Goal: Task Accomplishment & Management: Manage account settings

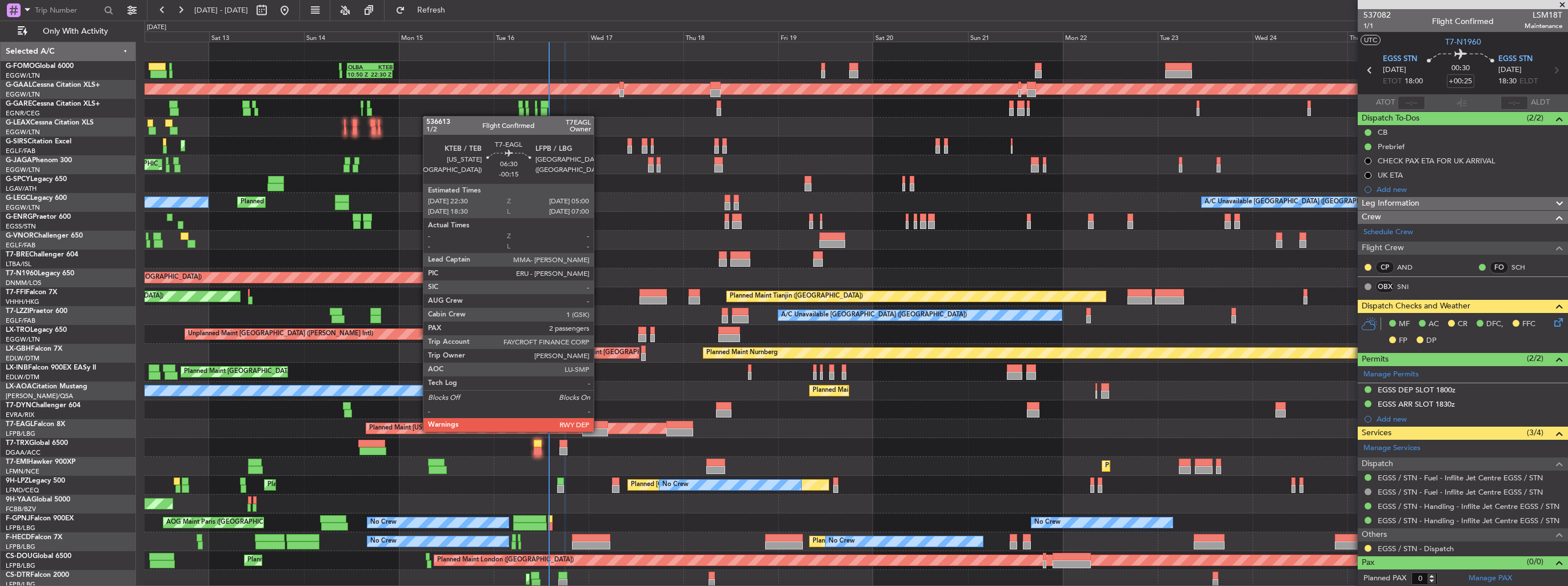
click at [599, 431] on div at bounding box center [595, 432] width 26 height 8
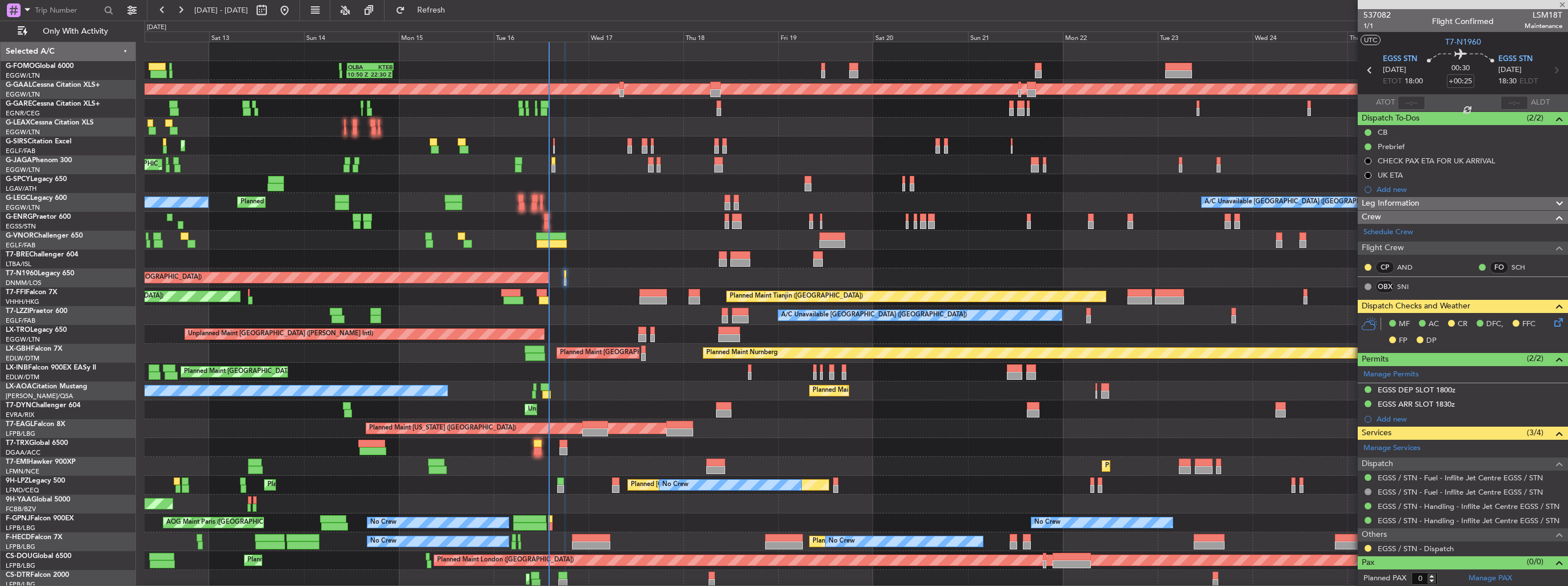
type input "-00:15"
type input "2"
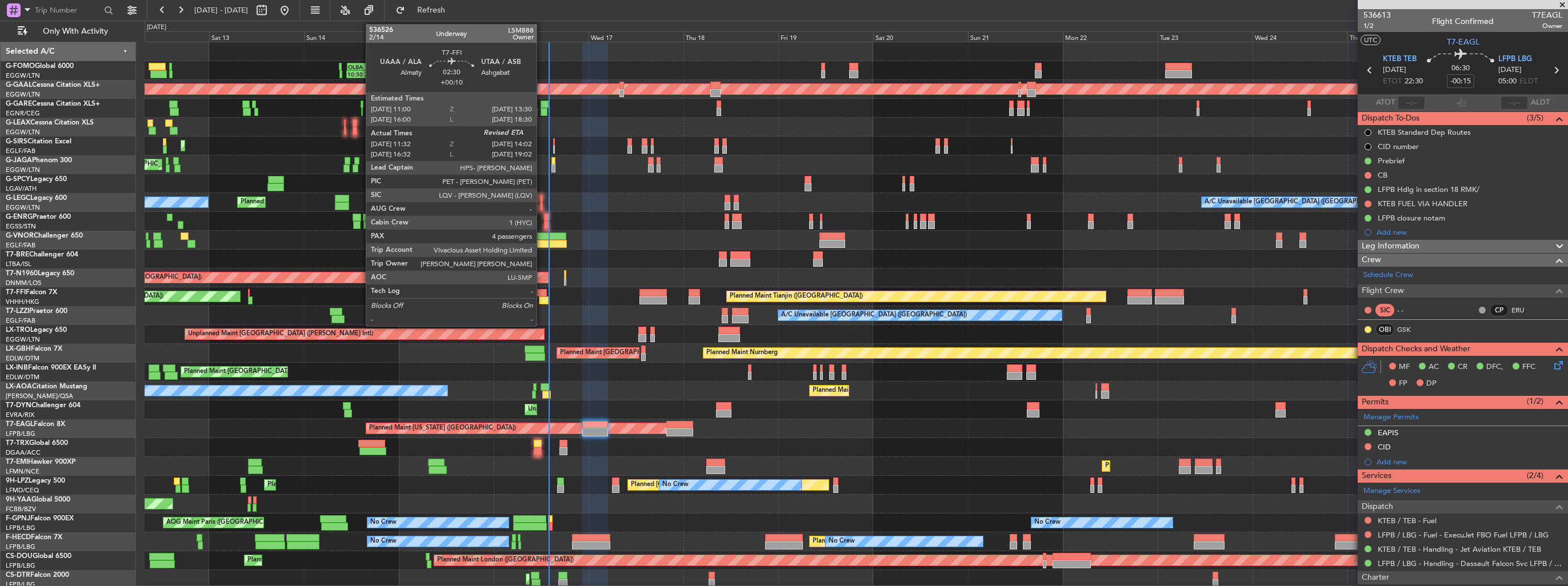
click at [542, 295] on div at bounding box center [542, 293] width 10 height 8
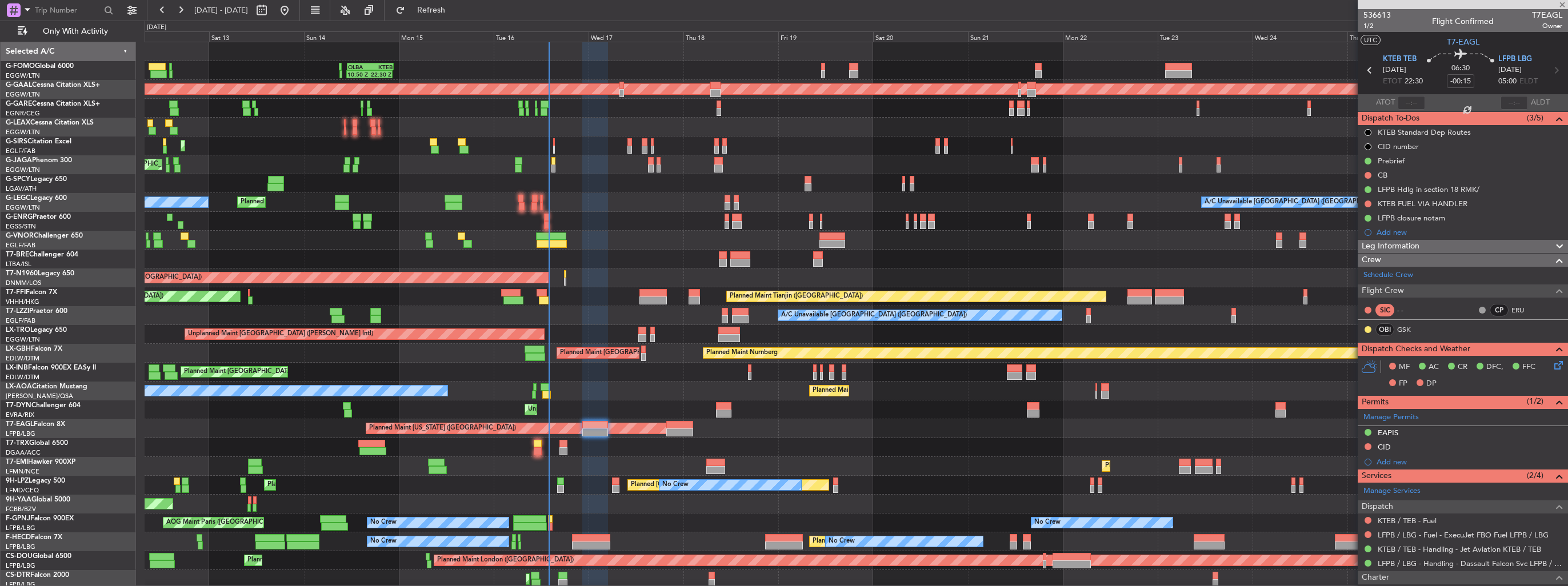
type input "+00:10"
type input "11:32"
type input "4"
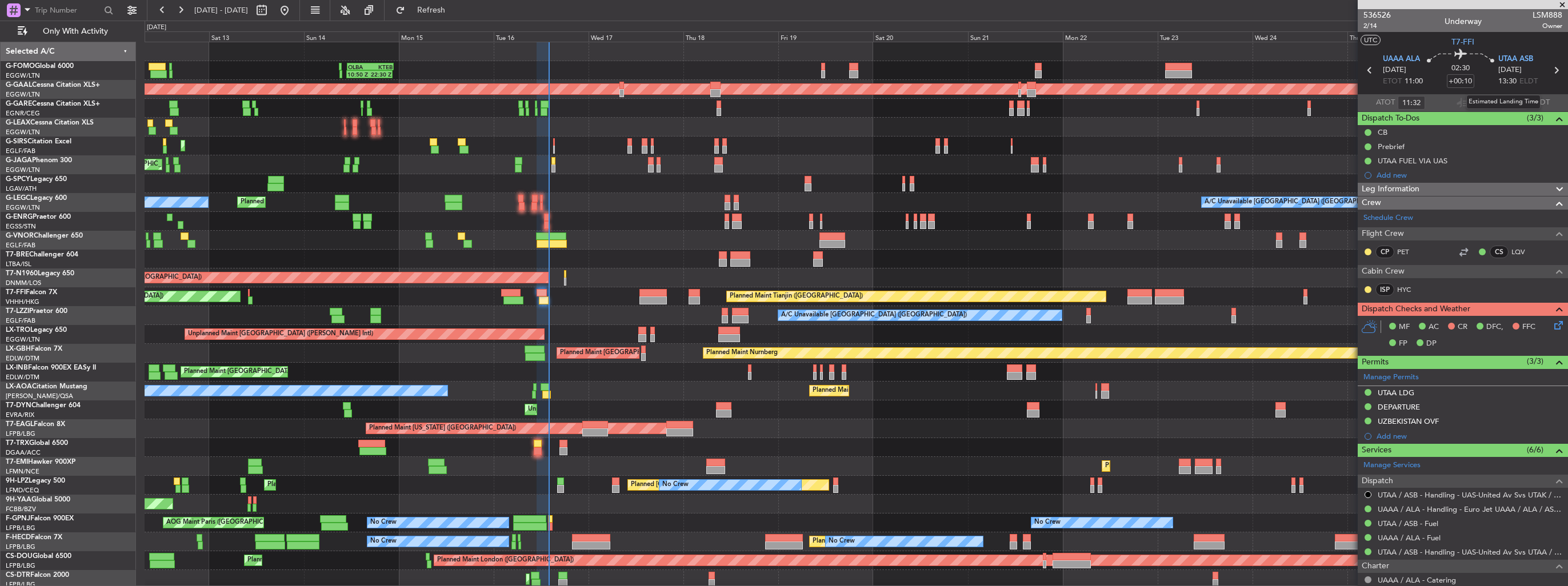
click at [1507, 103] on div "Estimated Landing Time" at bounding box center [1503, 102] width 74 height 14
click at [1501, 99] on input "text" at bounding box center [1514, 103] width 28 height 14
type input "13:59"
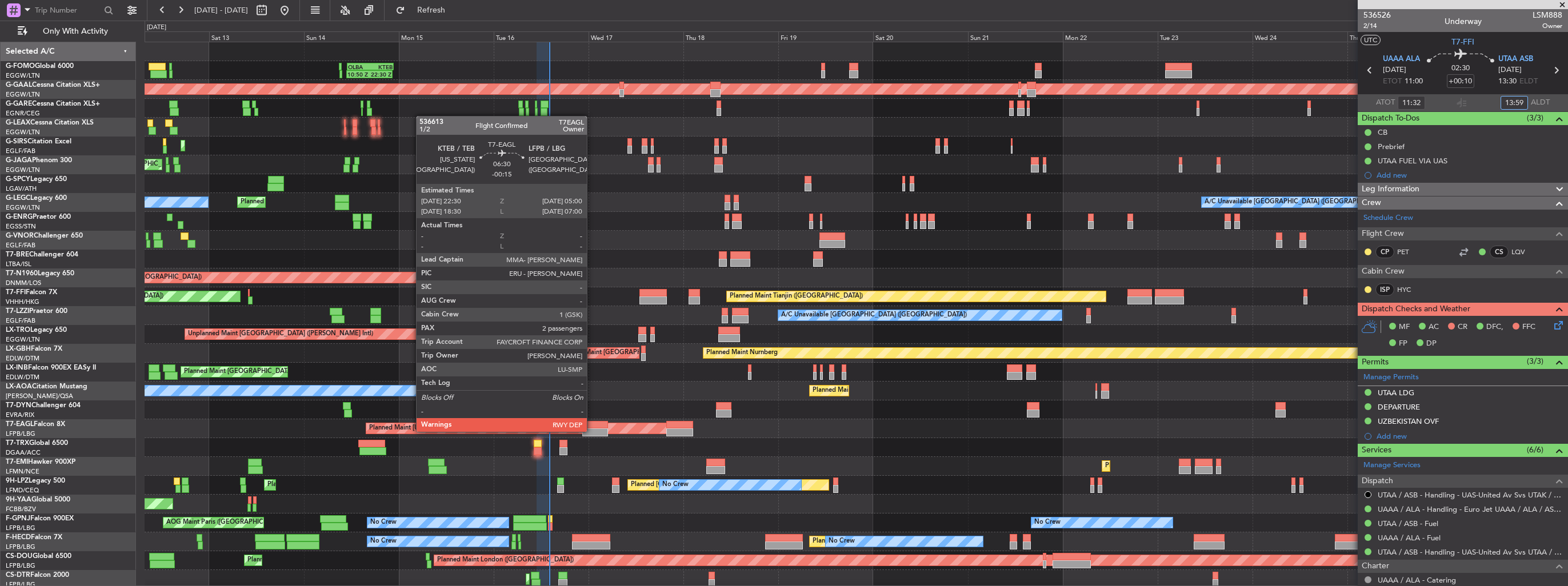
click at [592, 431] on div at bounding box center [595, 432] width 26 height 8
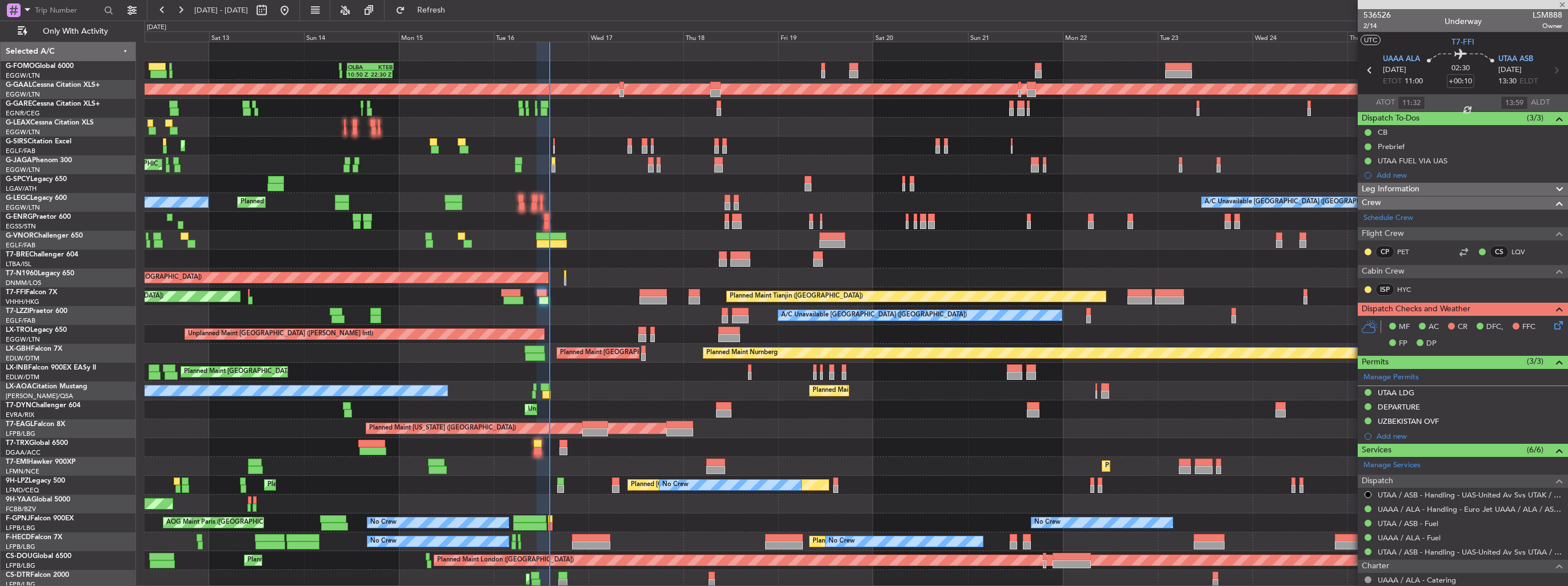
type input "-00:15"
type input "2"
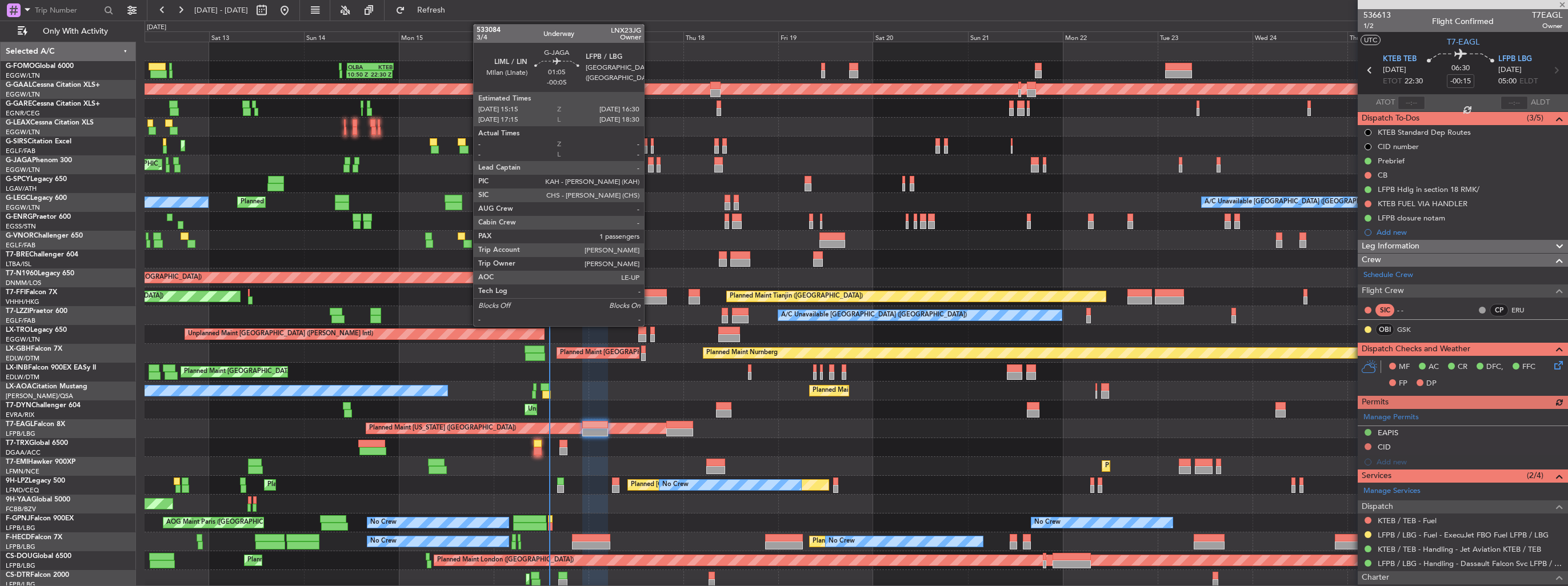
click at [649, 168] on div at bounding box center [650, 168] width 5 height 8
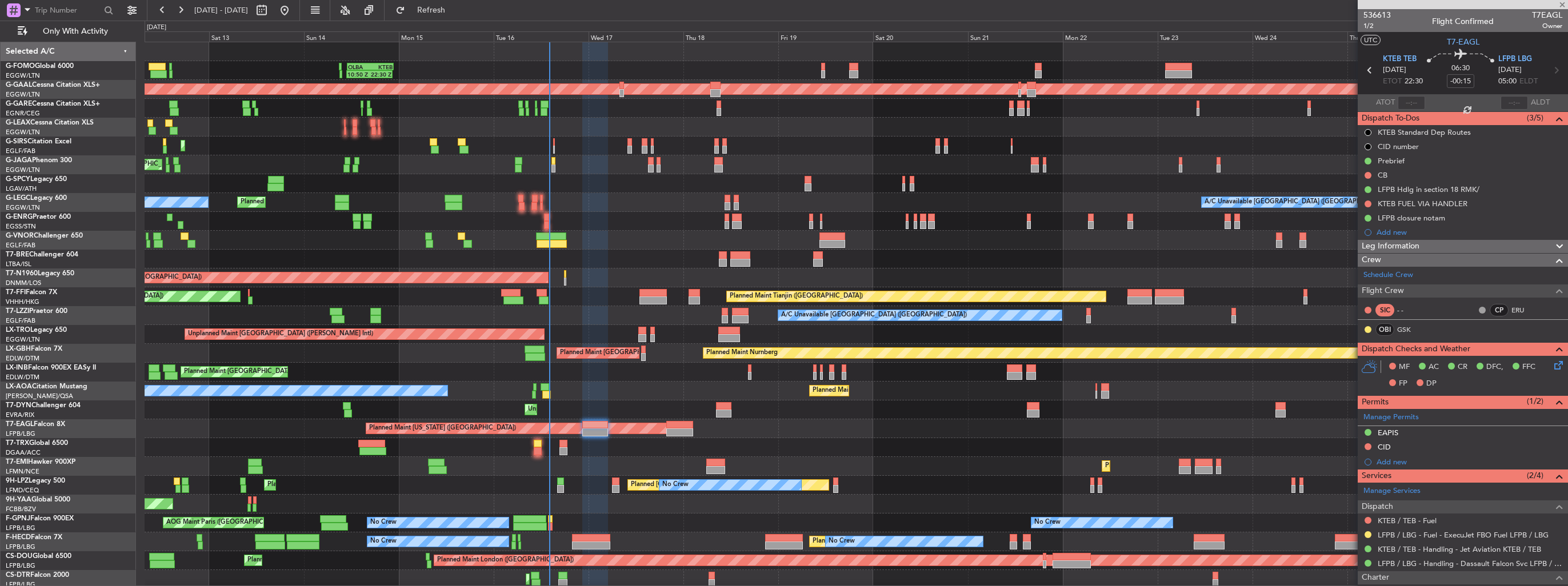
type input "-00:05"
type input "1"
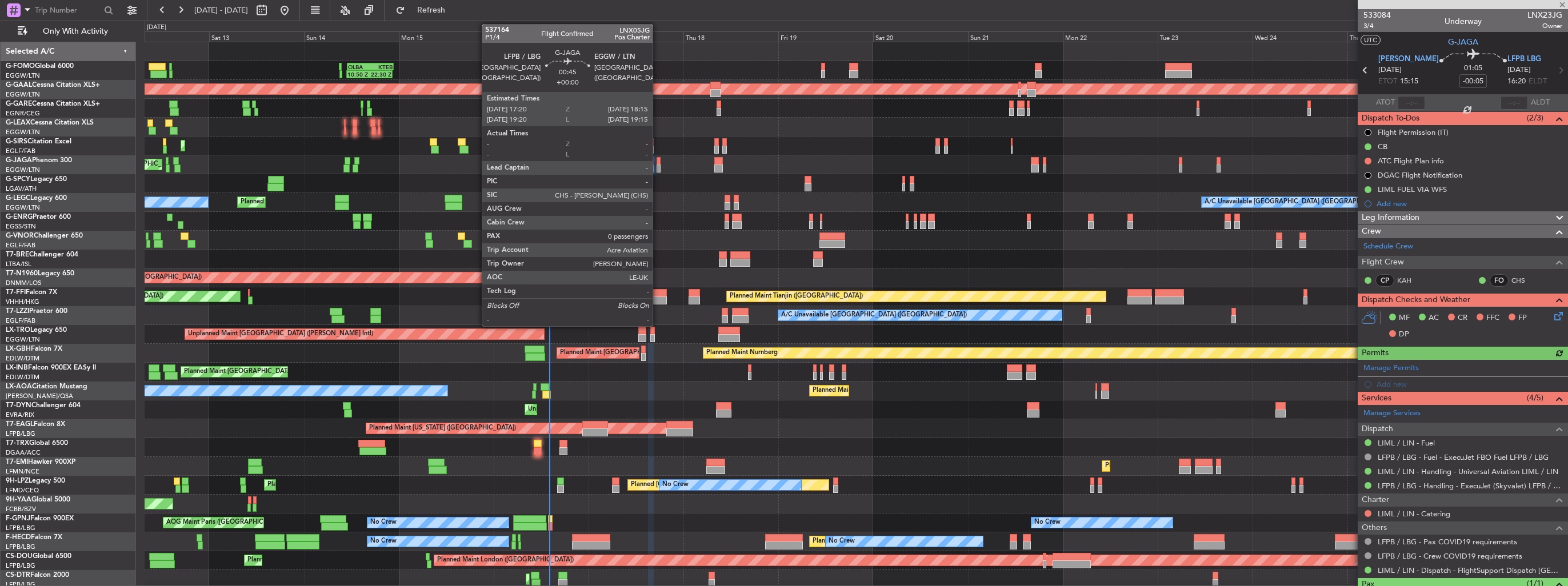
click at [657, 166] on div at bounding box center [659, 168] width 4 height 8
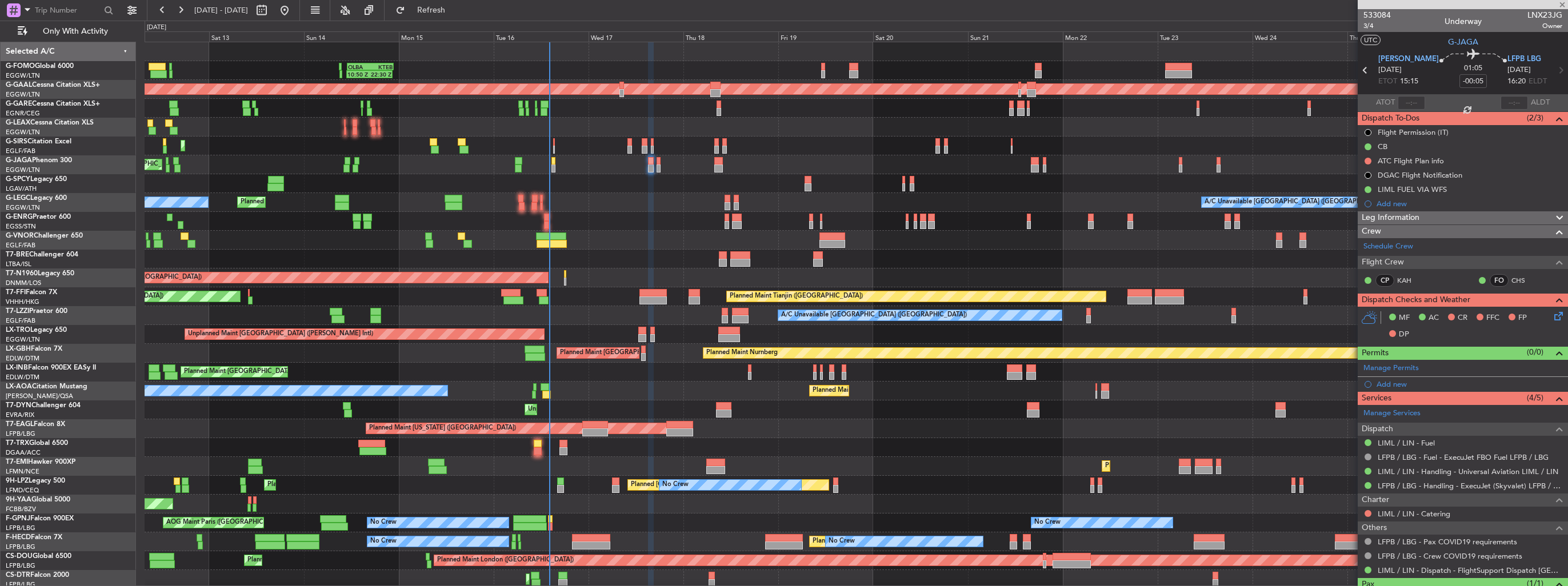
type input "0"
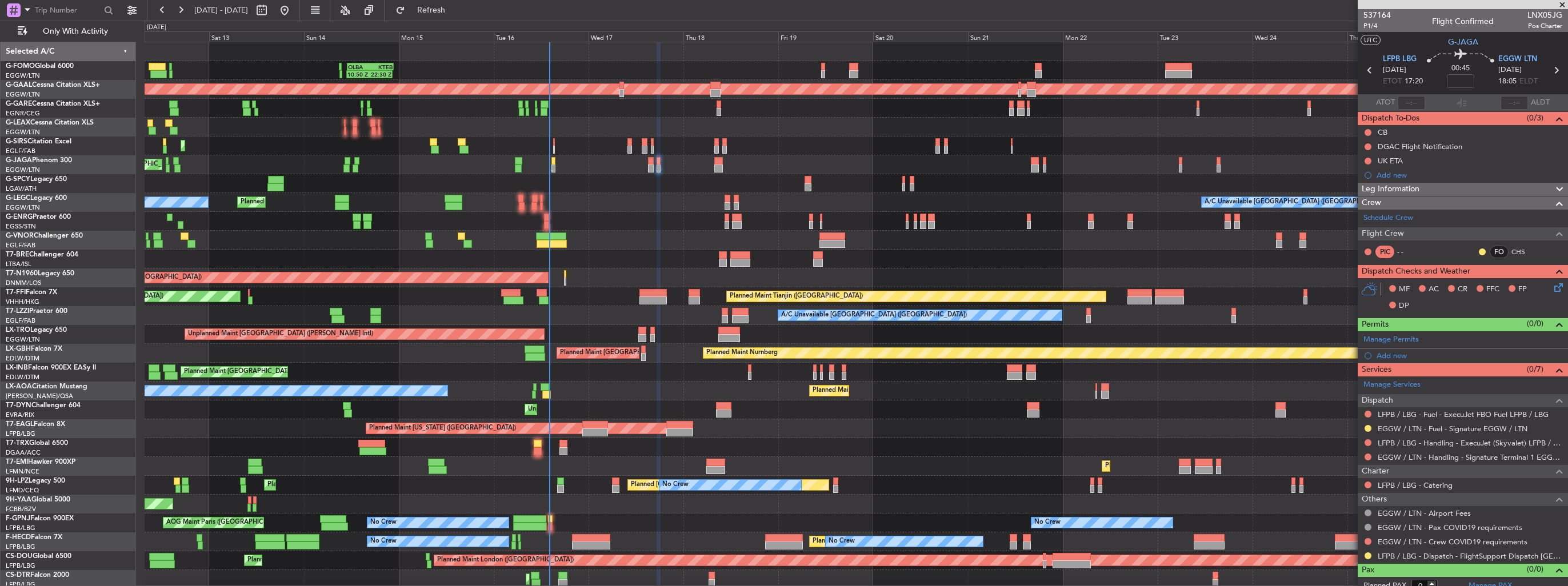
click at [1386, 356] on div "Add new" at bounding box center [1469, 355] width 186 height 9
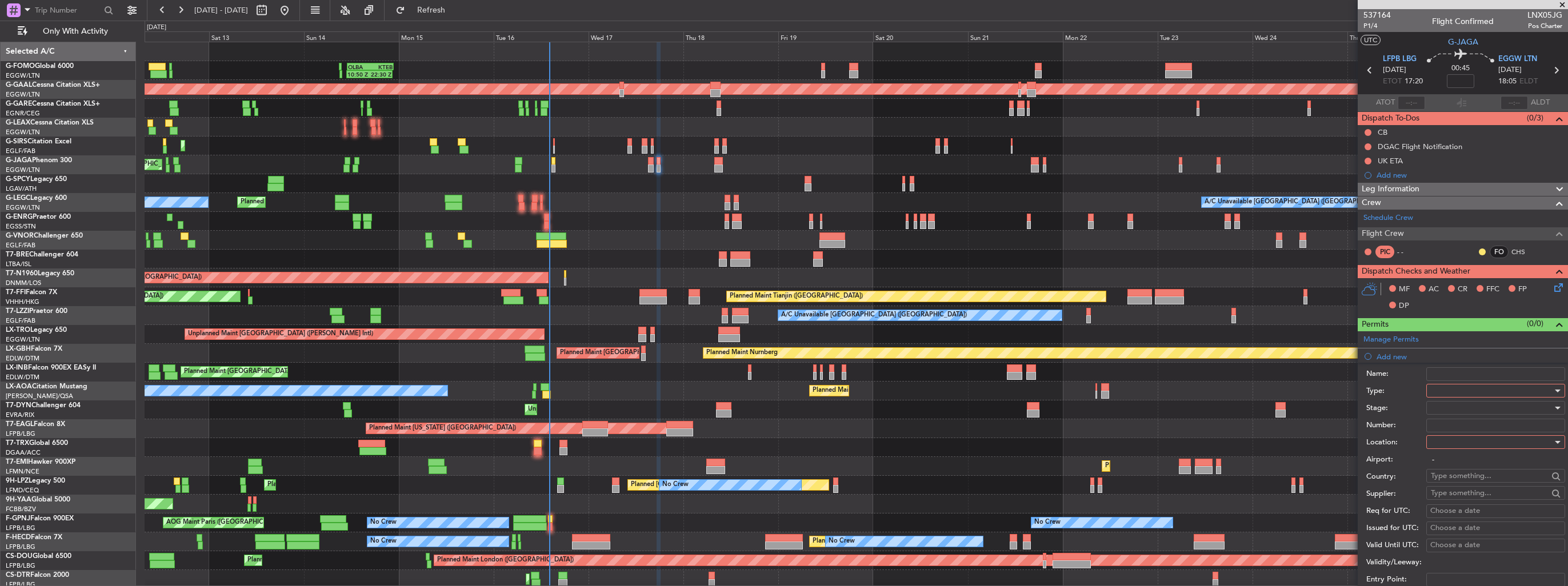
click at [1448, 387] on div at bounding box center [1491, 390] width 122 height 17
click at [1486, 497] on span "Slot" at bounding box center [1491, 498] width 120 height 17
click at [1477, 436] on div at bounding box center [1491, 442] width 122 height 17
click at [1477, 494] on span "Arrival" at bounding box center [1491, 498] width 120 height 17
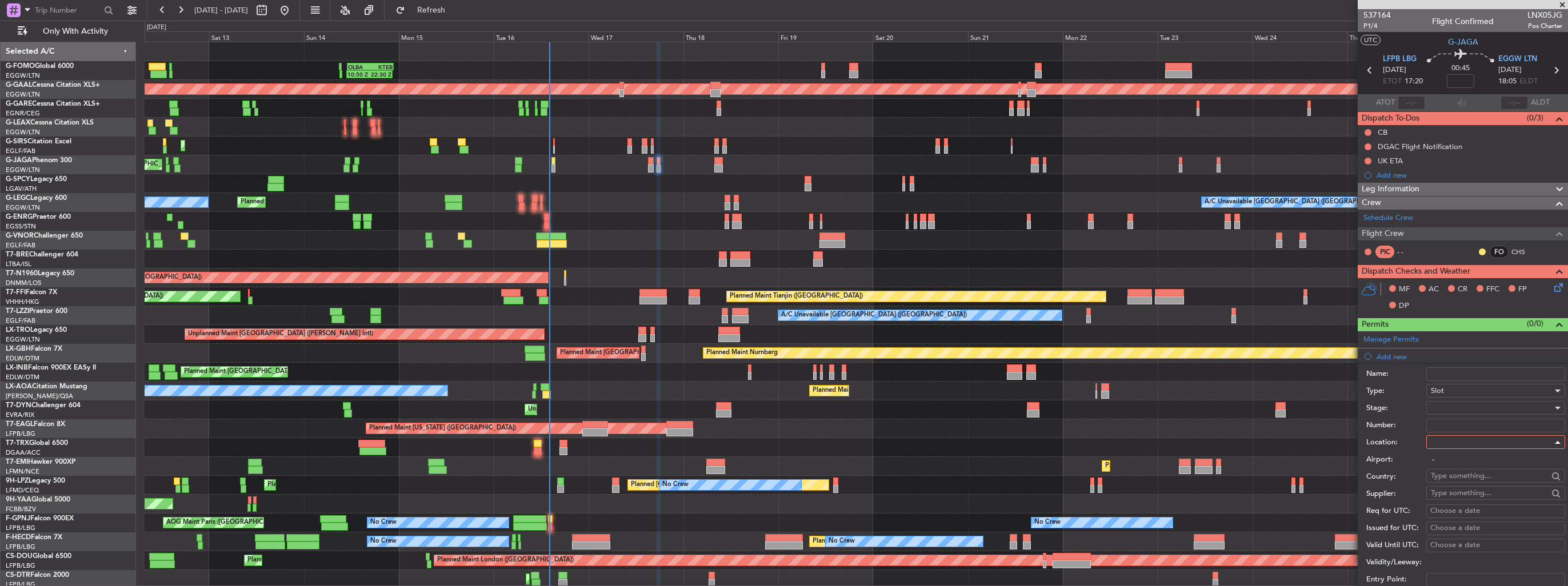
type input "EGGW / LTN"
click at [1484, 408] on div at bounding box center [1491, 407] width 122 height 17
click at [1482, 480] on span "Requested" at bounding box center [1491, 481] width 120 height 17
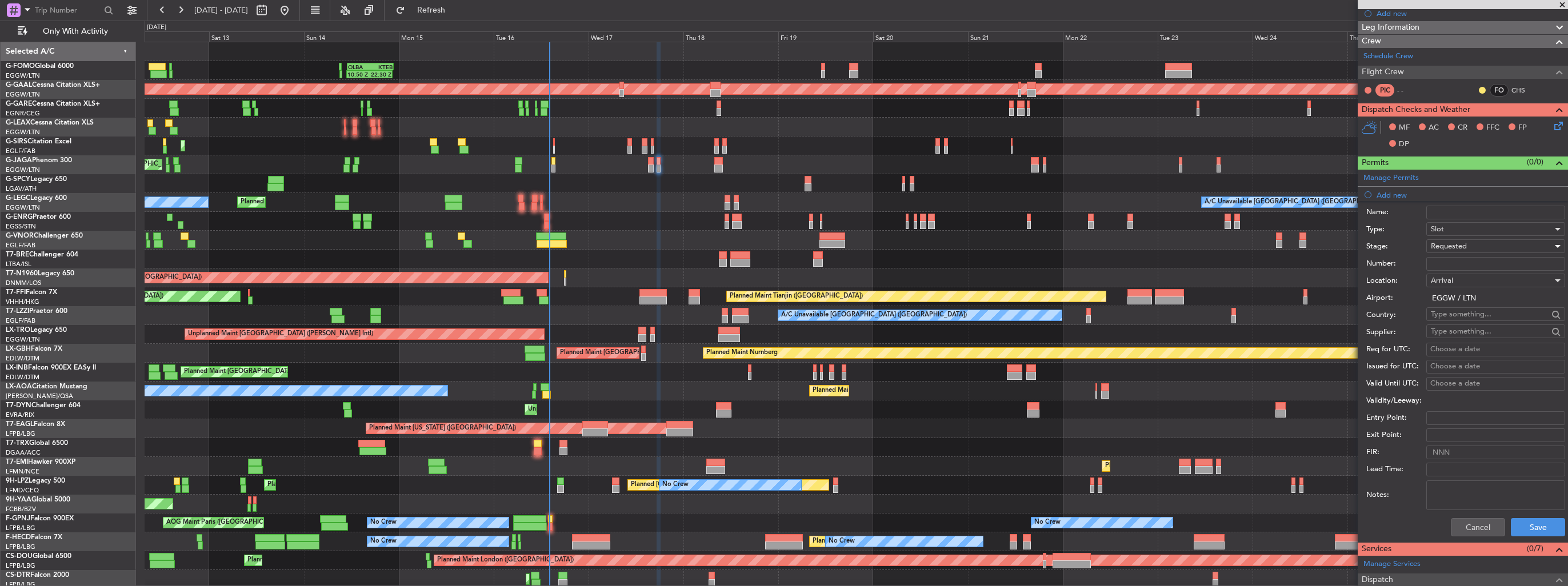
scroll to position [286, 0]
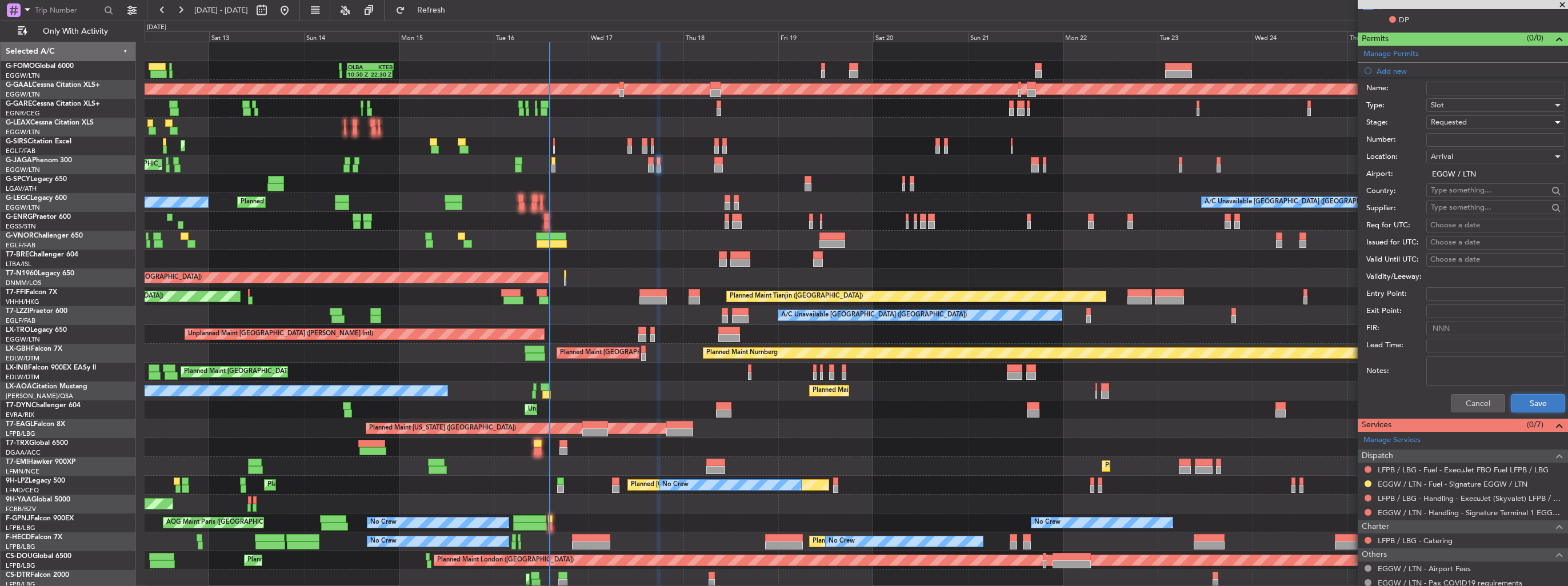
click at [1516, 405] on button "Save" at bounding box center [1538, 403] width 54 height 18
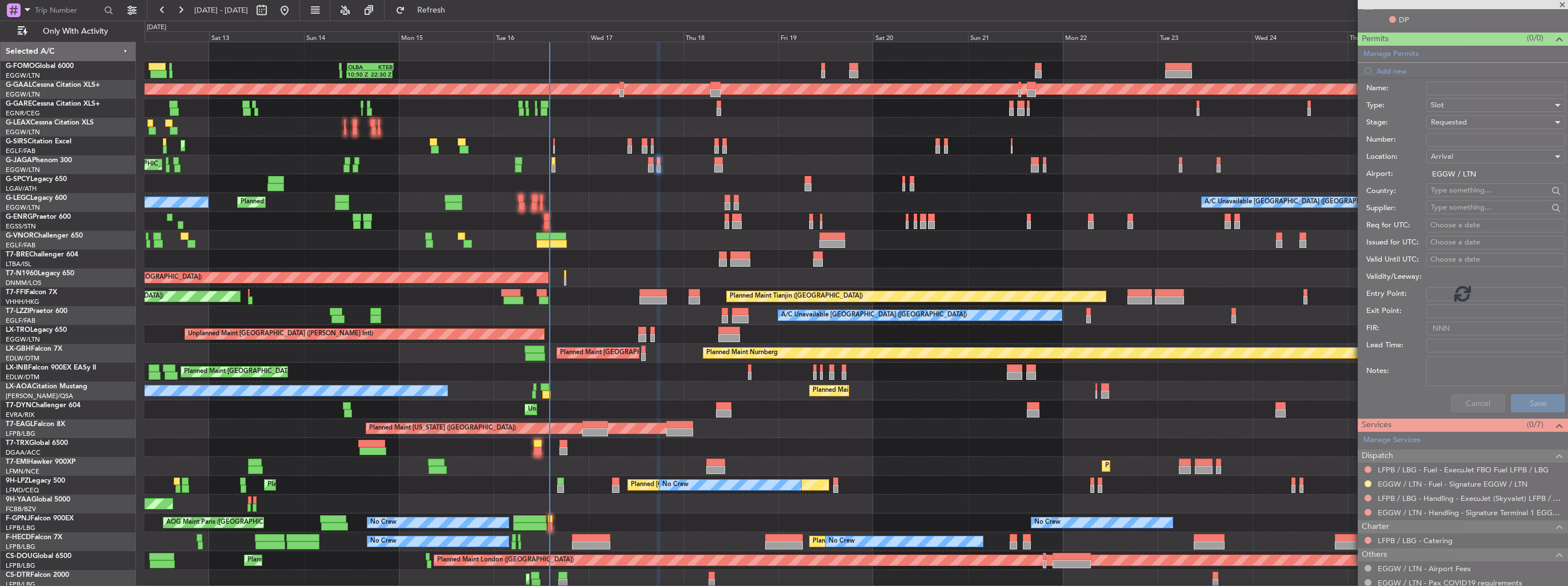
scroll to position [21, 0]
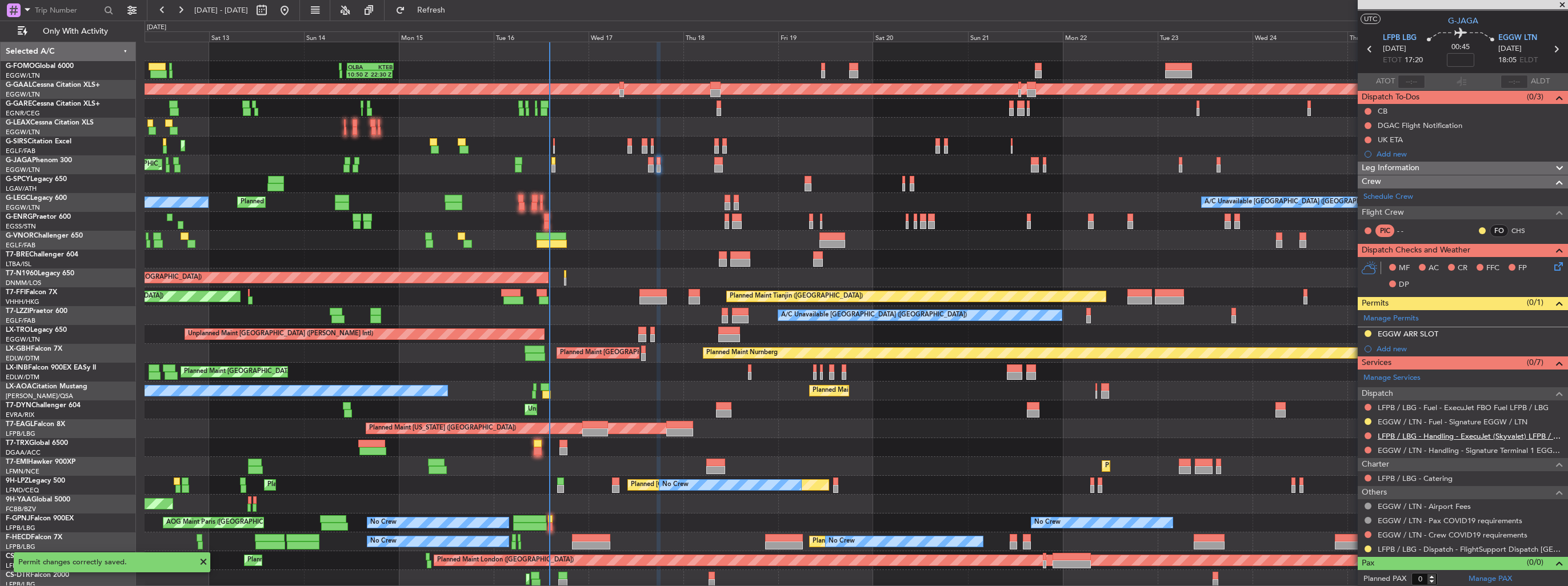
click at [1433, 431] on link "LFPB / LBG - Handling - ExecuJet (Skyvalet) LFPB / LBG" at bounding box center [1470, 436] width 185 height 9
click at [1385, 446] on link "EGGW / LTN - Handling - Signature Terminal 1 EGGW / LTN" at bounding box center [1470, 450] width 185 height 9
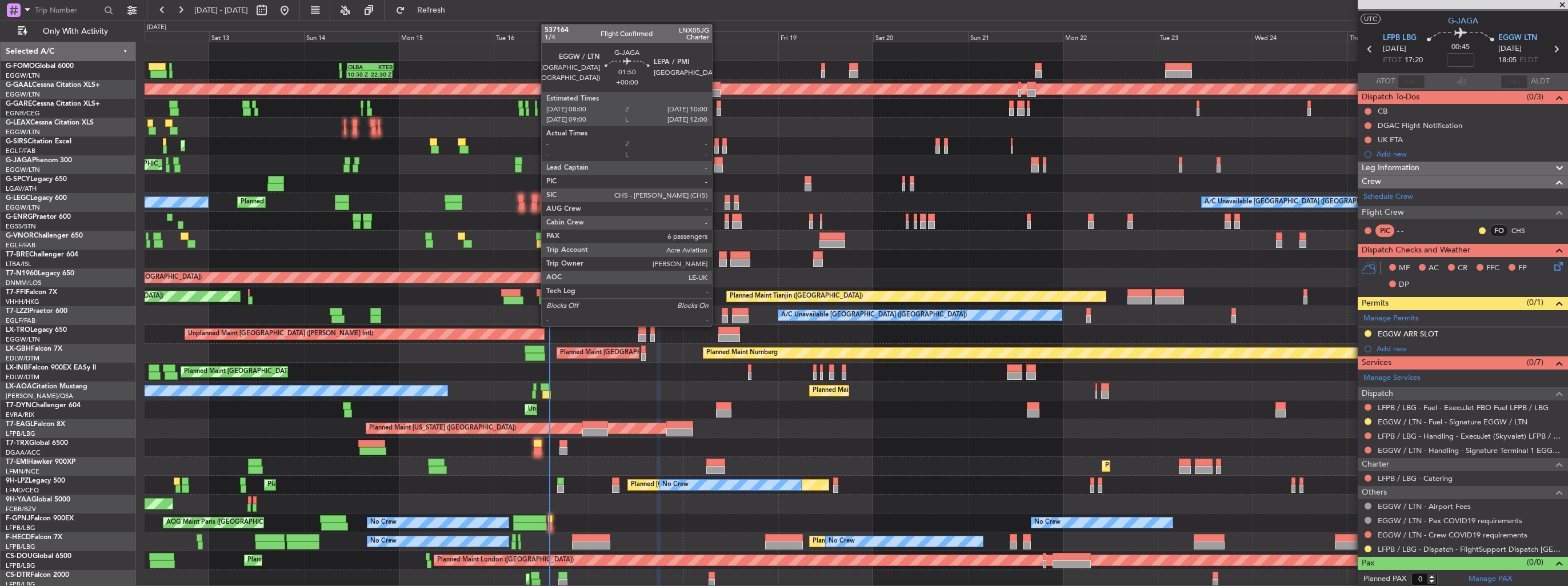
click at [717, 163] on div at bounding box center [718, 161] width 8 height 8
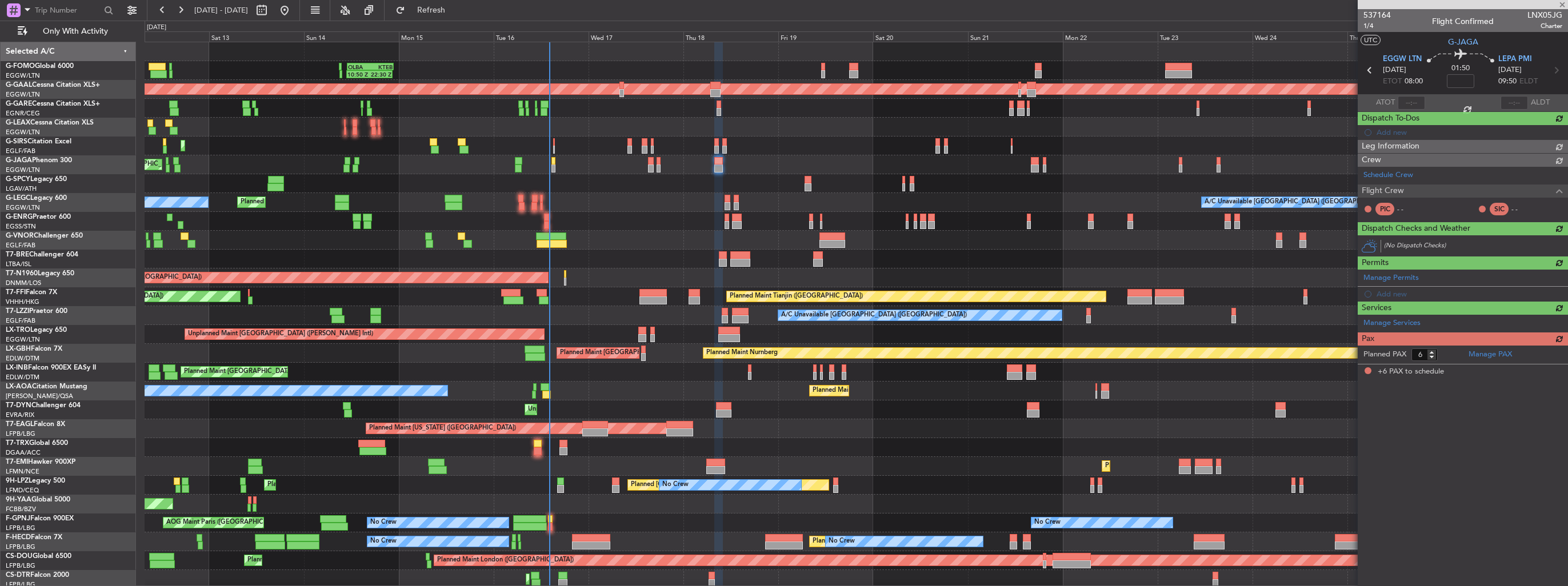
scroll to position [0, 0]
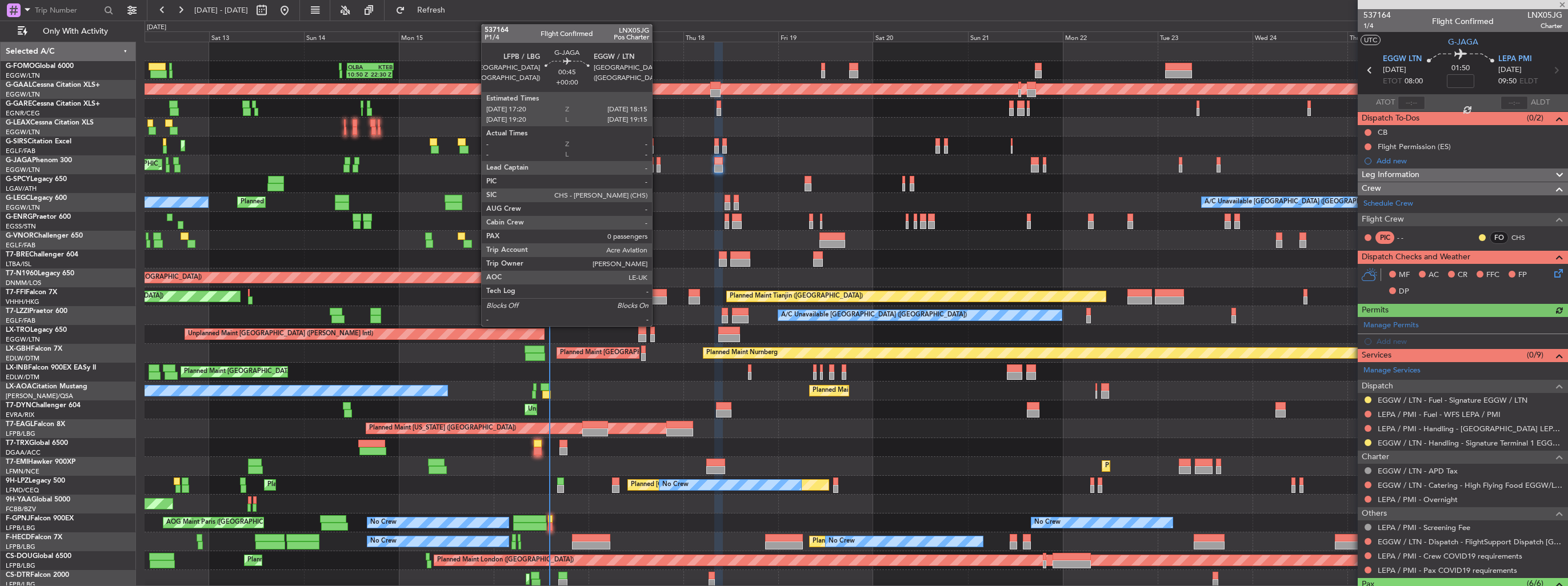
click at [657, 160] on div at bounding box center [659, 161] width 4 height 8
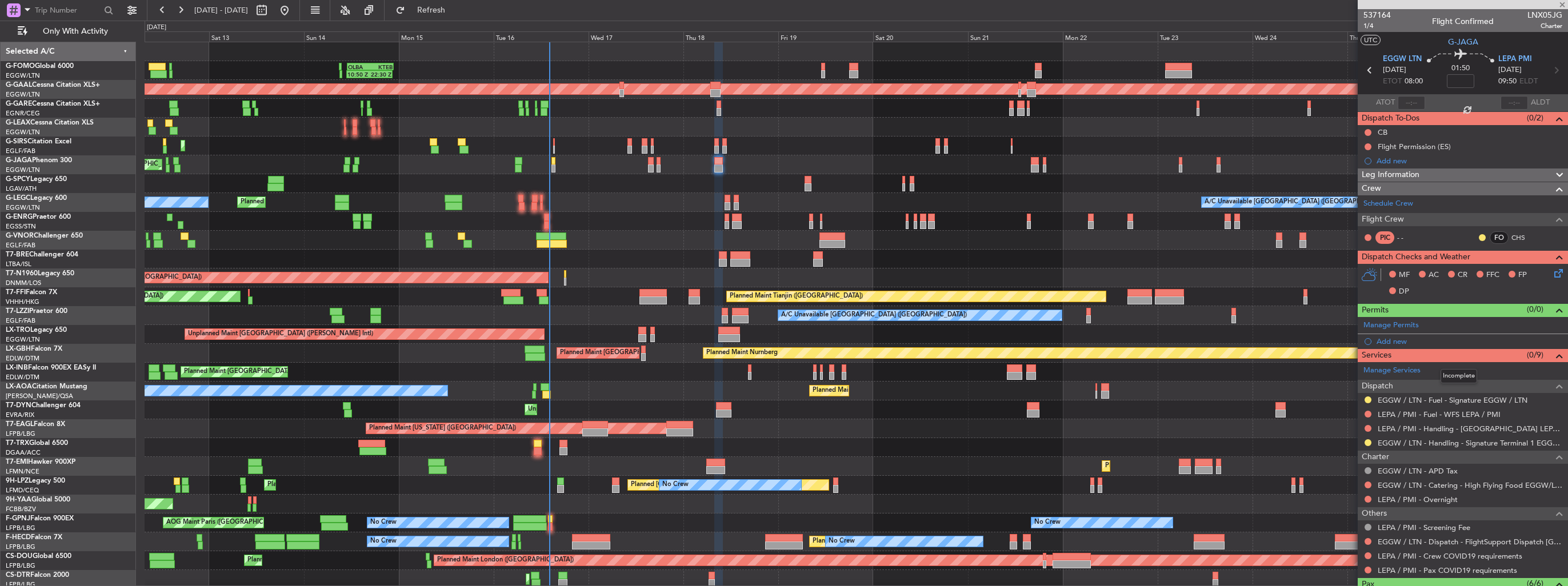
type input "0"
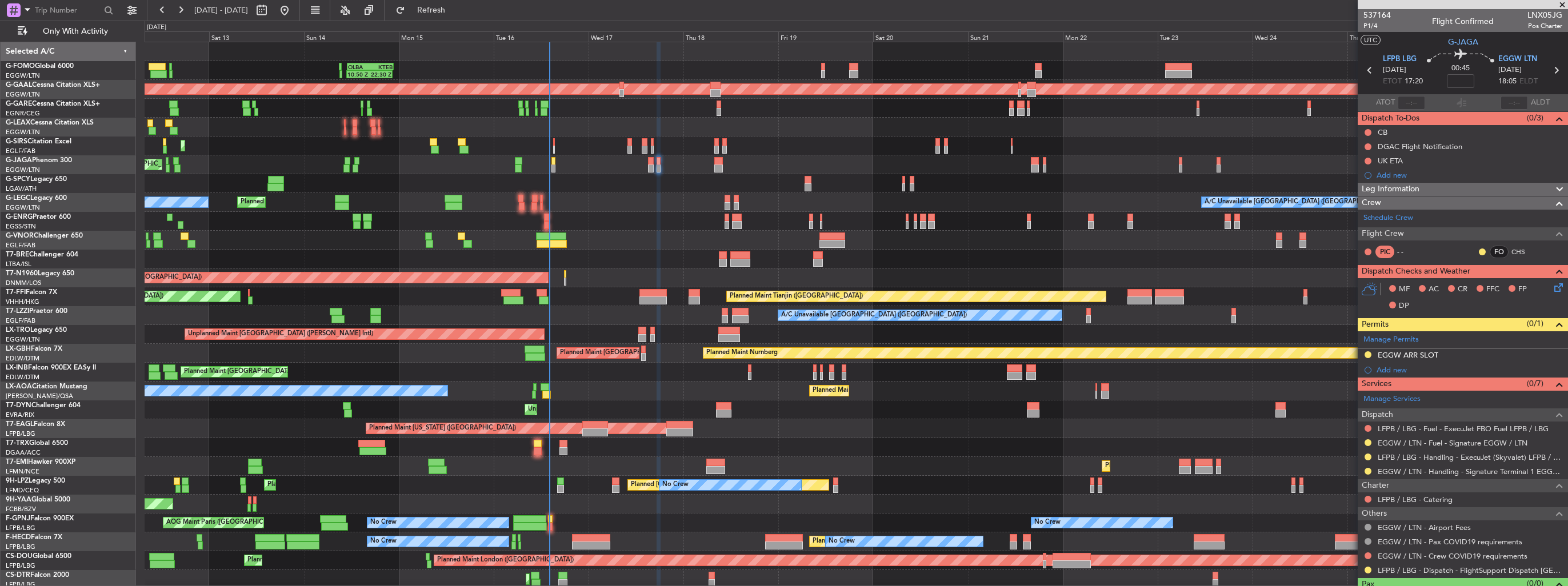
click at [0, 0] on img at bounding box center [0, 0] width 0 height 0
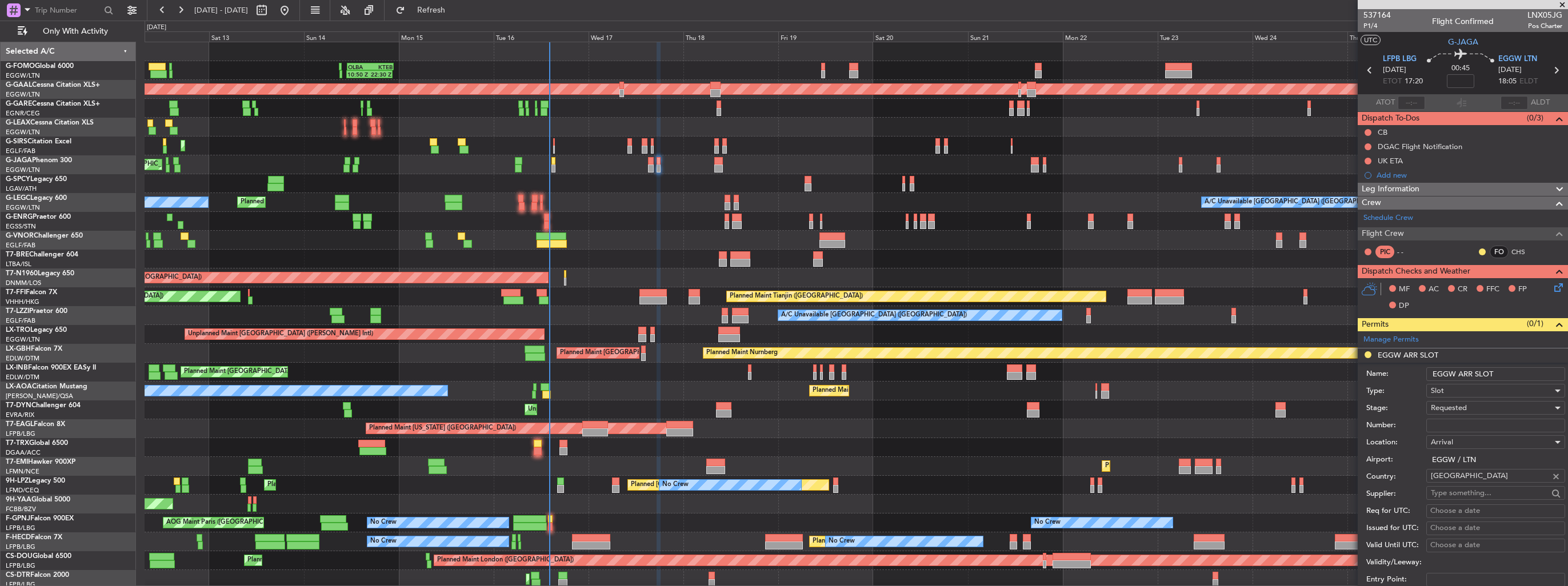
click at [1511, 375] on input "EGGW ARR SLOT" at bounding box center [1496, 374] width 139 height 14
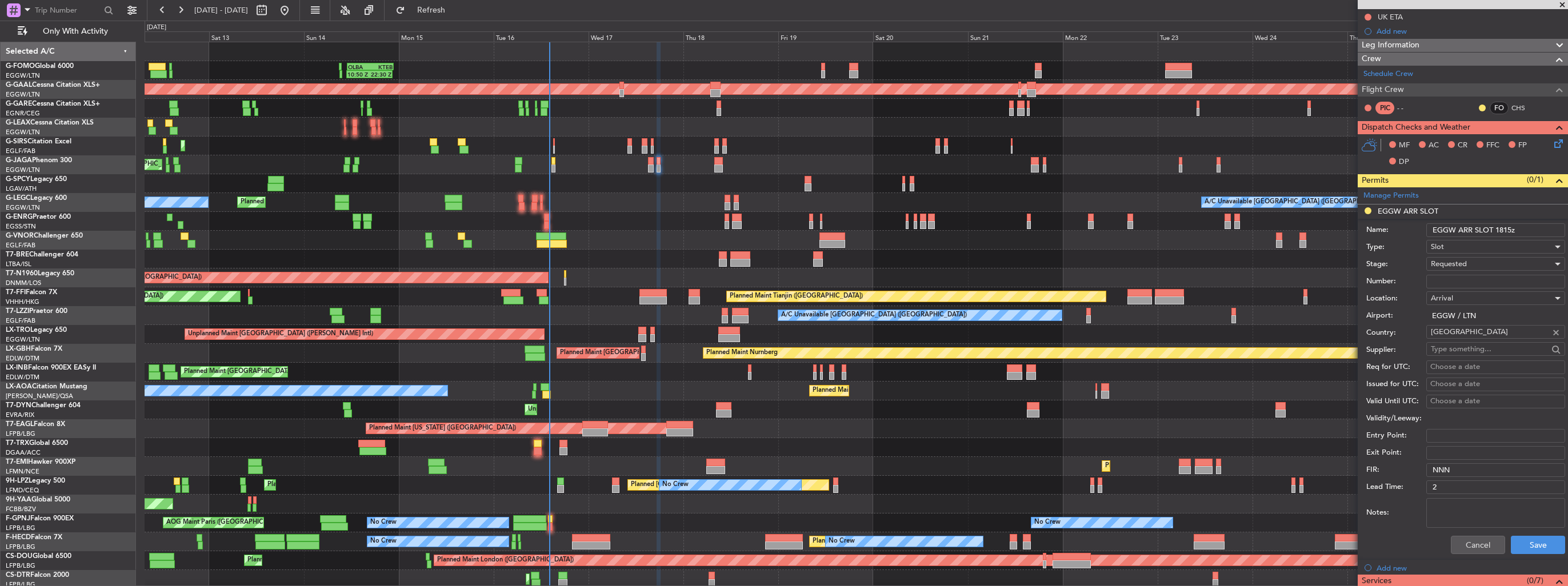
scroll to position [228, 0]
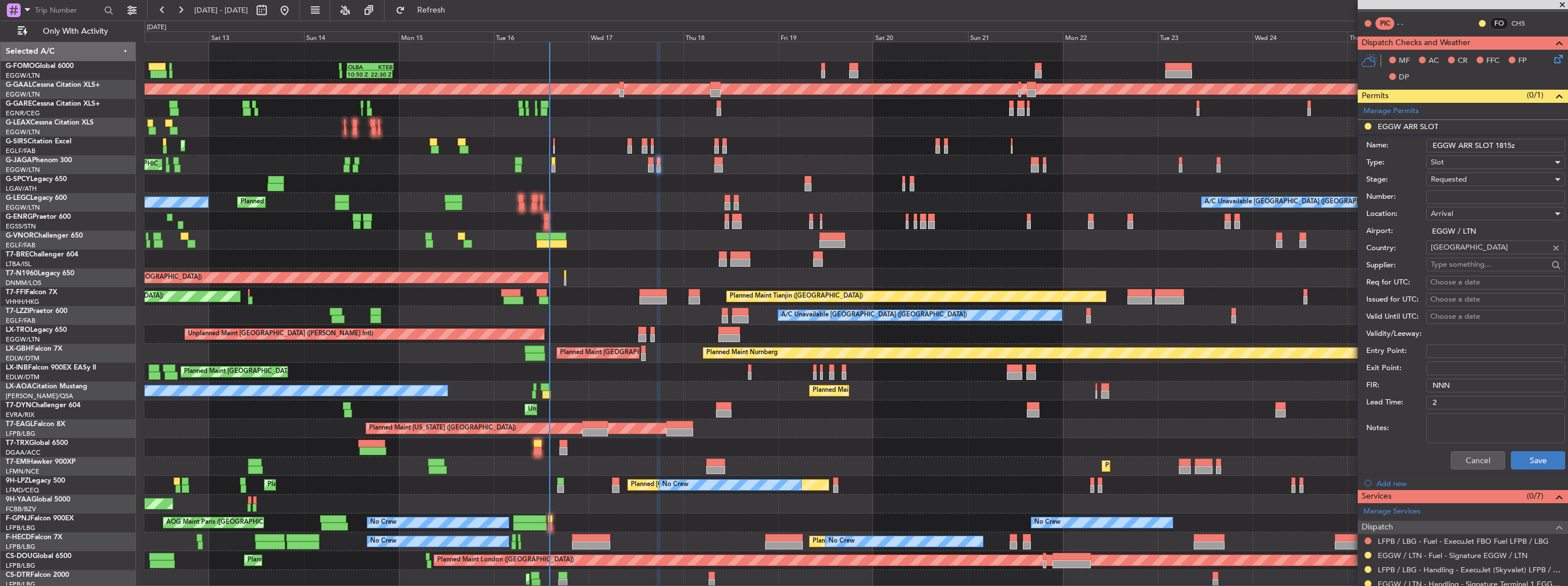
type input "EGGW ARR SLOT 1815z"
click at [1526, 455] on button "Save" at bounding box center [1538, 460] width 54 height 18
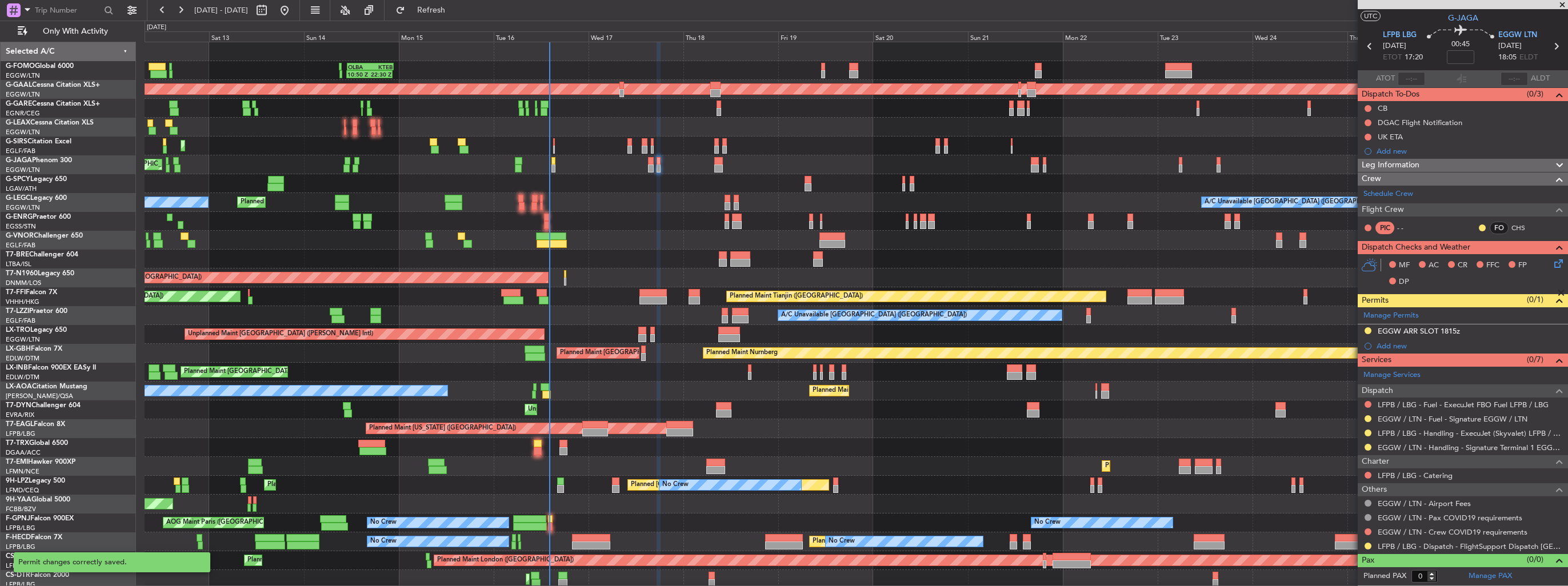
scroll to position [21, 0]
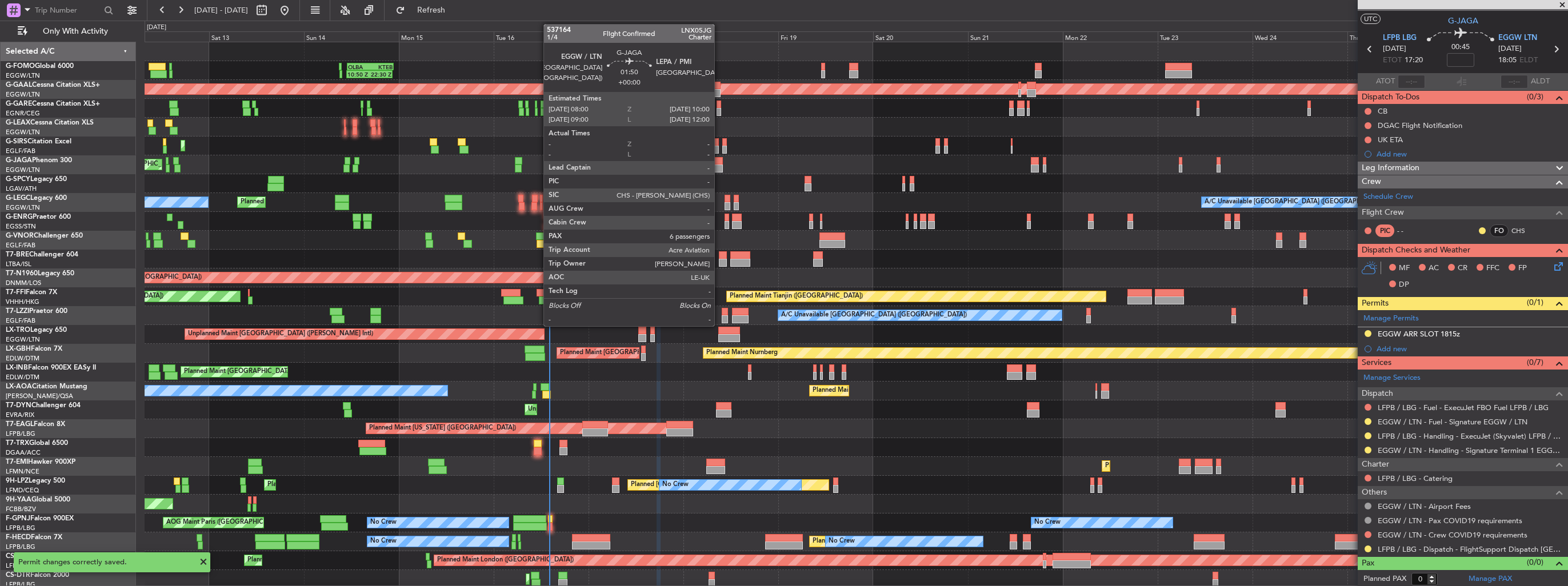
click at [719, 166] on div at bounding box center [718, 168] width 8 height 8
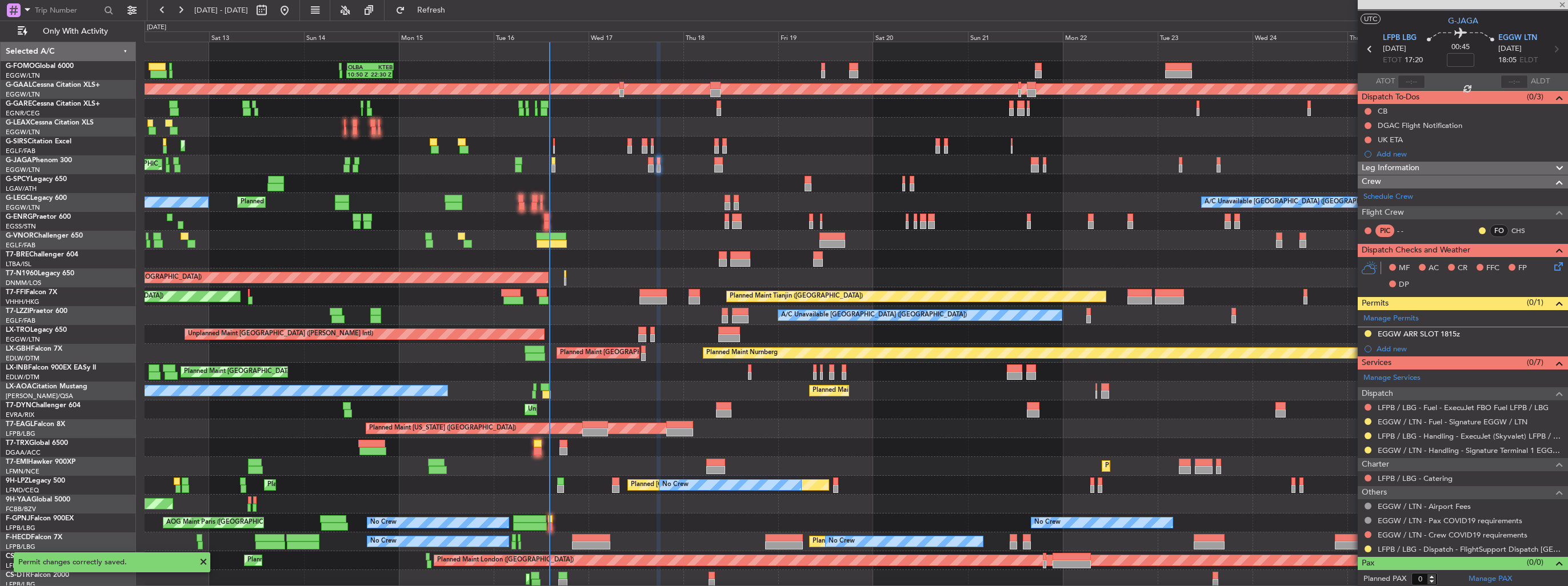
type input "6"
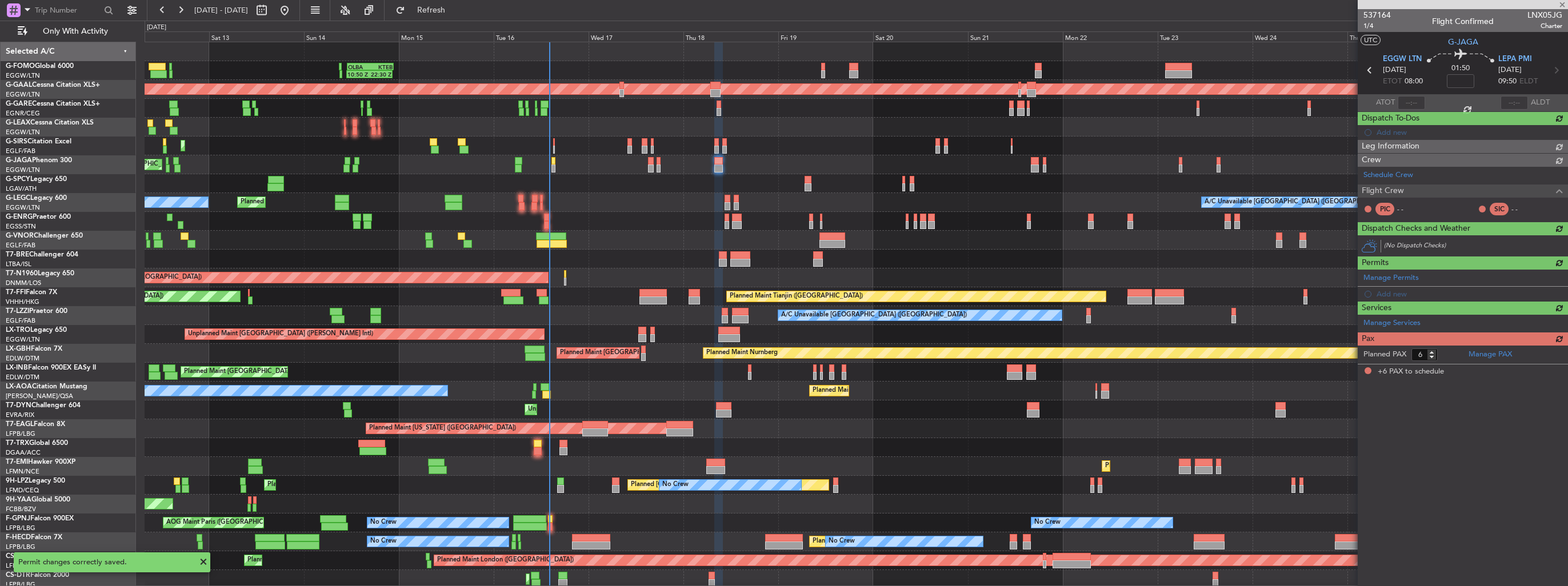
scroll to position [0, 0]
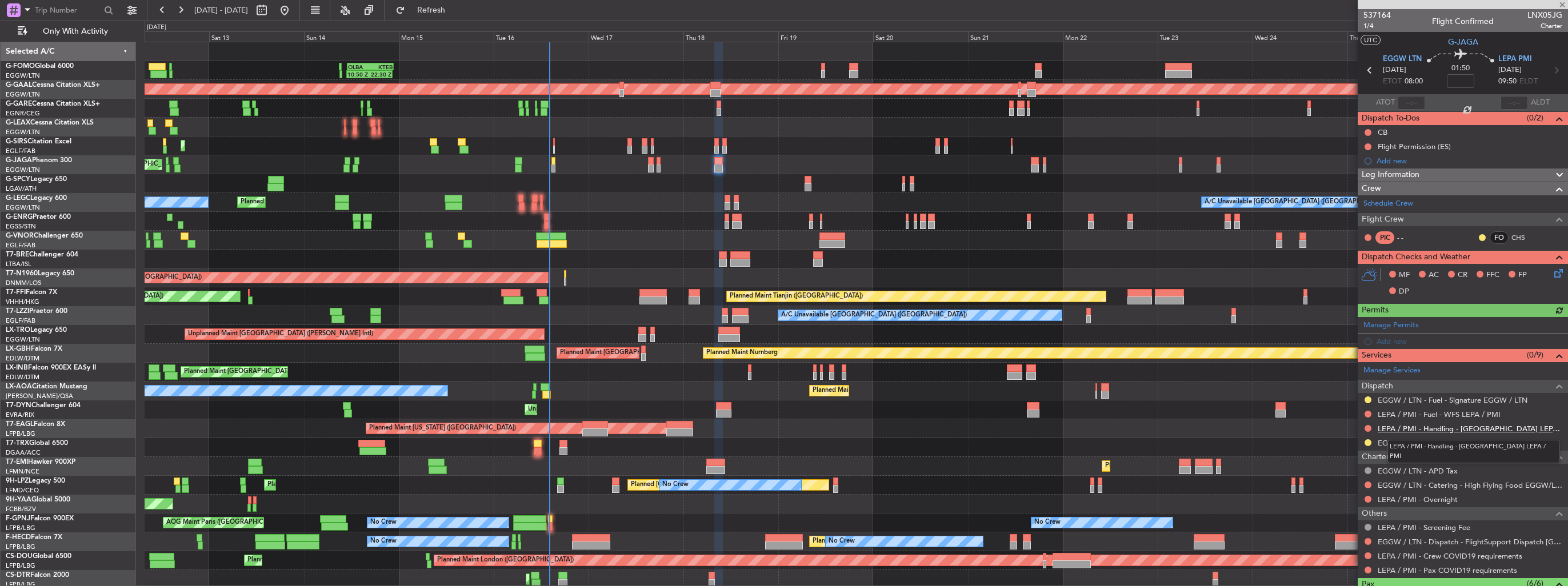
click at [1414, 428] on link "LEPA / PMI - Handling - [GEOGRAPHIC_DATA] LEPA / PMI" at bounding box center [1470, 428] width 185 height 9
click at [1372, 340] on div "Add new" at bounding box center [1463, 341] width 210 height 14
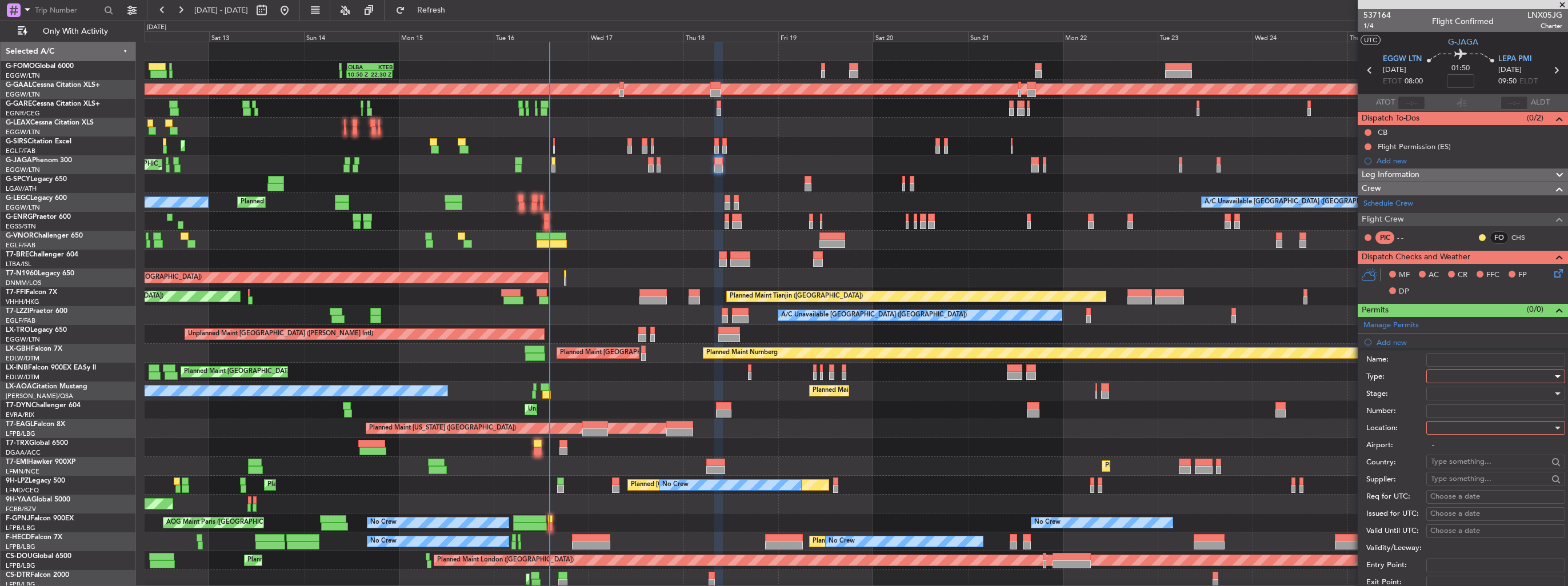
click at [1478, 376] on div at bounding box center [1491, 376] width 122 height 17
click at [1492, 485] on span "Slot" at bounding box center [1491, 483] width 120 height 17
click at [1477, 426] on div at bounding box center [1491, 427] width 122 height 17
click at [1469, 449] on span "Departure" at bounding box center [1491, 449] width 120 height 17
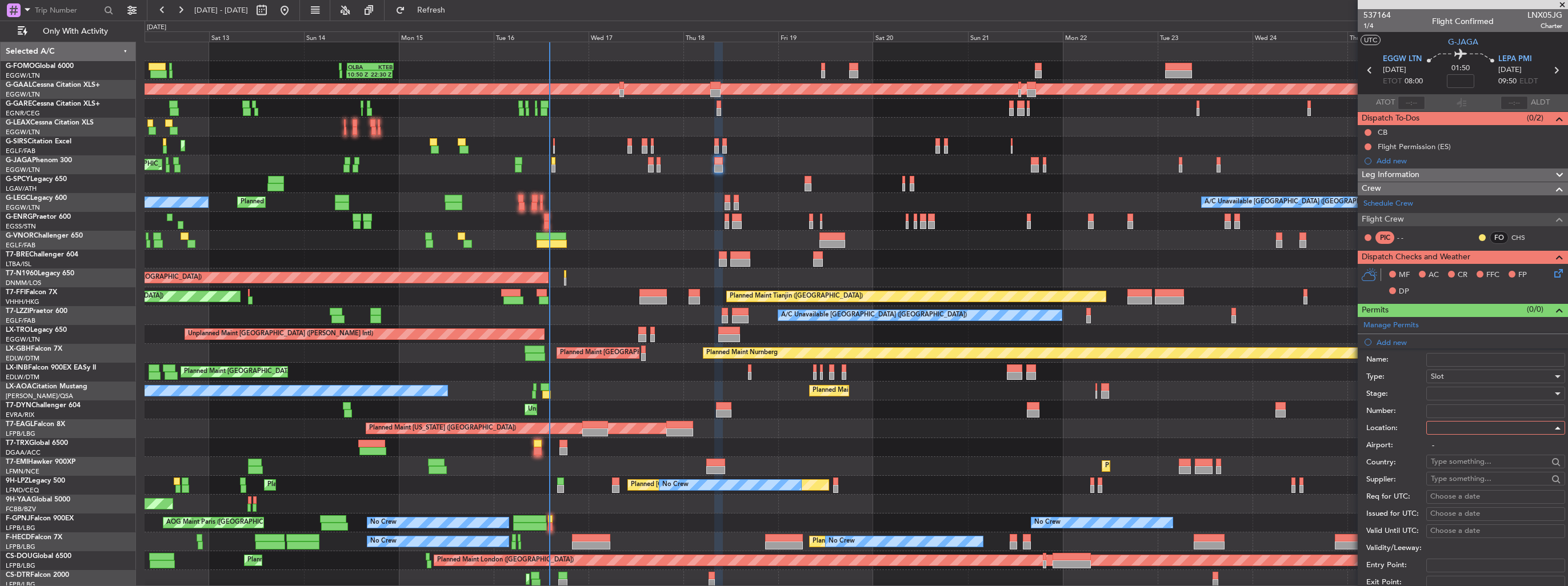
type input "EGGW / LTN"
click at [1474, 393] on div at bounding box center [1491, 393] width 122 height 17
click at [1486, 474] on span "Requested" at bounding box center [1491, 467] width 120 height 17
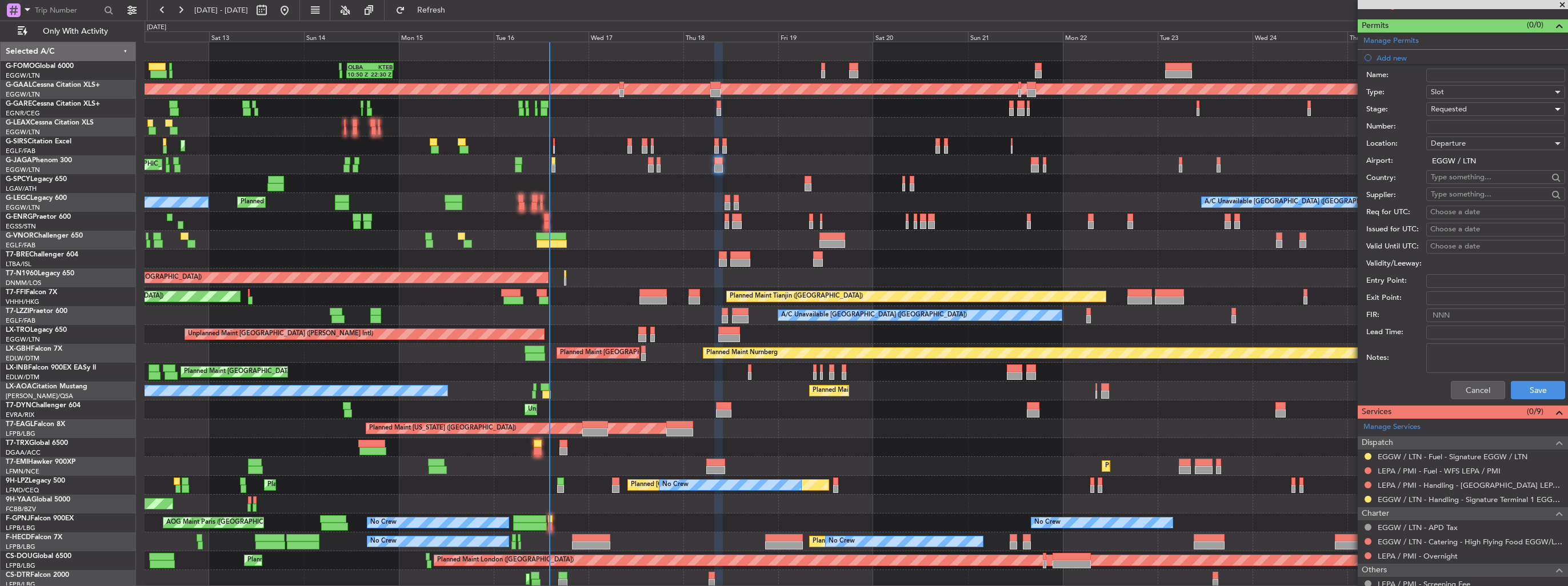
scroll to position [286, 0]
click at [1533, 381] on button "Save" at bounding box center [1538, 388] width 54 height 18
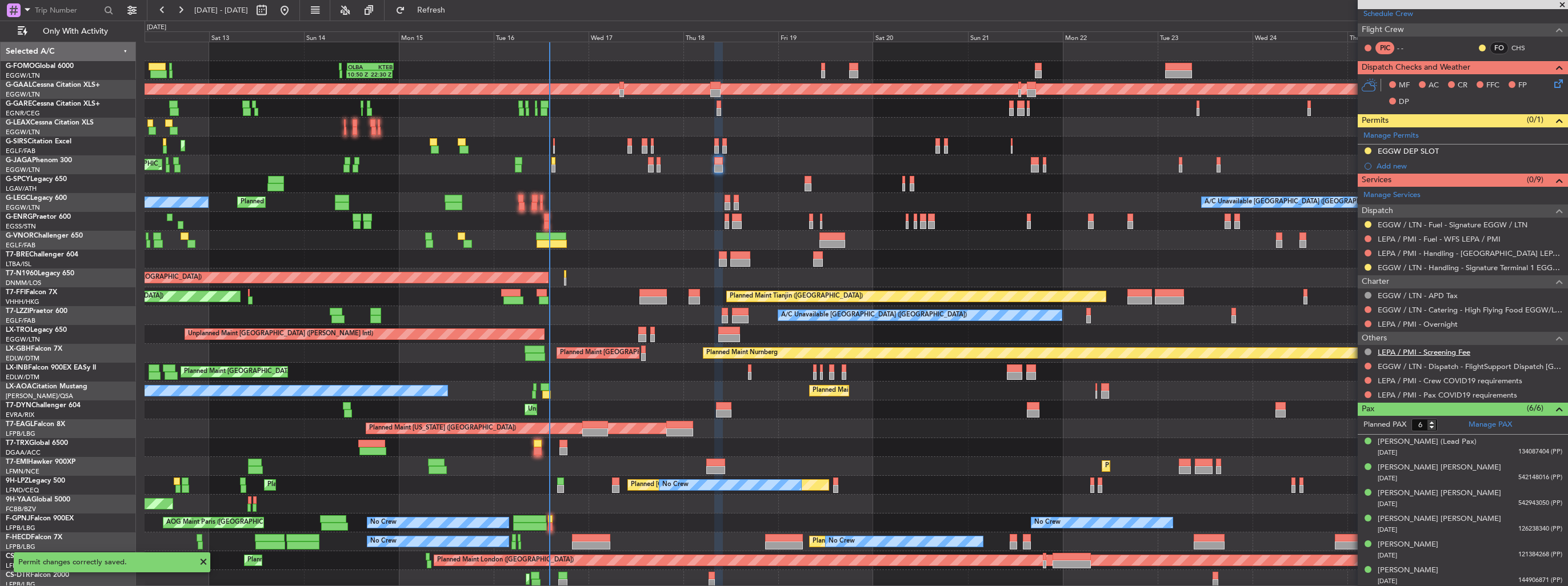
scroll to position [0, 0]
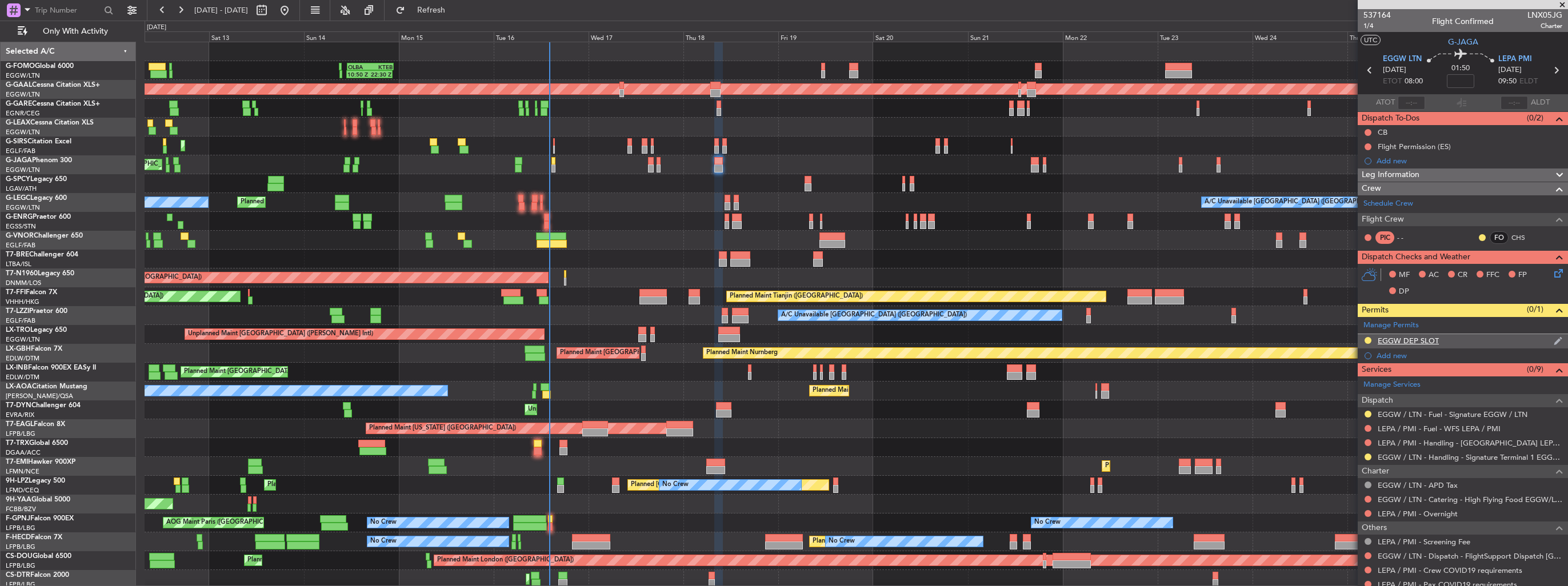
click at [1554, 339] on img at bounding box center [1558, 341] width 9 height 10
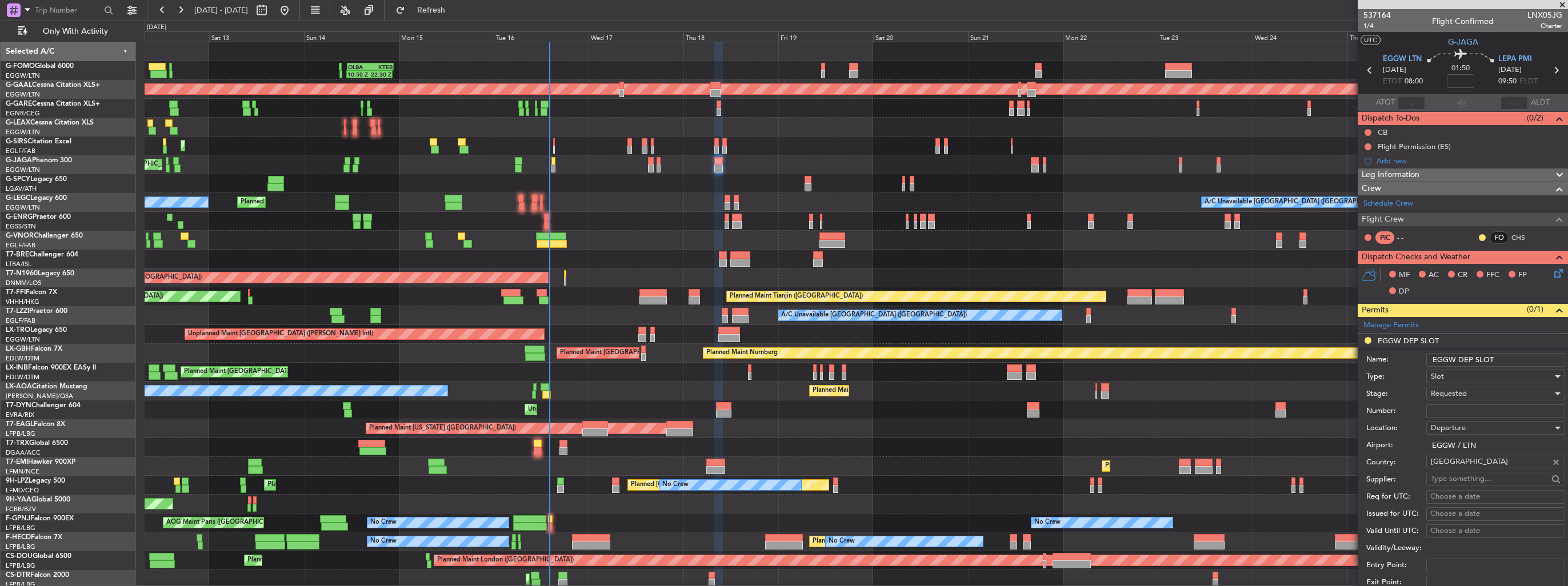
click at [1504, 359] on input "EGGW DEP SLOT" at bounding box center [1496, 360] width 139 height 14
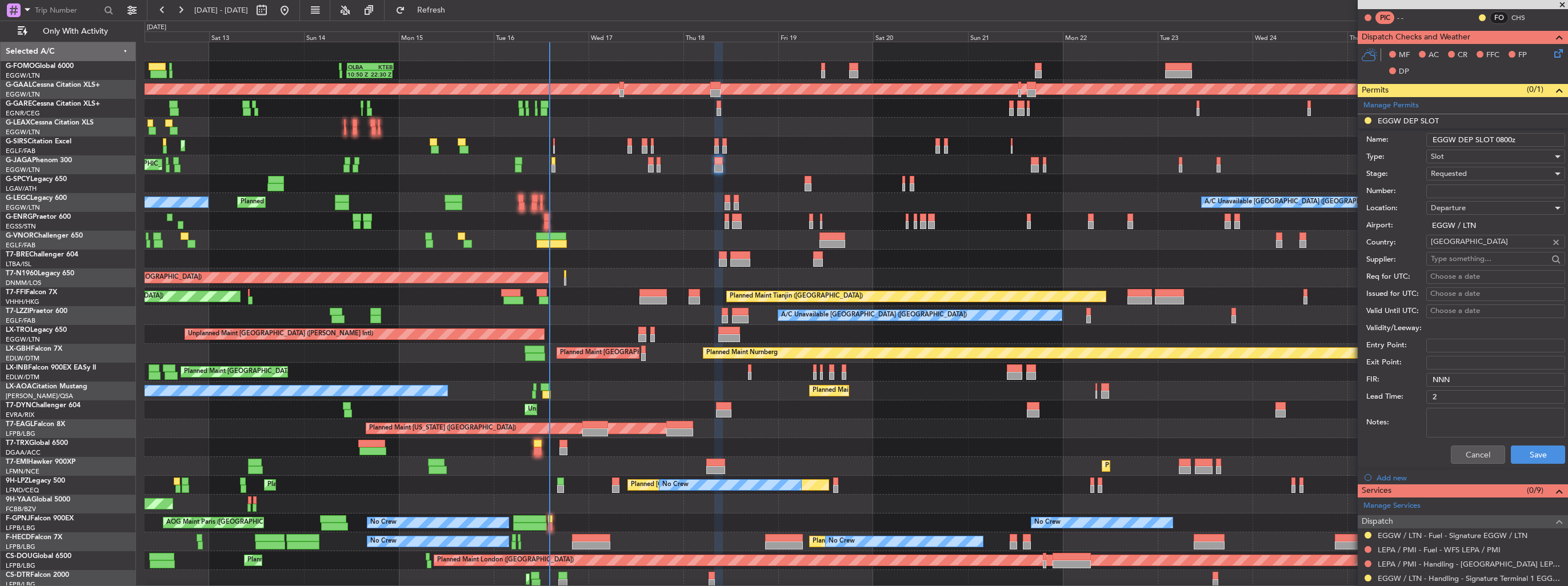
scroll to position [286, 0]
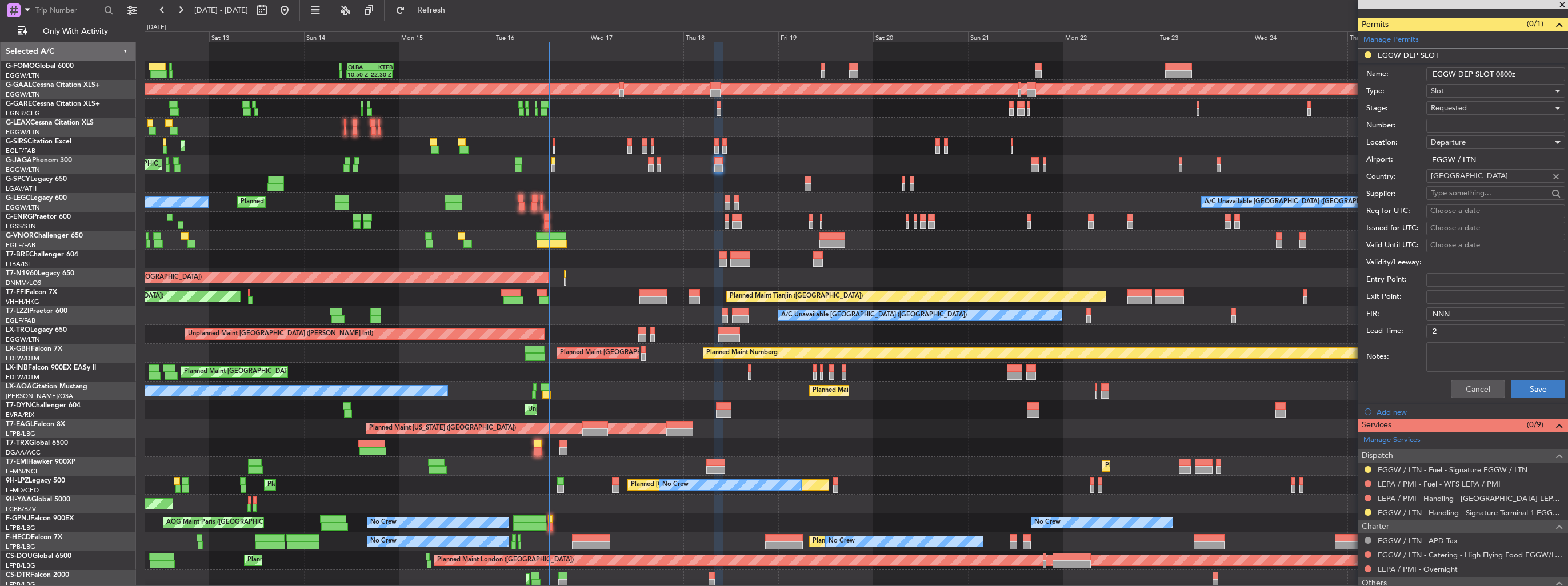
type input "EGGW DEP SLOT 0800z"
click at [1514, 389] on button "Save" at bounding box center [1538, 388] width 54 height 18
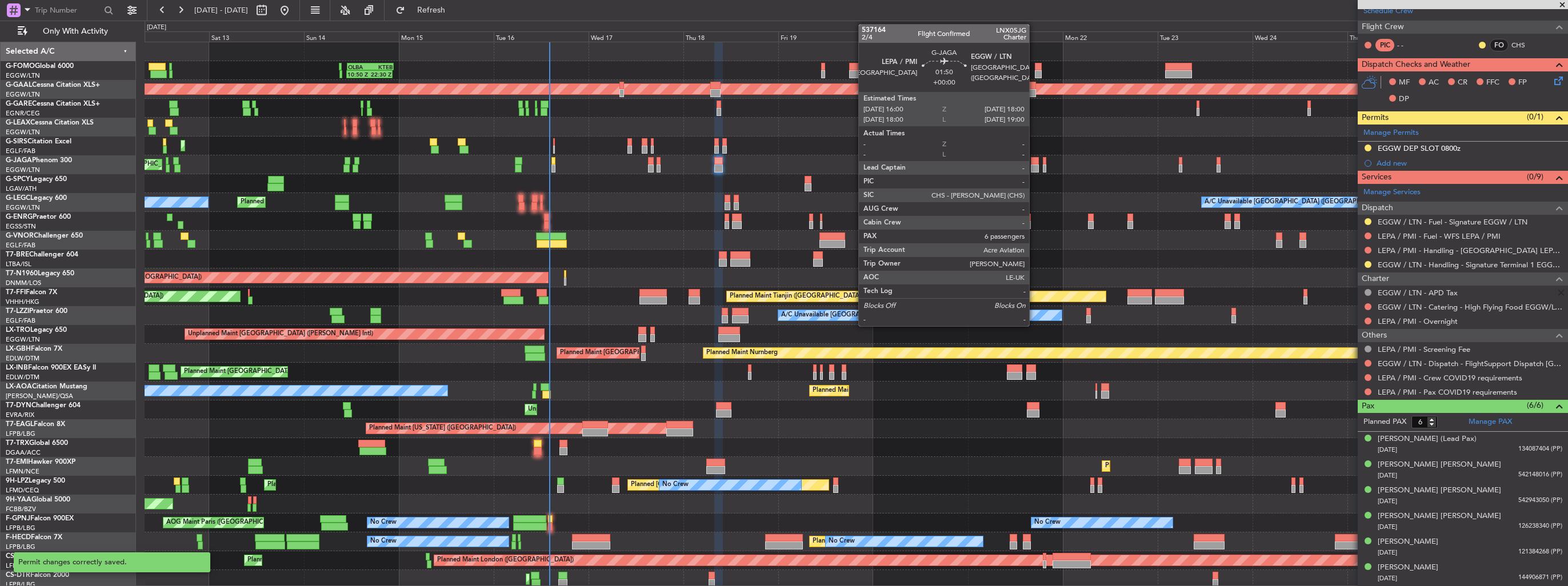
scroll to position [189, 0]
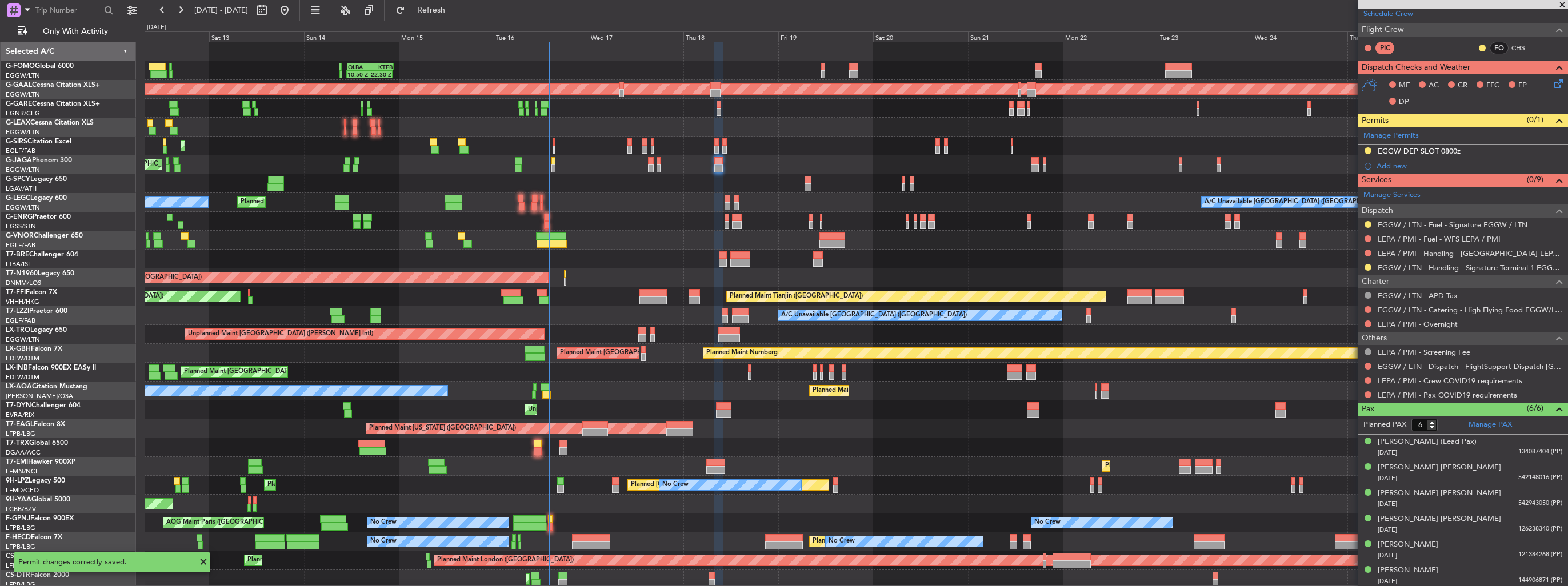
click at [1380, 163] on mat-tooltip-component "EGGW DEP SLOT 0800z" at bounding box center [1419, 169] width 91 height 30
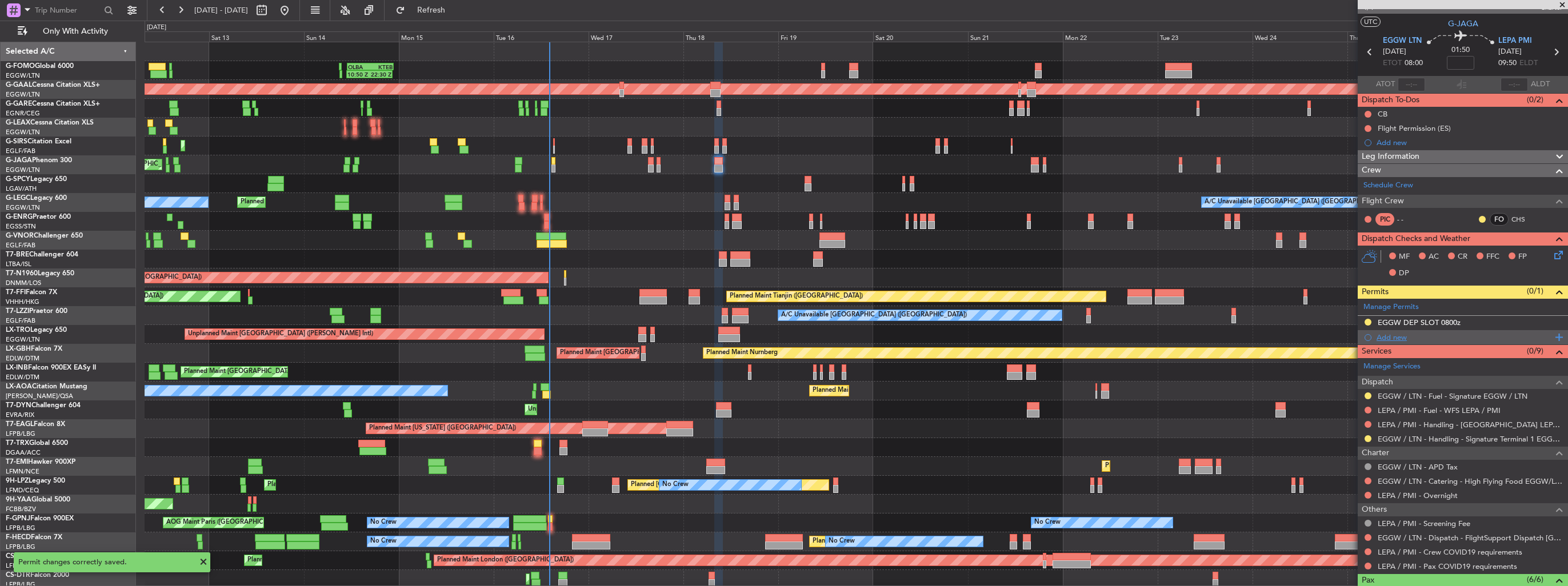
click at [1390, 337] on div "Add new" at bounding box center [1464, 337] width 176 height 9
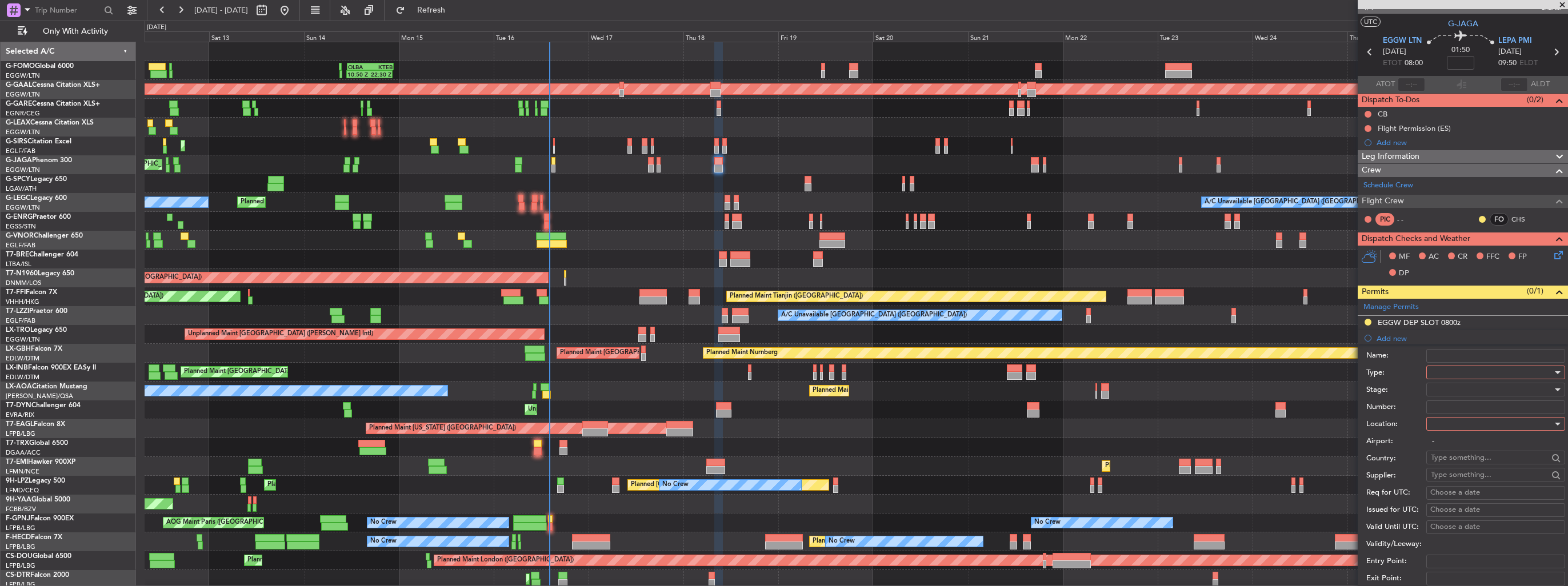
click at [1462, 369] on div at bounding box center [1491, 372] width 122 height 17
click at [1484, 478] on span "Slot" at bounding box center [1491, 480] width 120 height 17
click at [1472, 427] on div at bounding box center [1491, 424] width 122 height 17
click at [1486, 478] on span "Arrival" at bounding box center [1491, 480] width 120 height 17
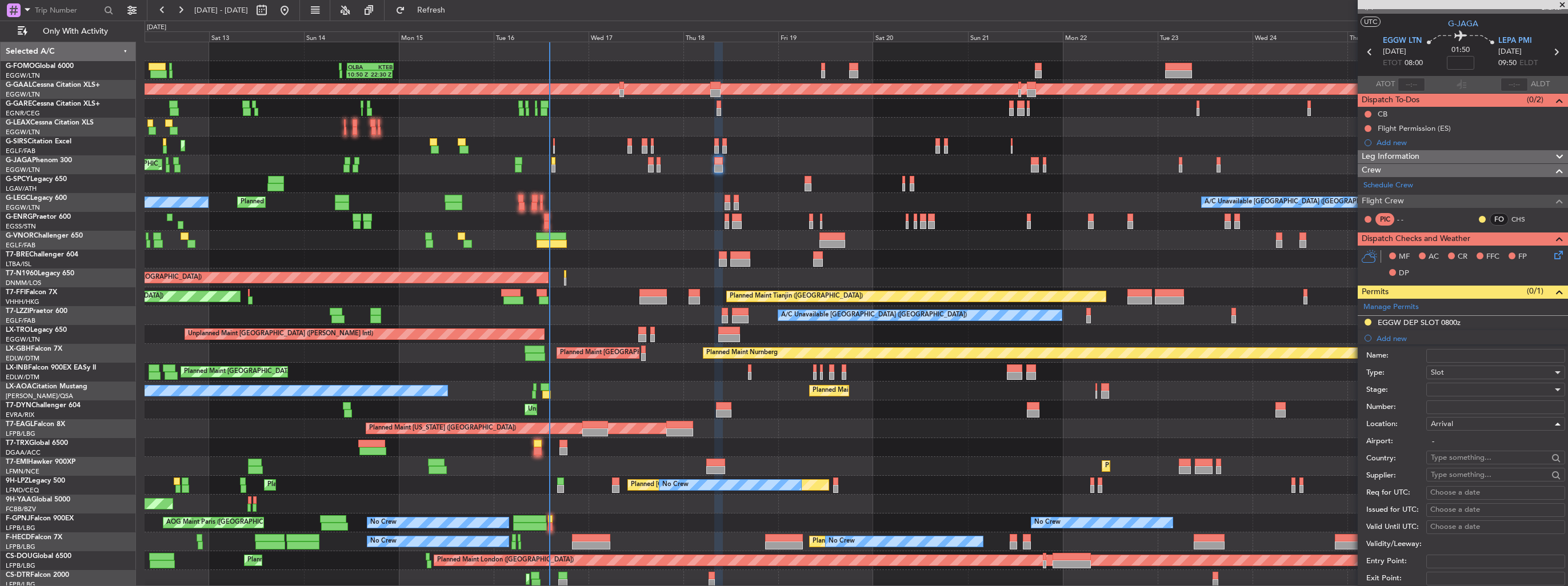
type input "LEPA / PMI"
click at [1481, 387] on div at bounding box center [1491, 389] width 122 height 17
click at [1490, 460] on span "Requested" at bounding box center [1491, 463] width 120 height 17
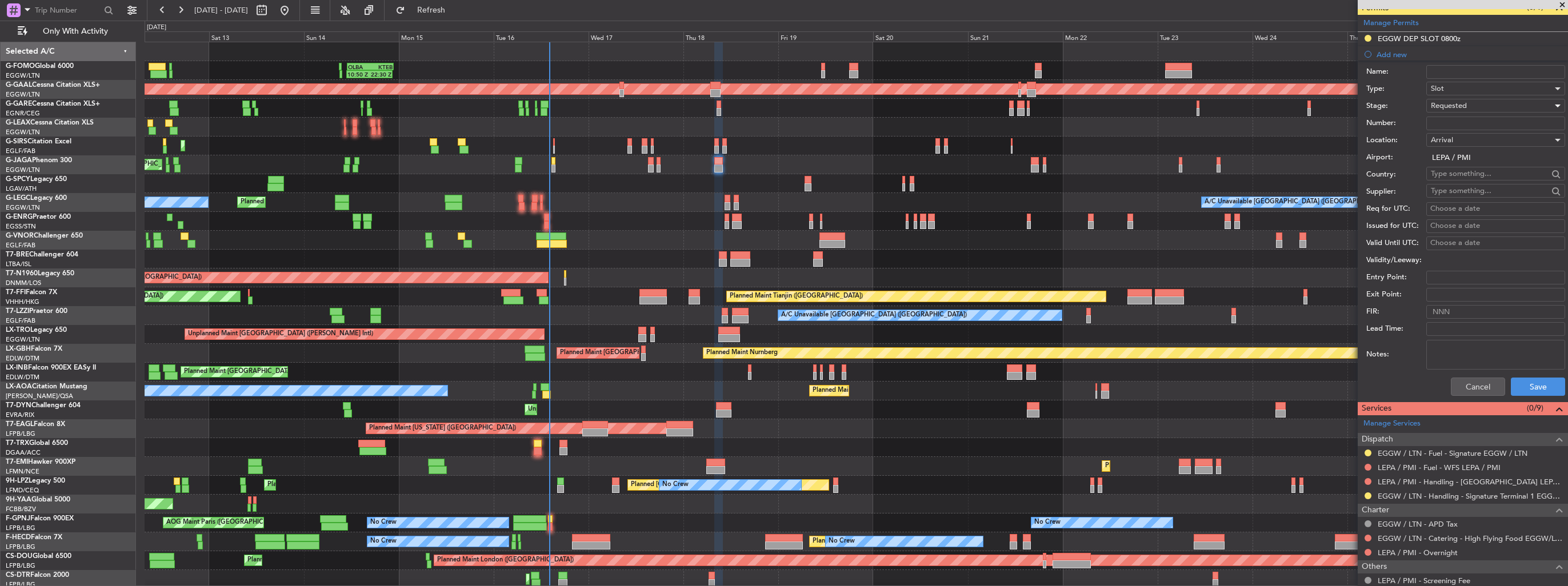
scroll to position [304, 0]
click at [1513, 388] on button "Save" at bounding box center [1538, 385] width 54 height 18
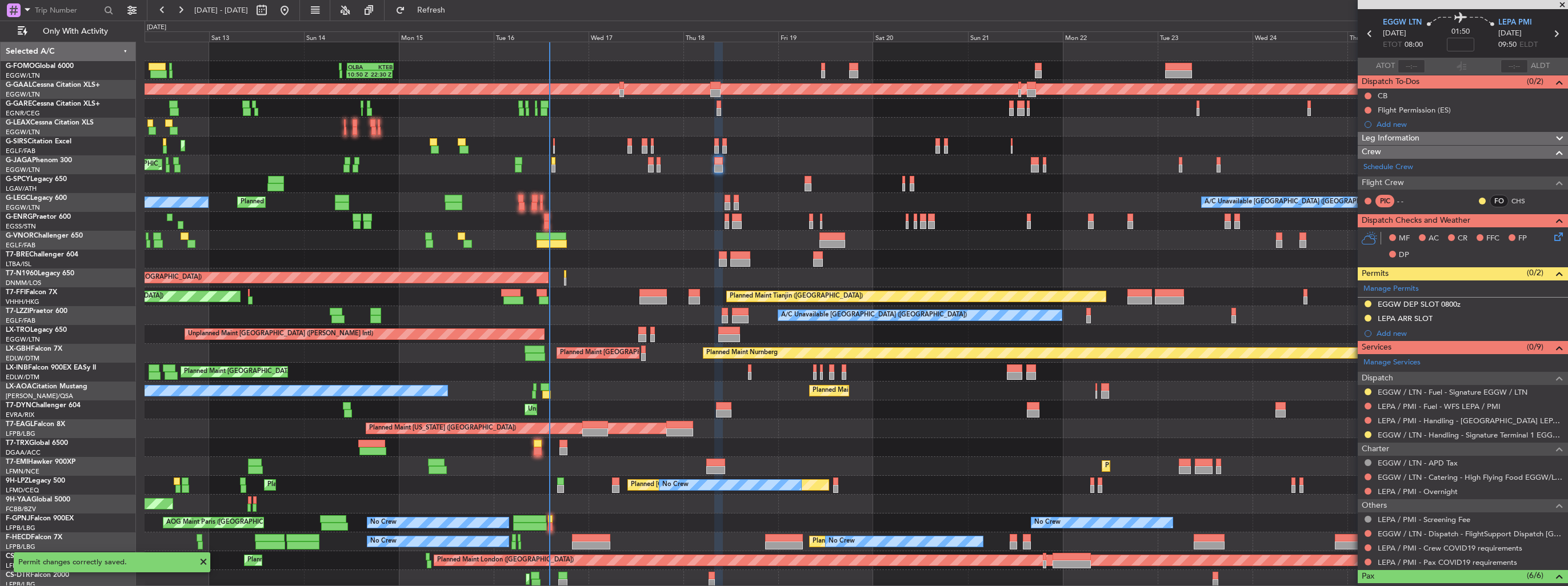
scroll to position [0, 0]
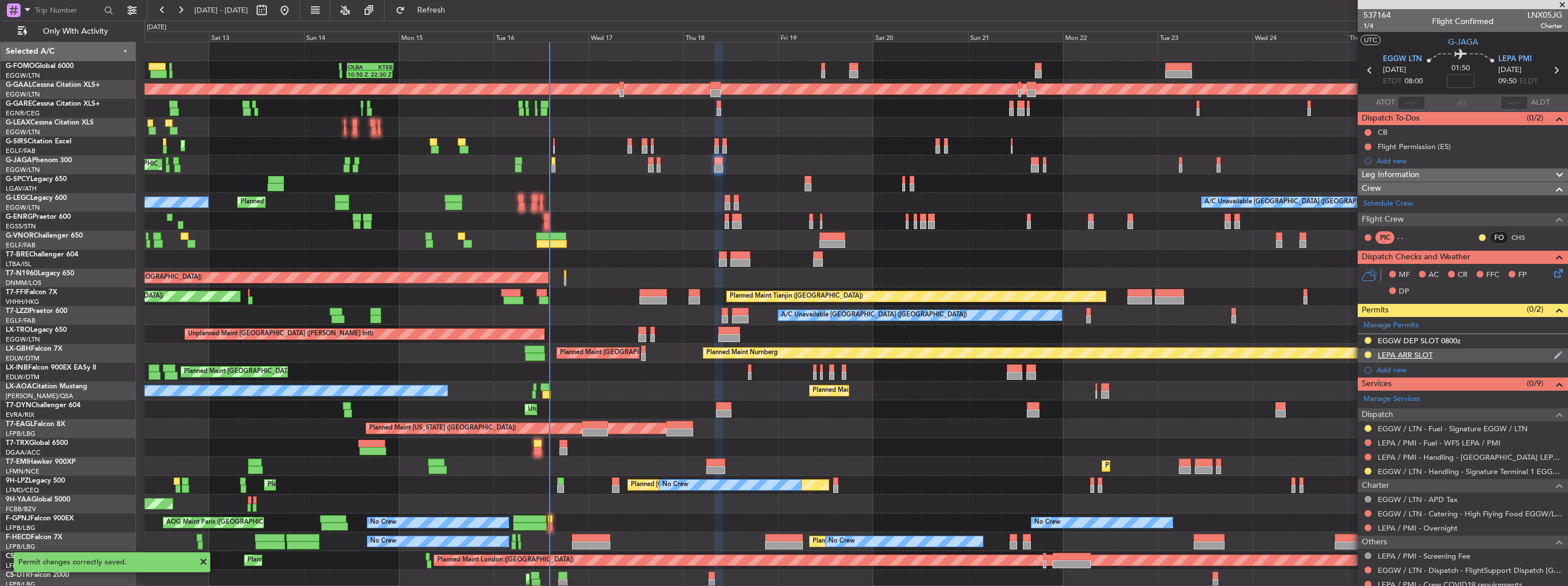
click at [1554, 356] on img at bounding box center [1558, 355] width 9 height 10
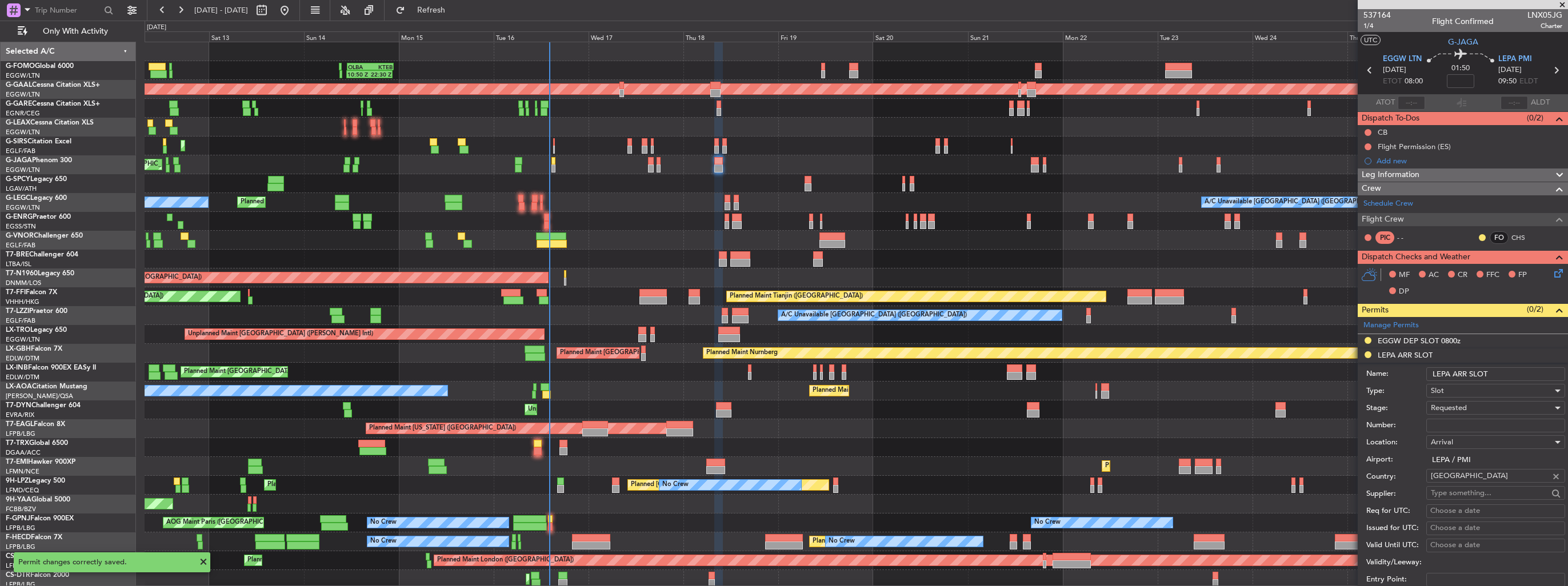
click at [1526, 371] on input "LEPA ARR SLOT" at bounding box center [1496, 374] width 139 height 14
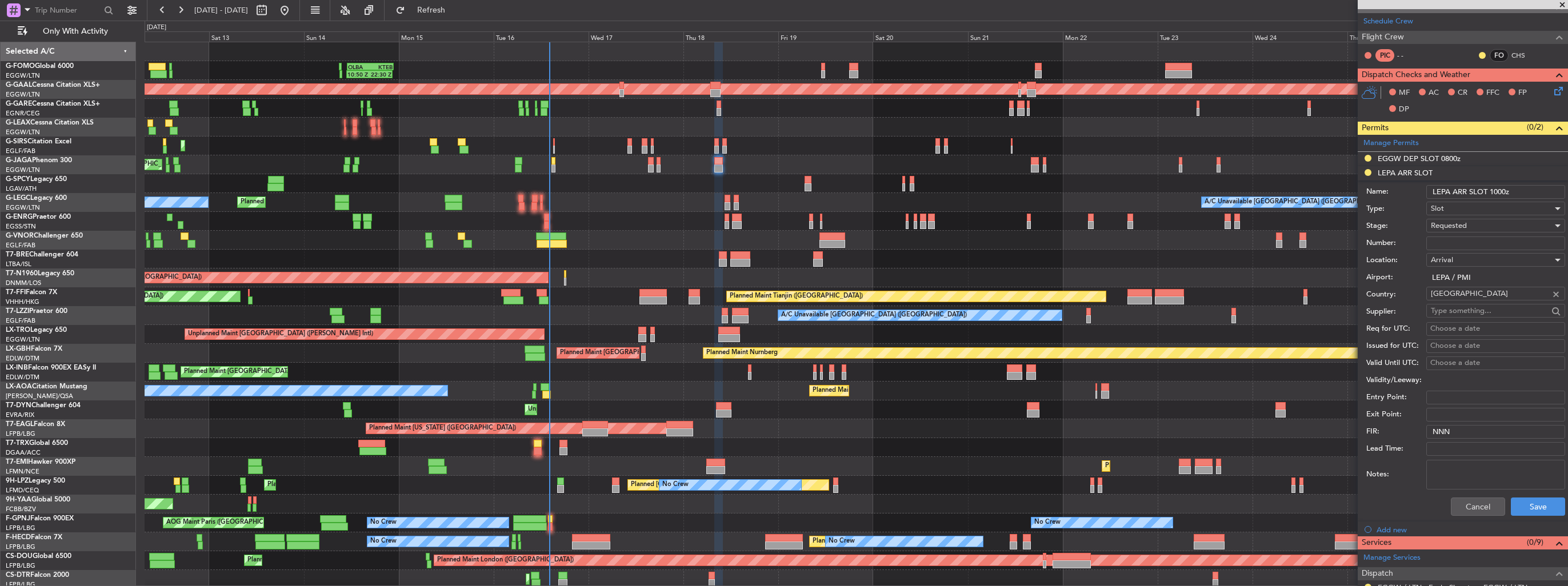
scroll to position [286, 0]
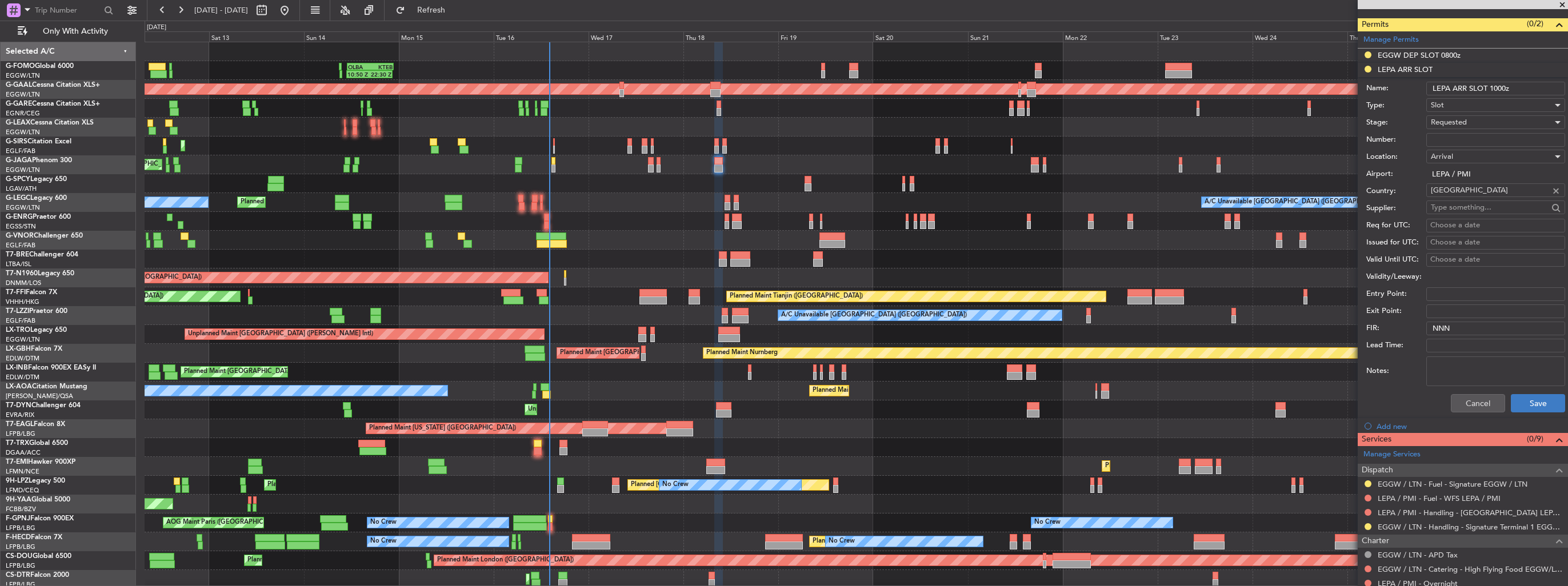
type input "LEPA ARR SLOT 1000z"
click at [1526, 401] on button "Save" at bounding box center [1538, 403] width 54 height 18
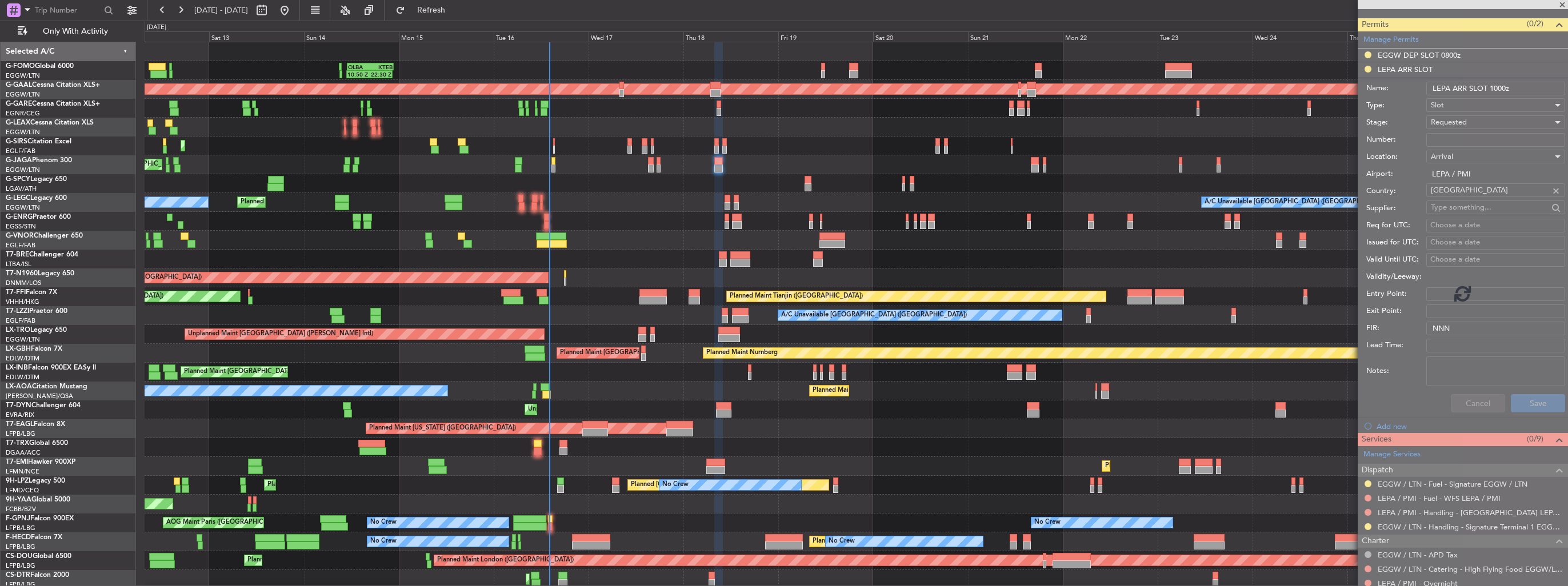
scroll to position [204, 0]
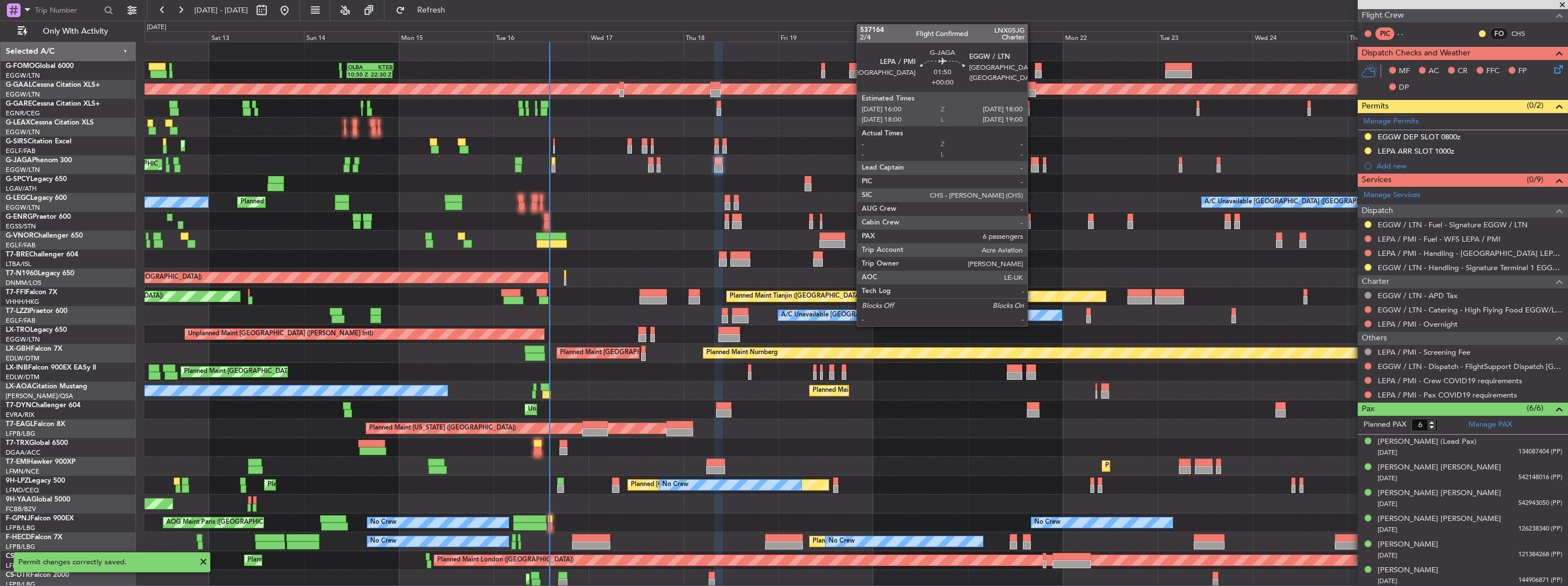
click at [1033, 160] on div at bounding box center [1035, 161] width 8 height 8
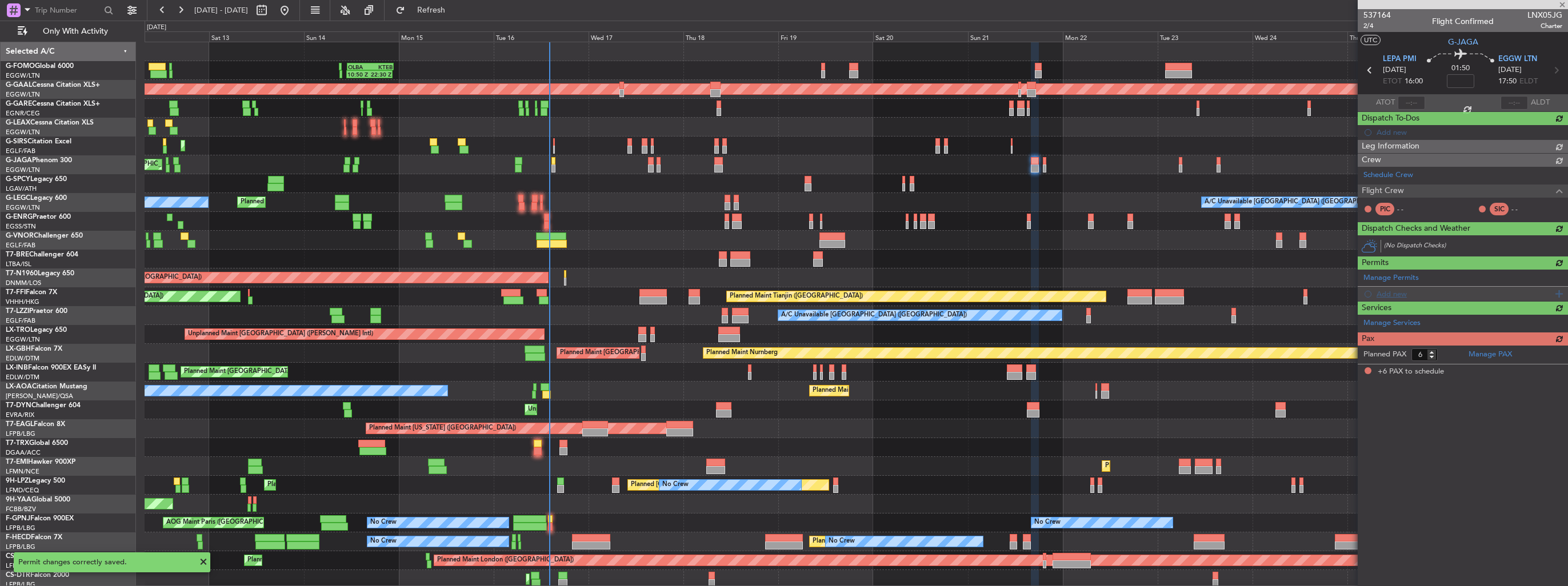
scroll to position [0, 0]
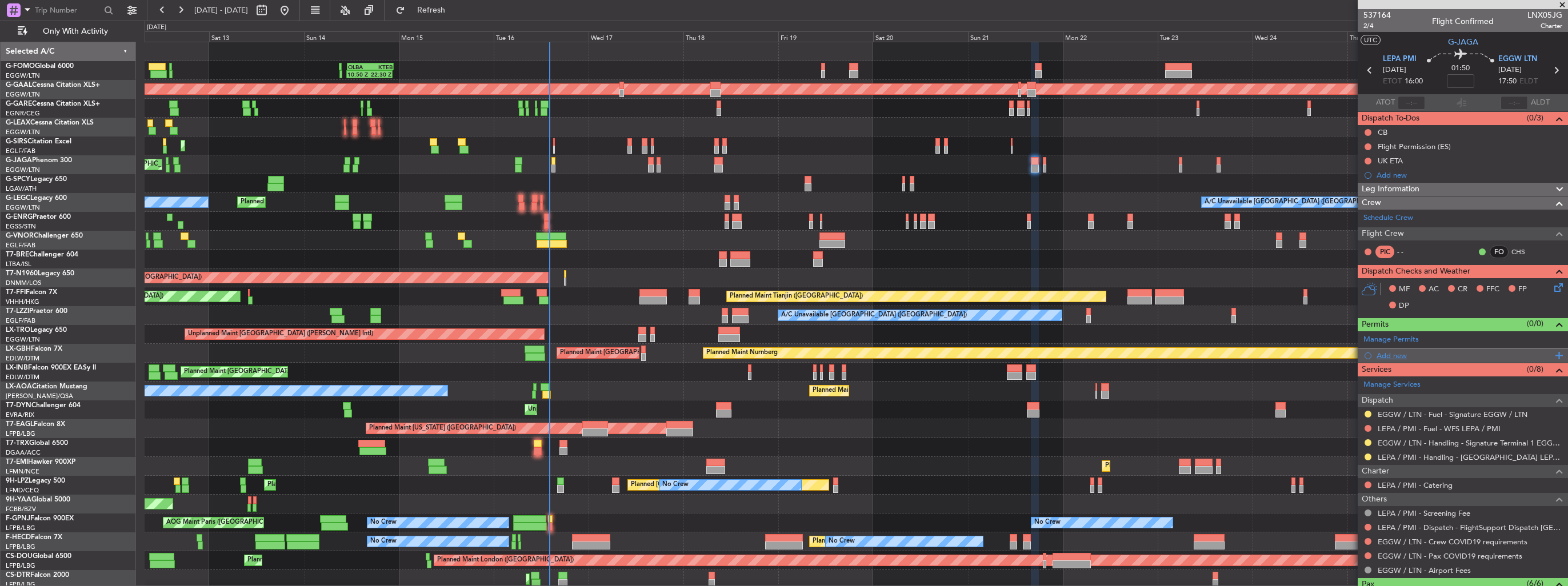
click at [1389, 353] on div "Add new" at bounding box center [1464, 355] width 176 height 9
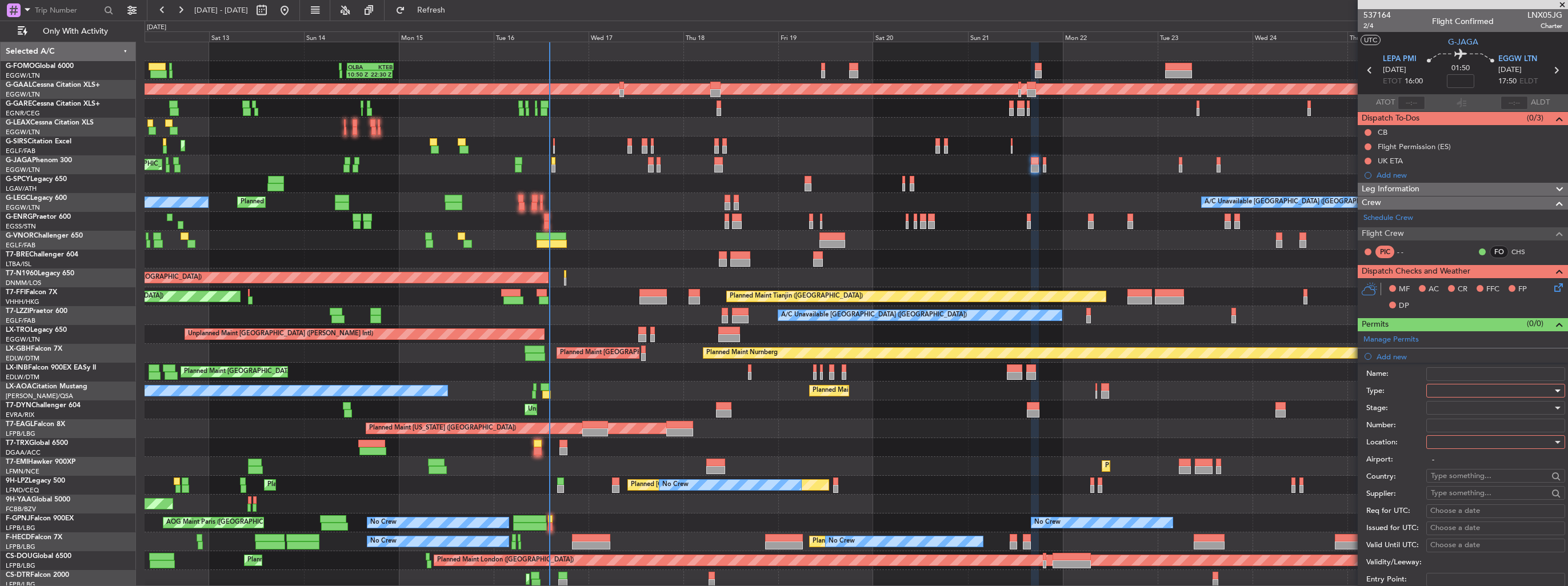
click at [1469, 392] on div at bounding box center [1491, 390] width 122 height 17
click at [1496, 498] on span "Slot" at bounding box center [1491, 498] width 120 height 17
click at [1472, 442] on div at bounding box center [1491, 442] width 122 height 17
click at [1472, 460] on span "Departure" at bounding box center [1491, 464] width 120 height 17
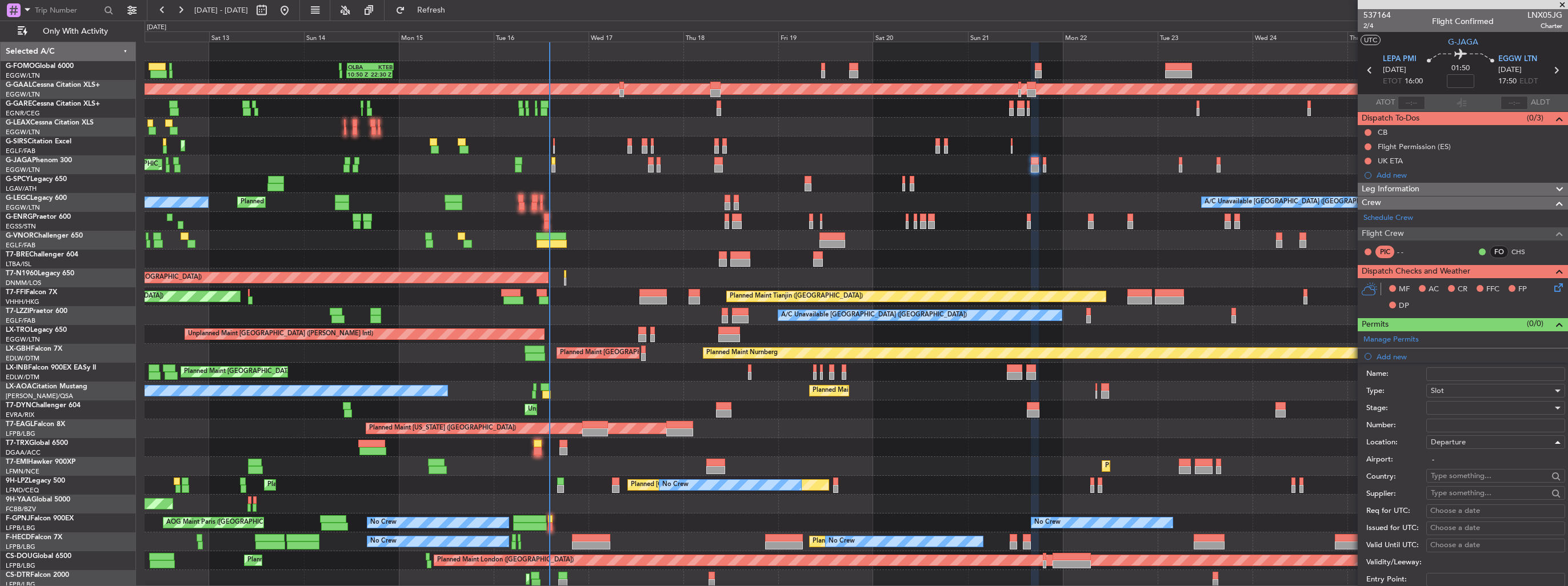
type input "LEPA / PMI"
click at [1476, 405] on div at bounding box center [1491, 407] width 122 height 17
click at [1472, 479] on span "Requested" at bounding box center [1491, 481] width 120 height 17
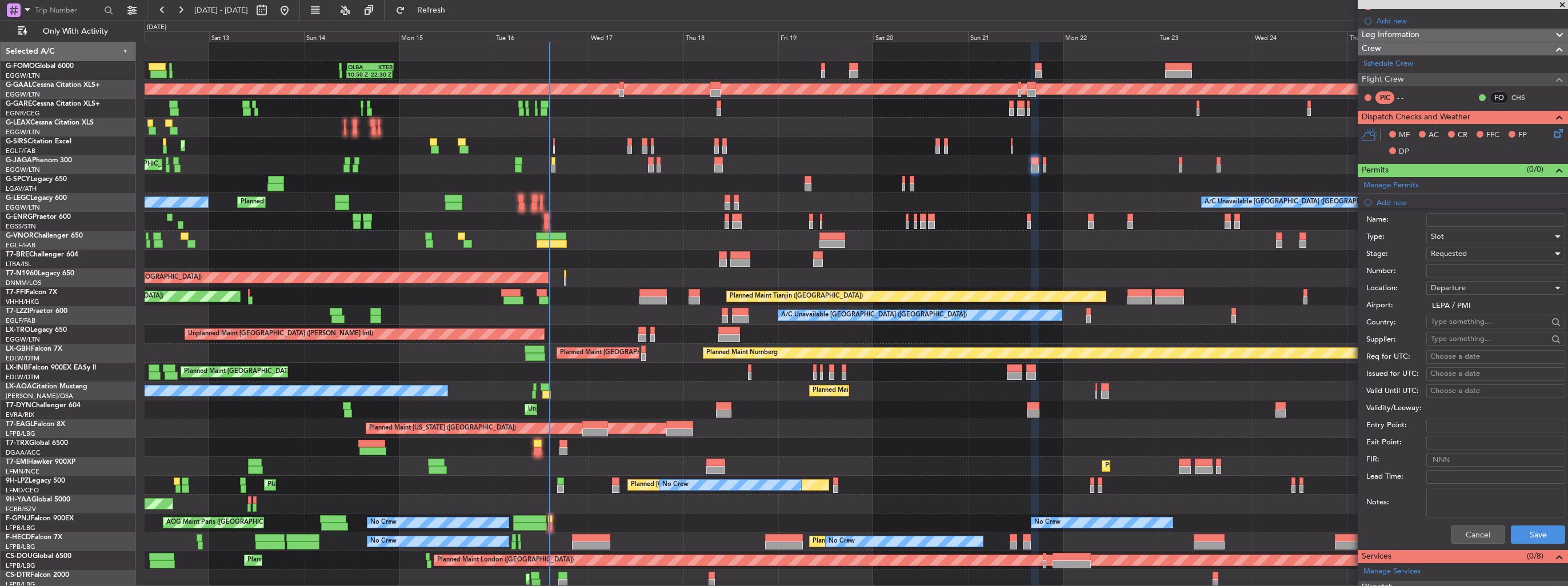
scroll to position [286, 0]
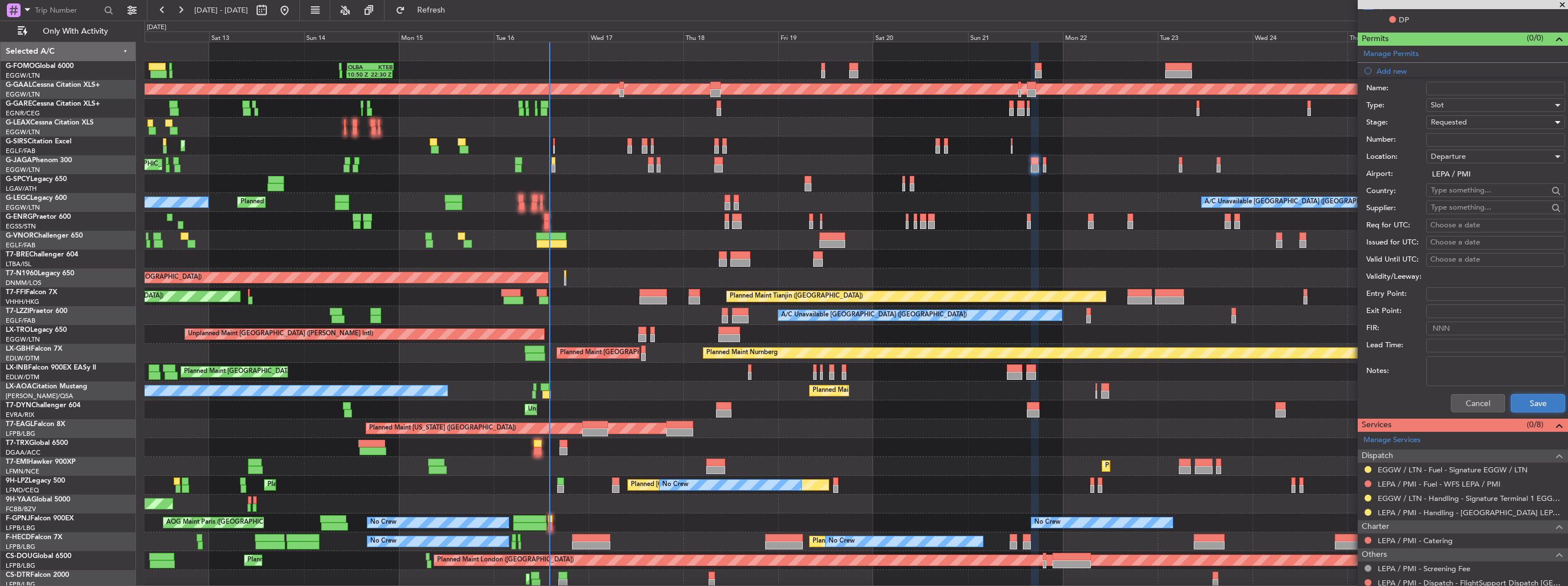
click at [1514, 410] on button "Save" at bounding box center [1538, 403] width 54 height 18
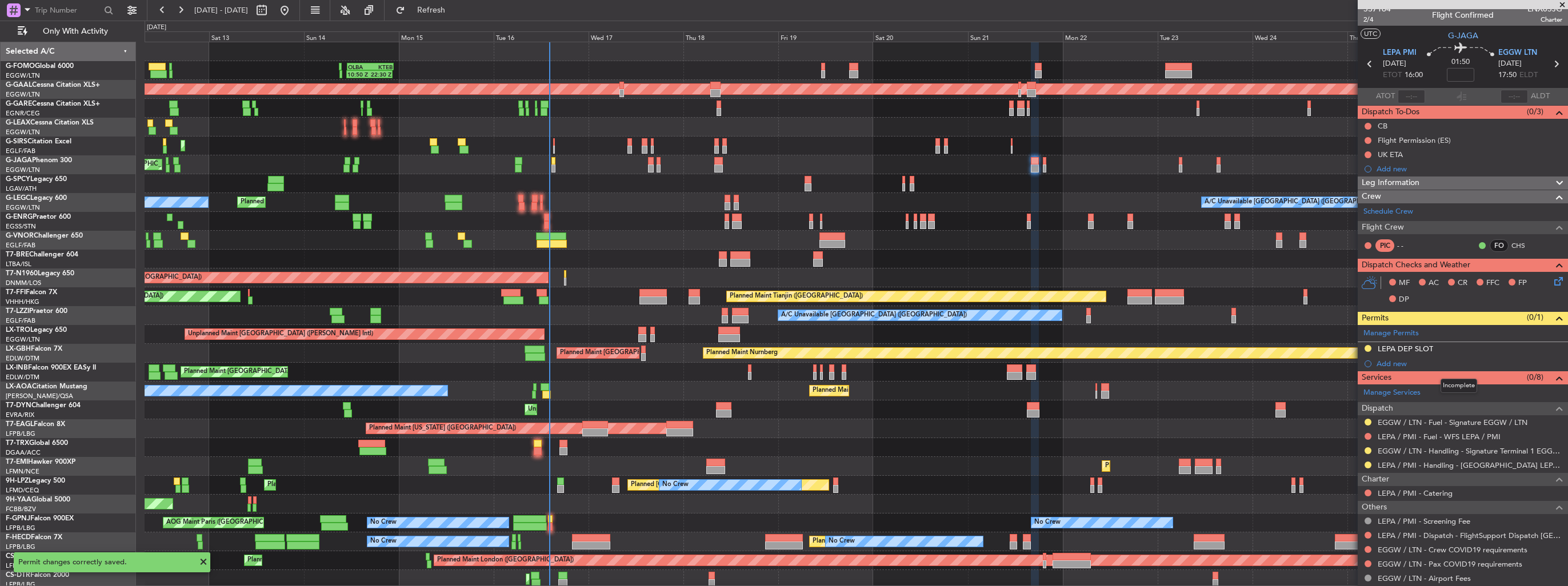
scroll to position [0, 0]
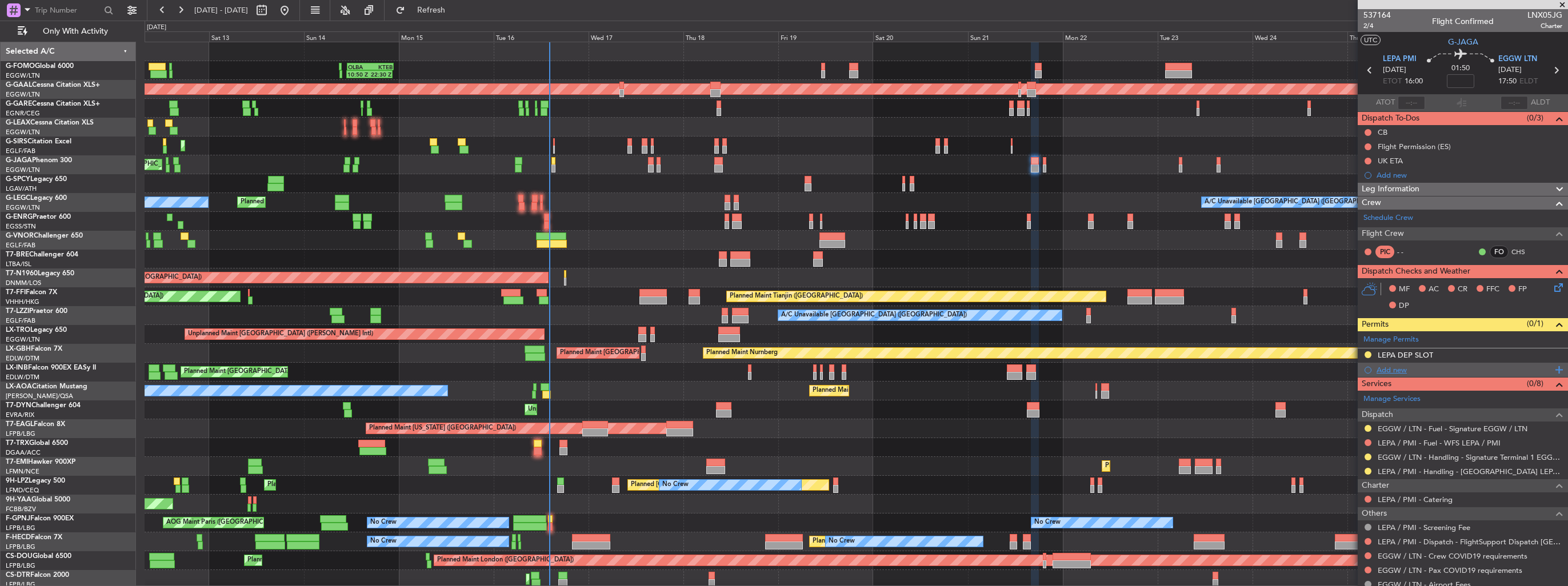
click at [1400, 366] on div "Add new" at bounding box center [1464, 369] width 176 height 9
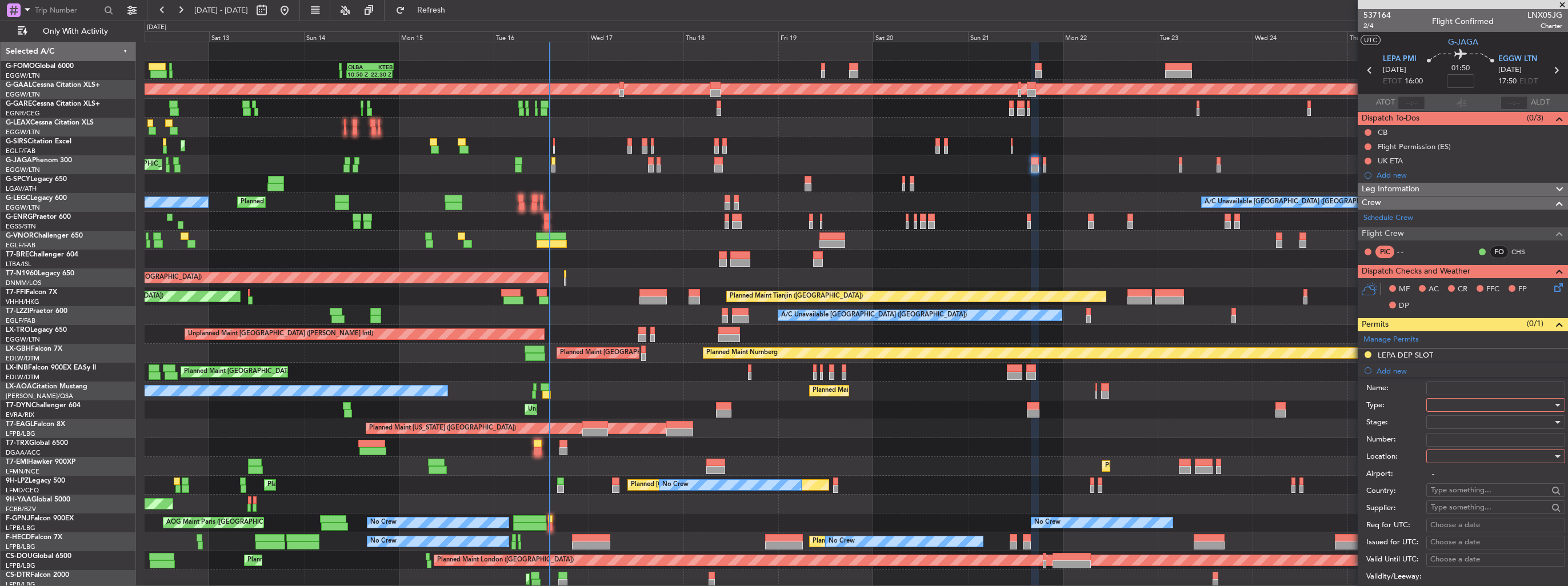
click at [1469, 398] on div at bounding box center [1491, 405] width 122 height 17
click at [1479, 522] on span "TASP" at bounding box center [1491, 529] width 120 height 17
click at [1456, 403] on div "TASP" at bounding box center [1491, 405] width 122 height 17
click at [1467, 514] on span "Slot" at bounding box center [1491, 512] width 120 height 17
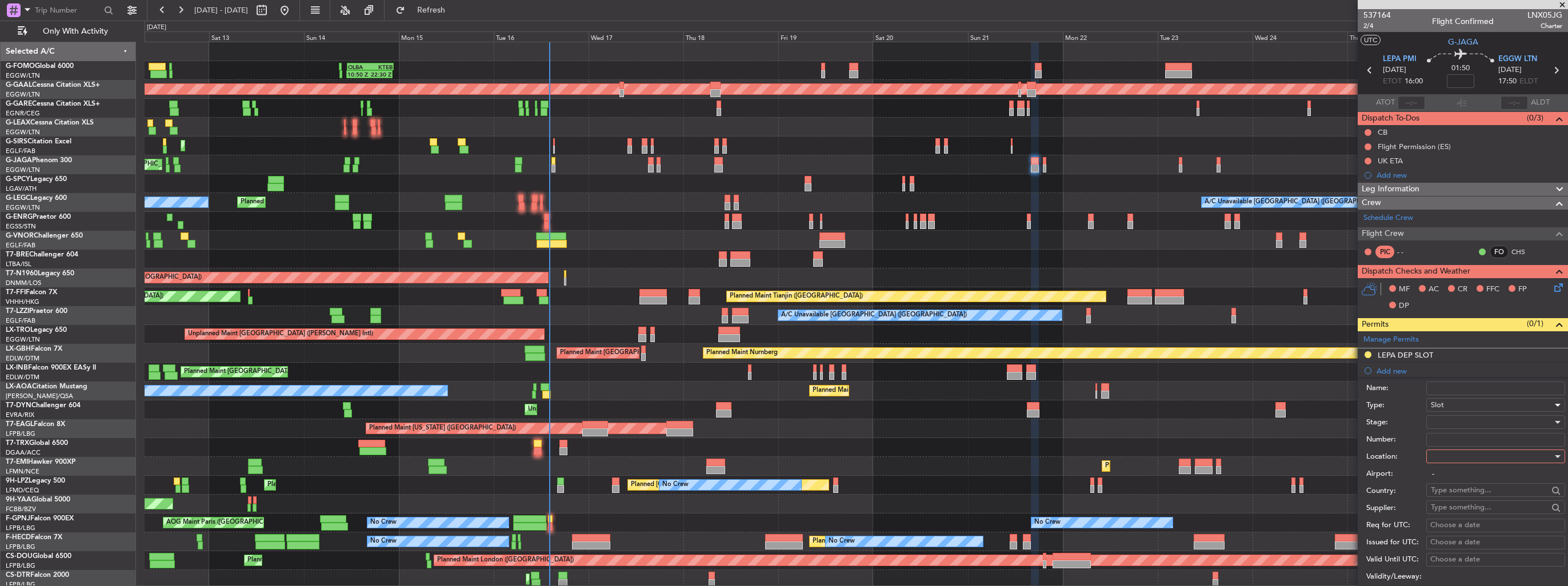
click at [1478, 450] on div at bounding box center [1491, 456] width 122 height 17
click at [1453, 510] on span "Arrival" at bounding box center [1491, 512] width 120 height 17
type input "EGGW / LTN"
click at [1480, 417] on div at bounding box center [1491, 422] width 122 height 17
click at [1470, 492] on span "Requested" at bounding box center [1491, 495] width 120 height 17
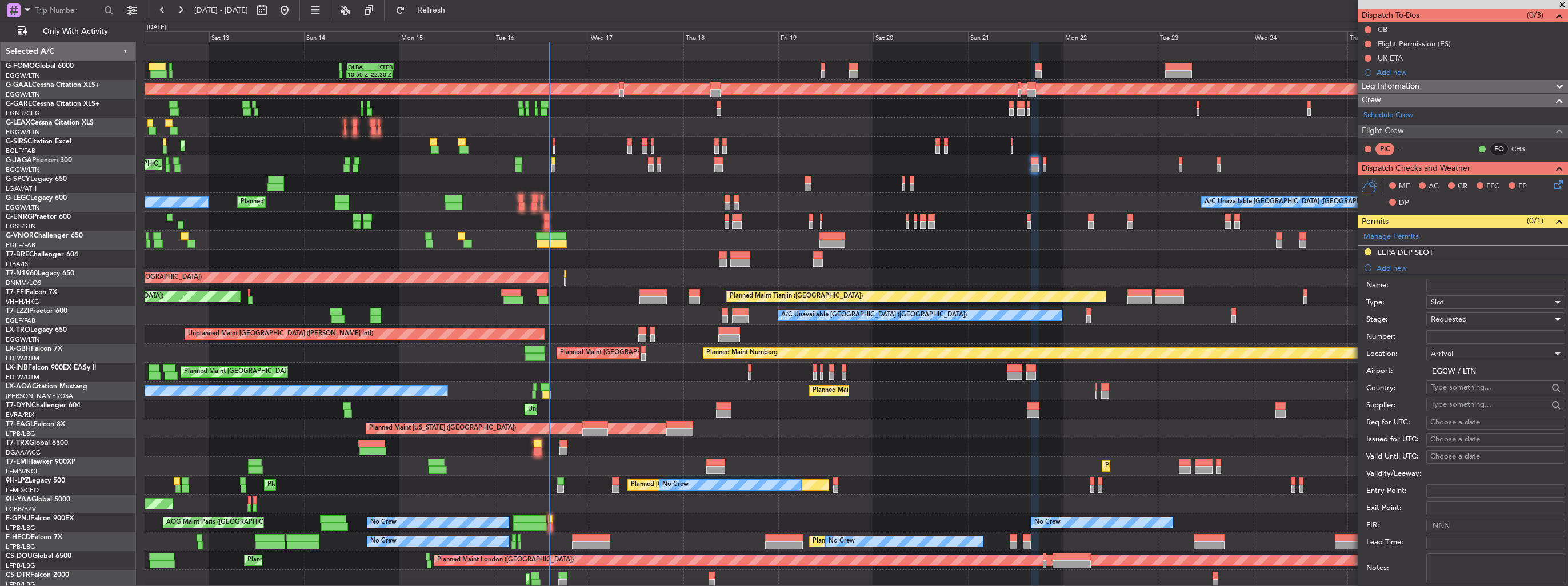
scroll to position [286, 0]
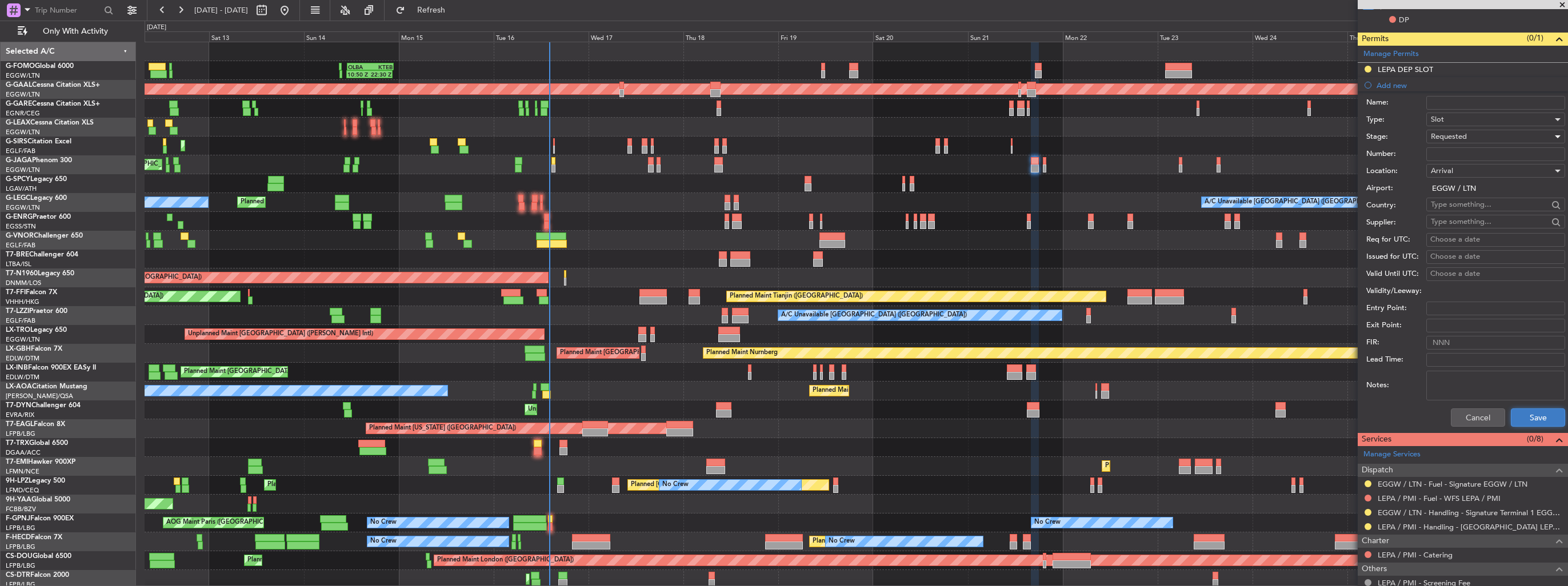
click at [1513, 415] on button "Save" at bounding box center [1538, 417] width 54 height 18
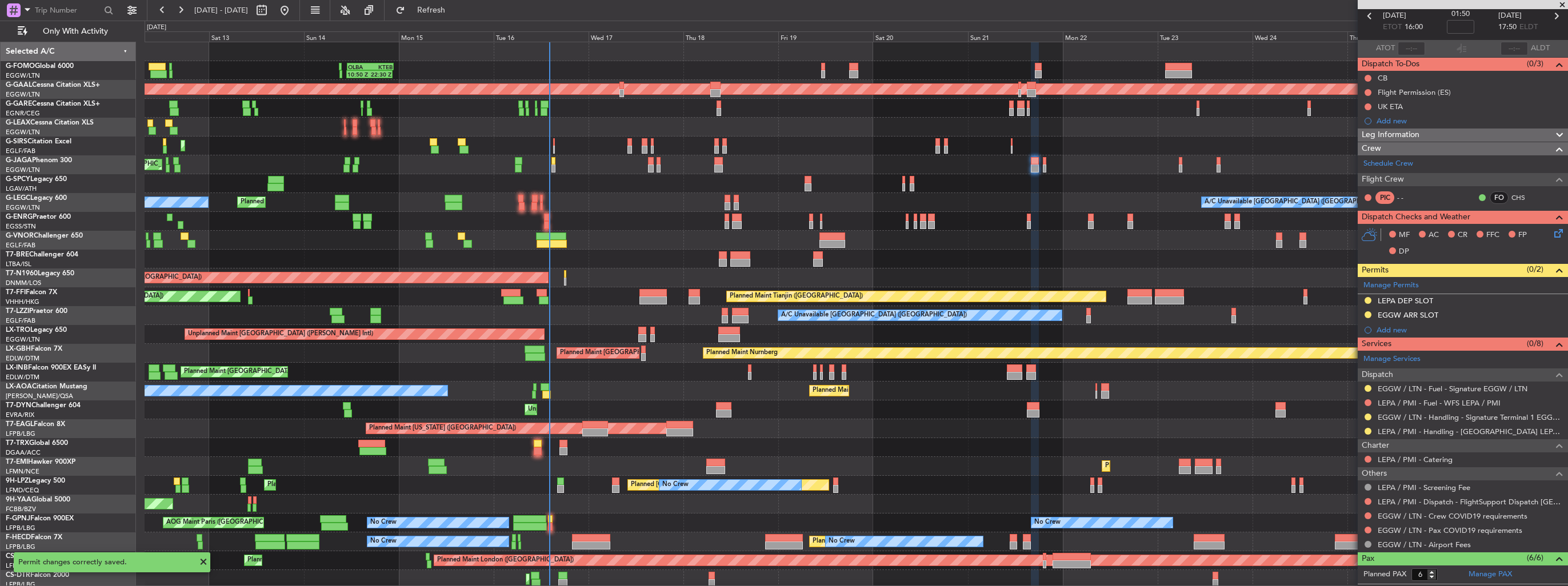
scroll to position [0, 0]
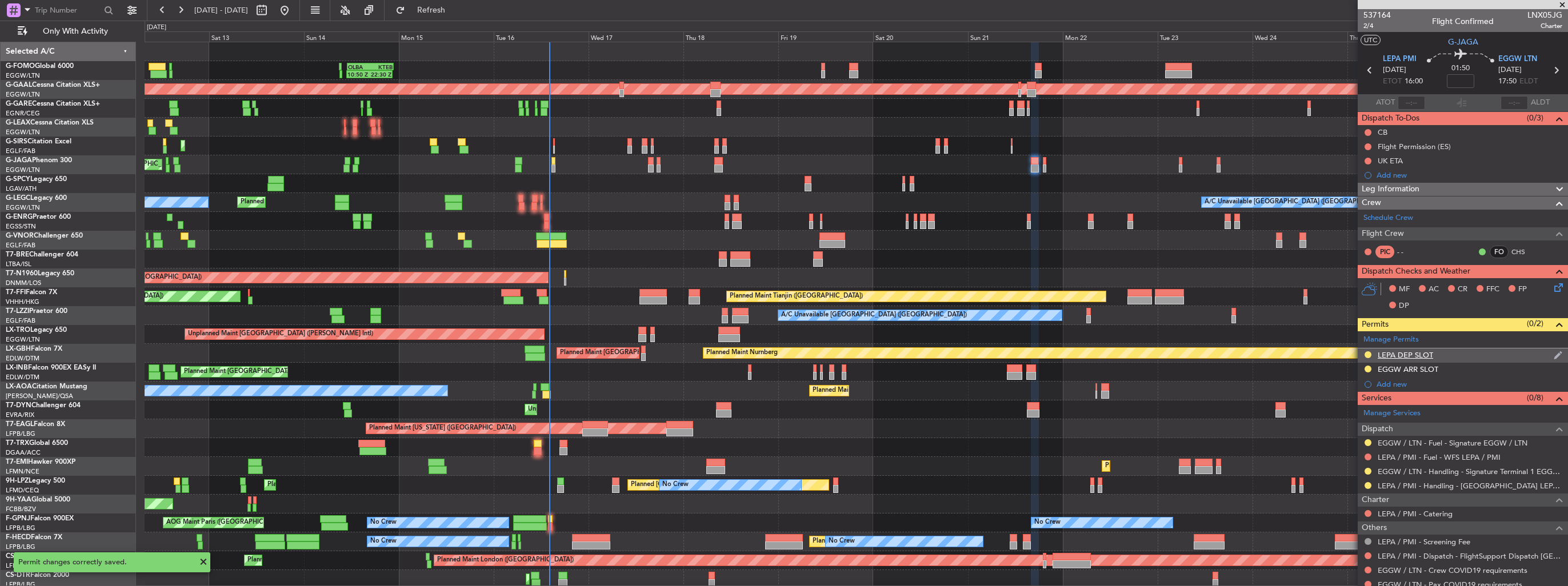
click at [1554, 352] on img at bounding box center [1558, 355] width 9 height 10
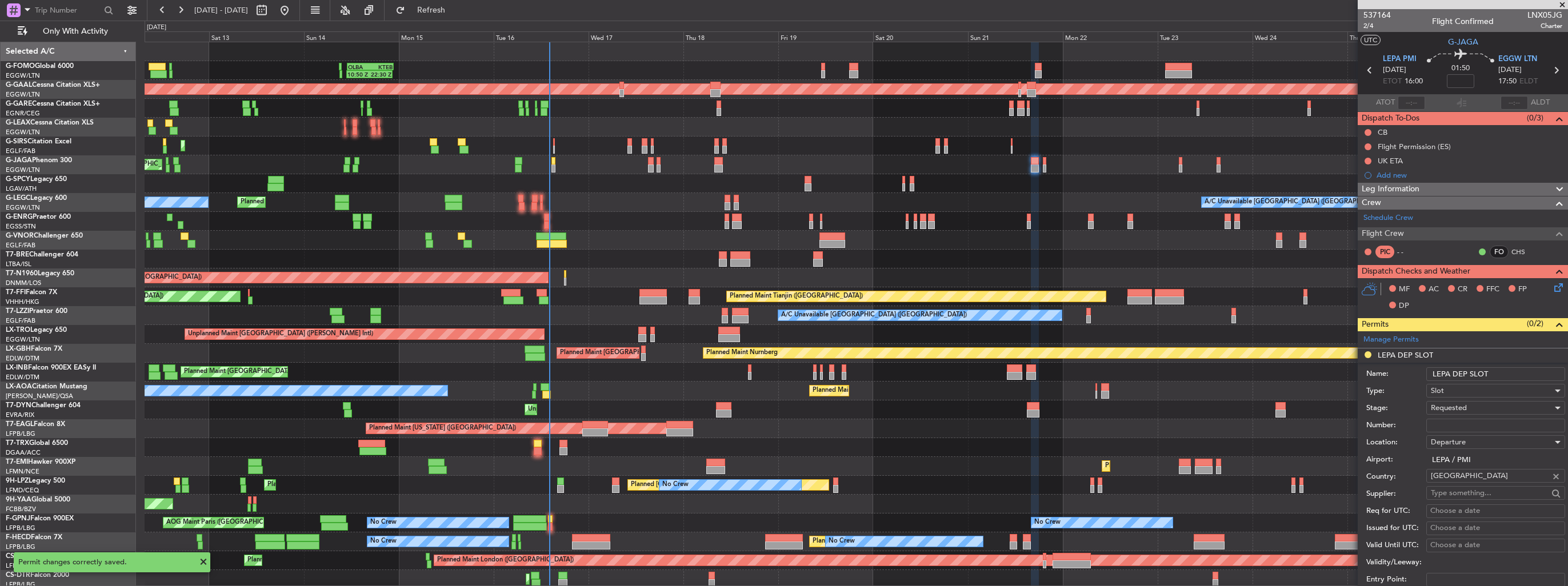
click at [1533, 374] on input "LEPA DEP SLOT" at bounding box center [1496, 374] width 139 height 14
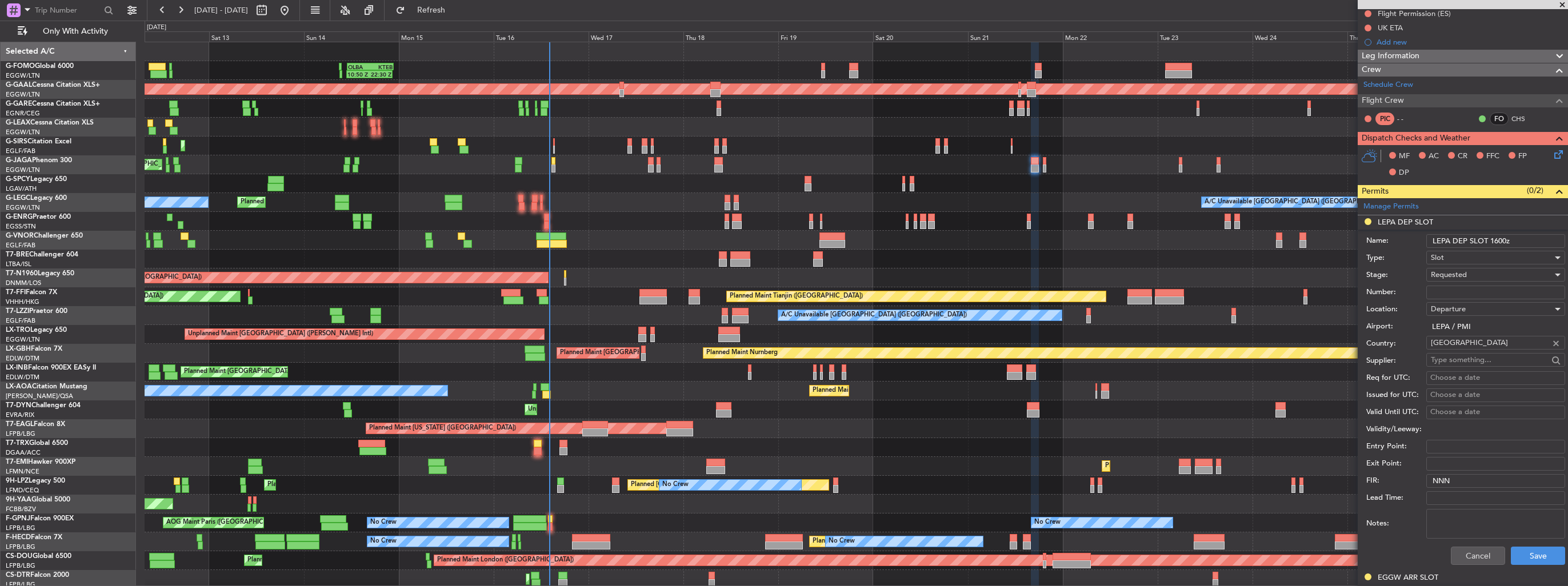
scroll to position [286, 0]
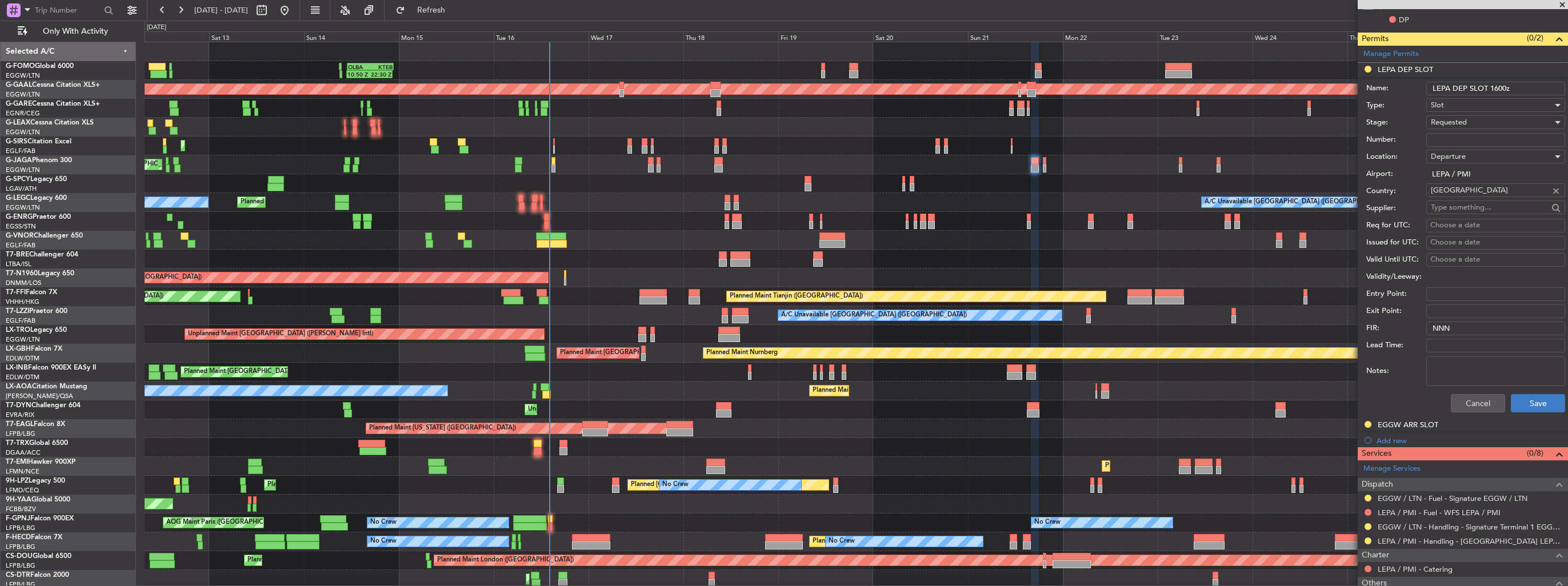
type input "LEPA DEP SLOT 1600z"
click at [1525, 402] on button "Save" at bounding box center [1538, 403] width 54 height 18
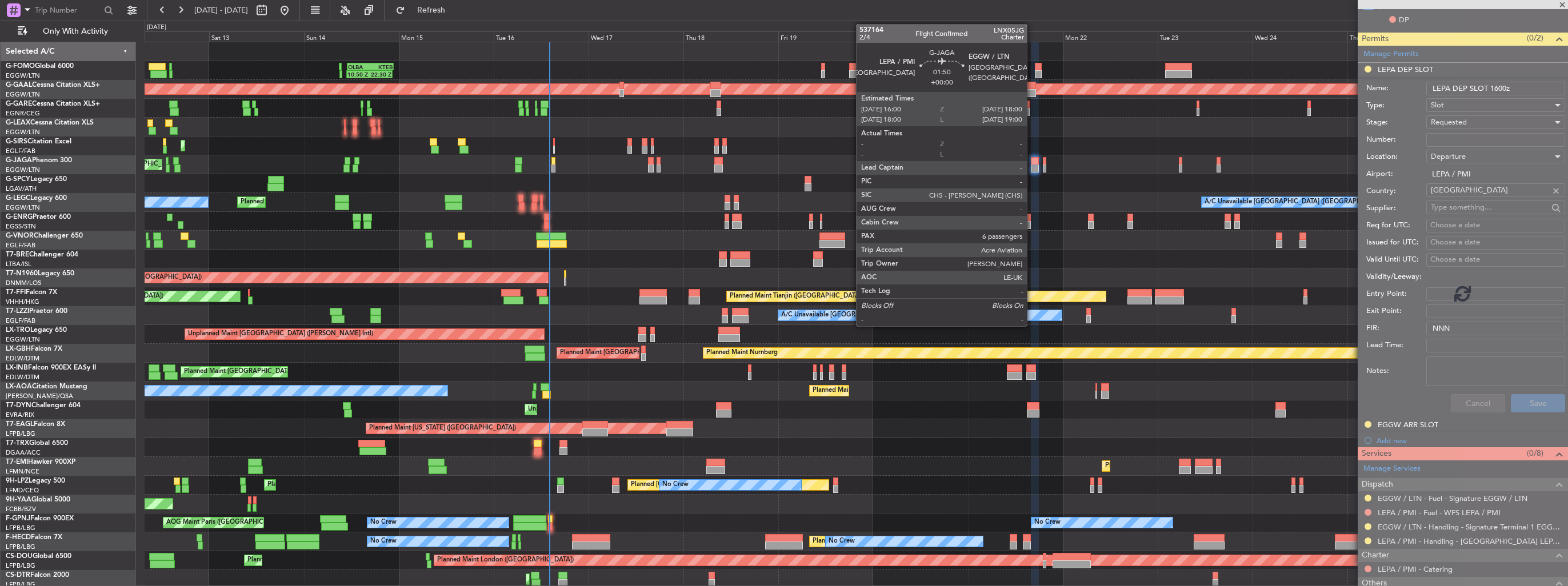
scroll to position [204, 0]
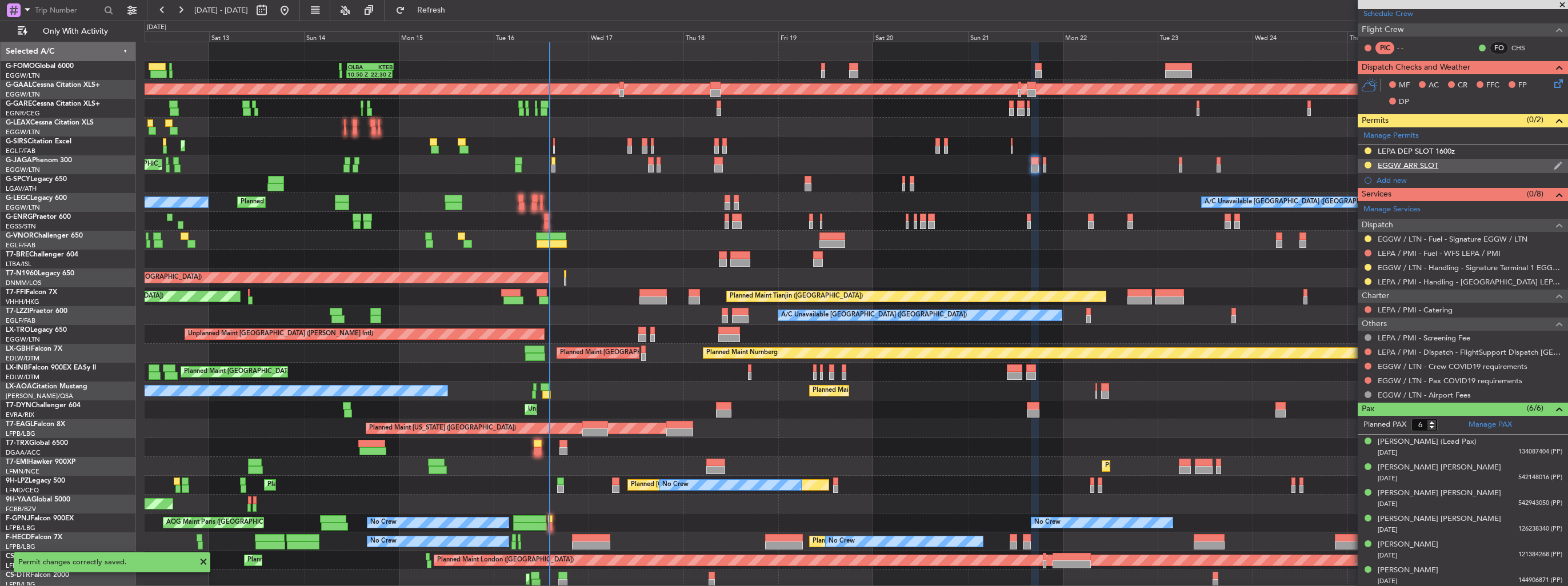
click at [1554, 164] on img at bounding box center [1558, 166] width 9 height 10
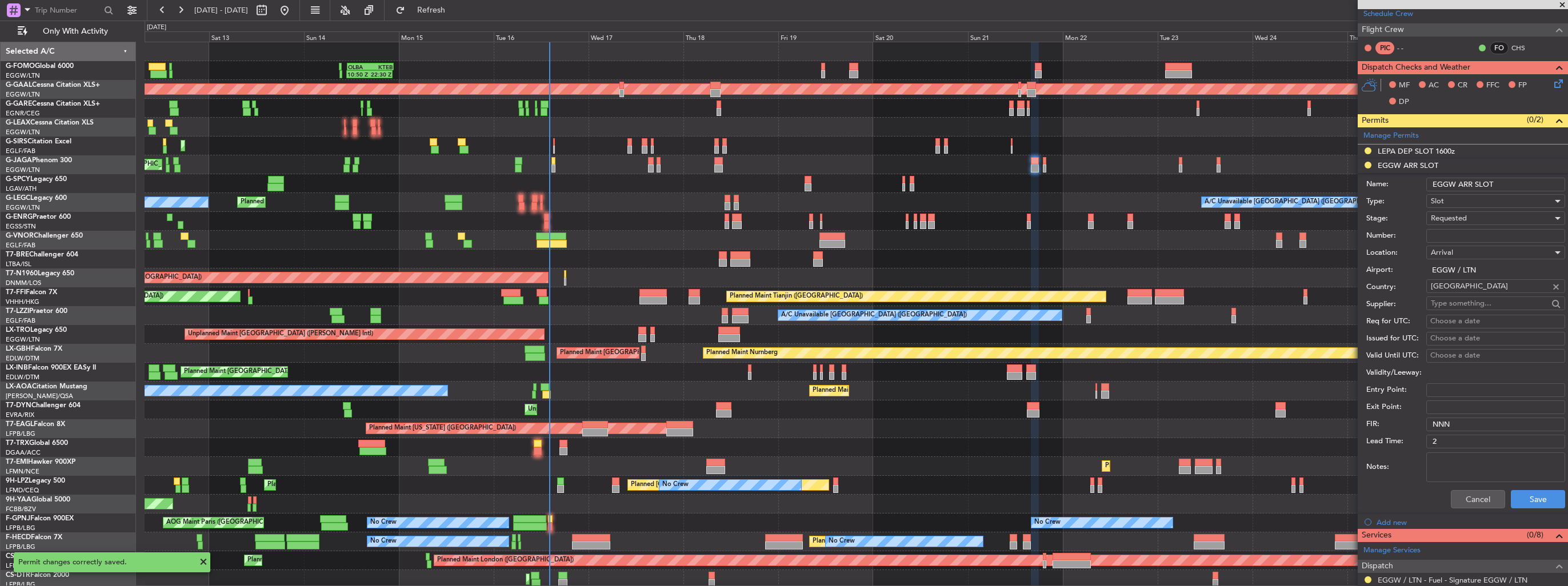
scroll to position [286, 0]
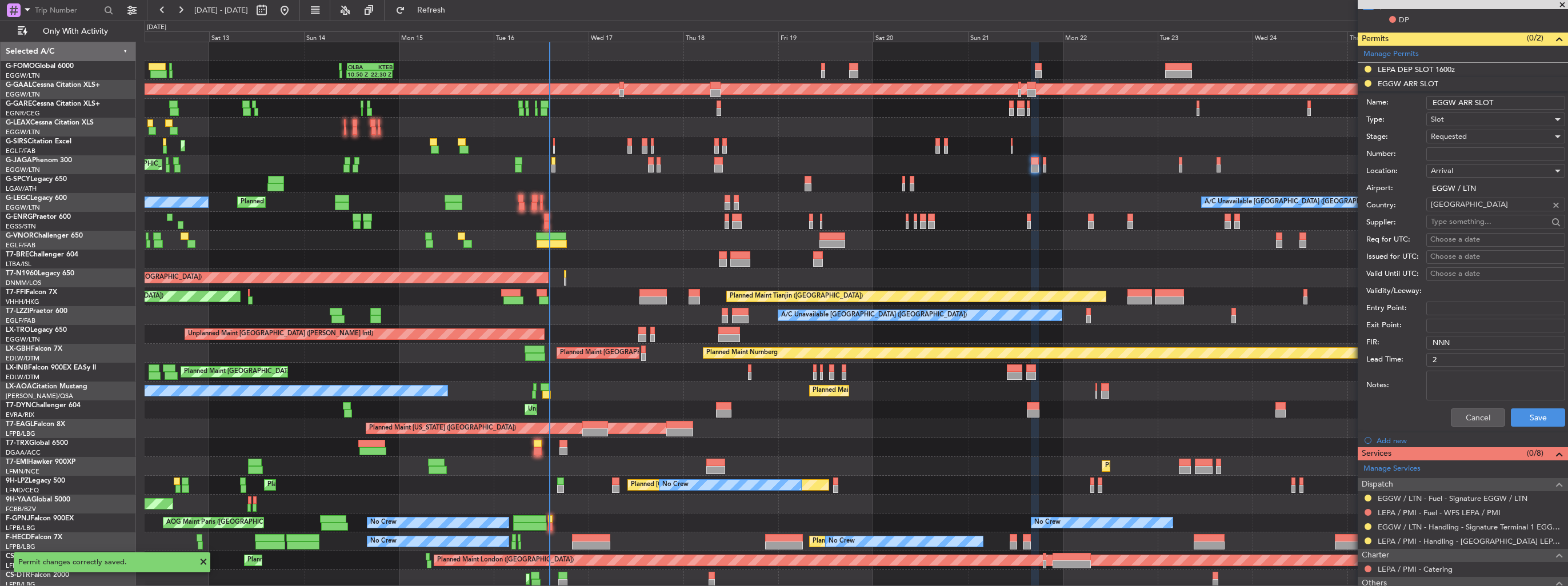
click at [1511, 97] on input "EGGW ARR SLOT" at bounding box center [1496, 103] width 139 height 14
type input "EGGW ARR SLOT 1800z"
click at [1522, 419] on button "Save" at bounding box center [1538, 417] width 54 height 18
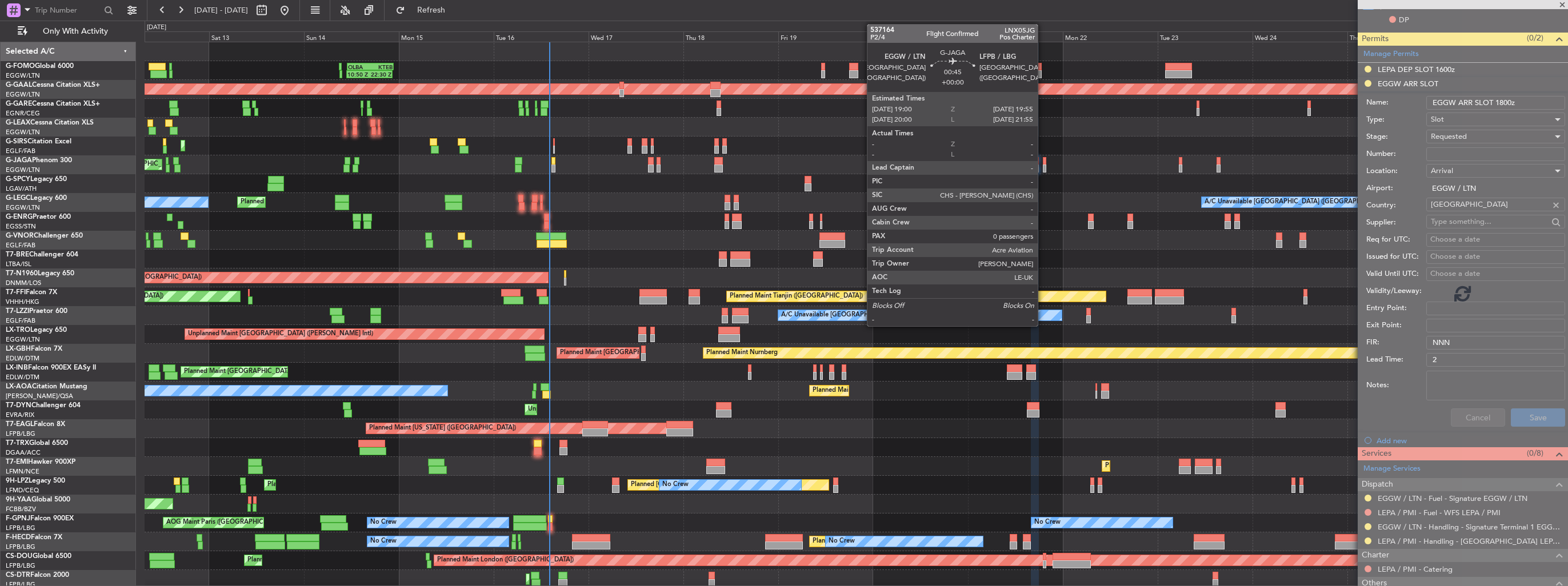
scroll to position [204, 0]
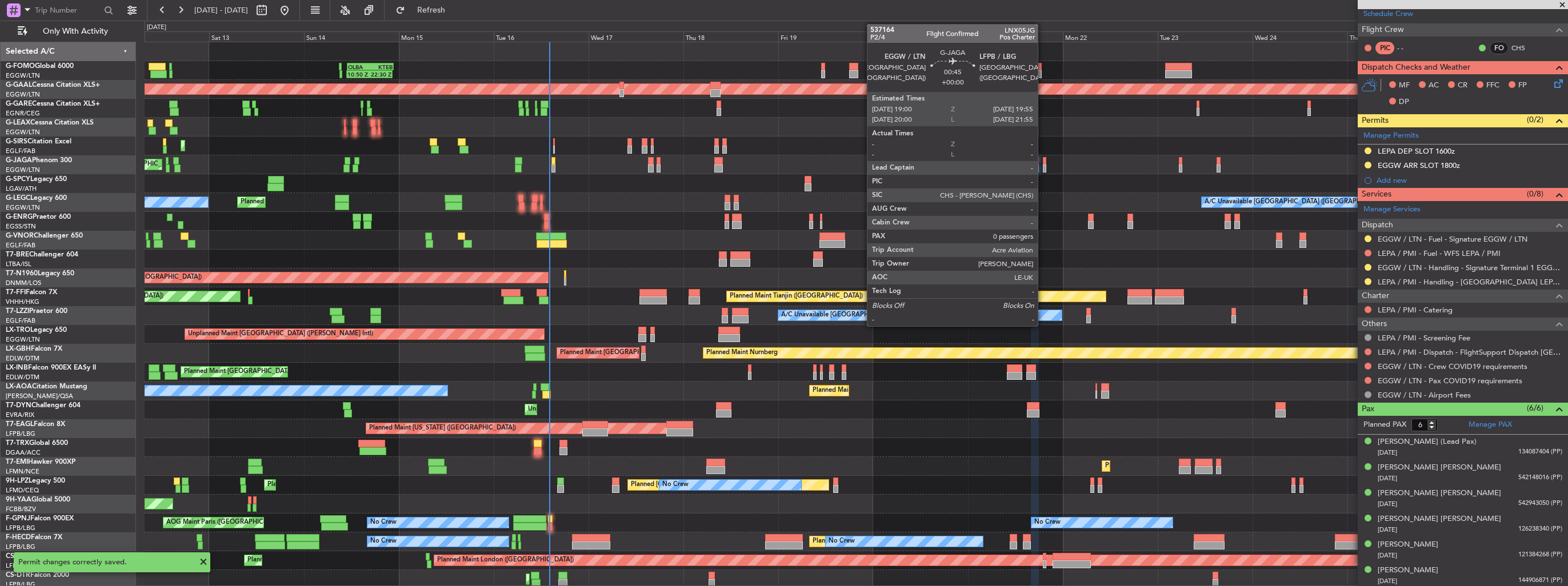
click at [1043, 169] on div at bounding box center [1045, 168] width 4 height 8
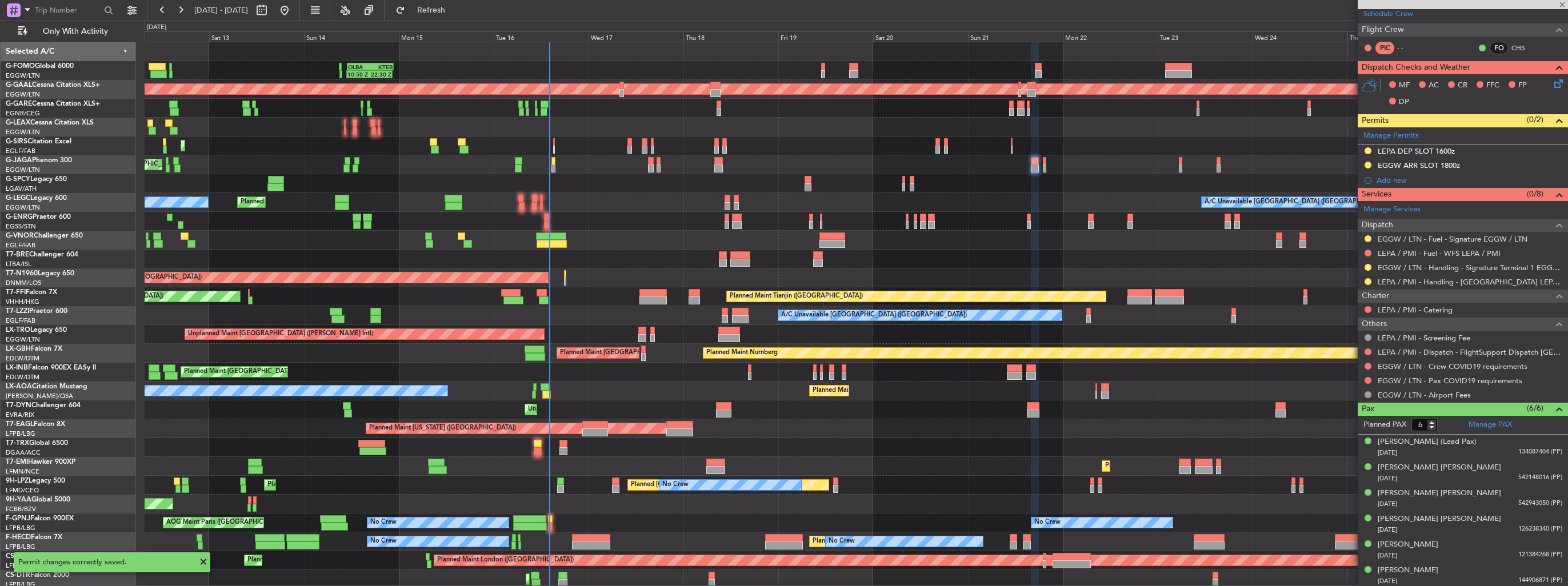
type input "0"
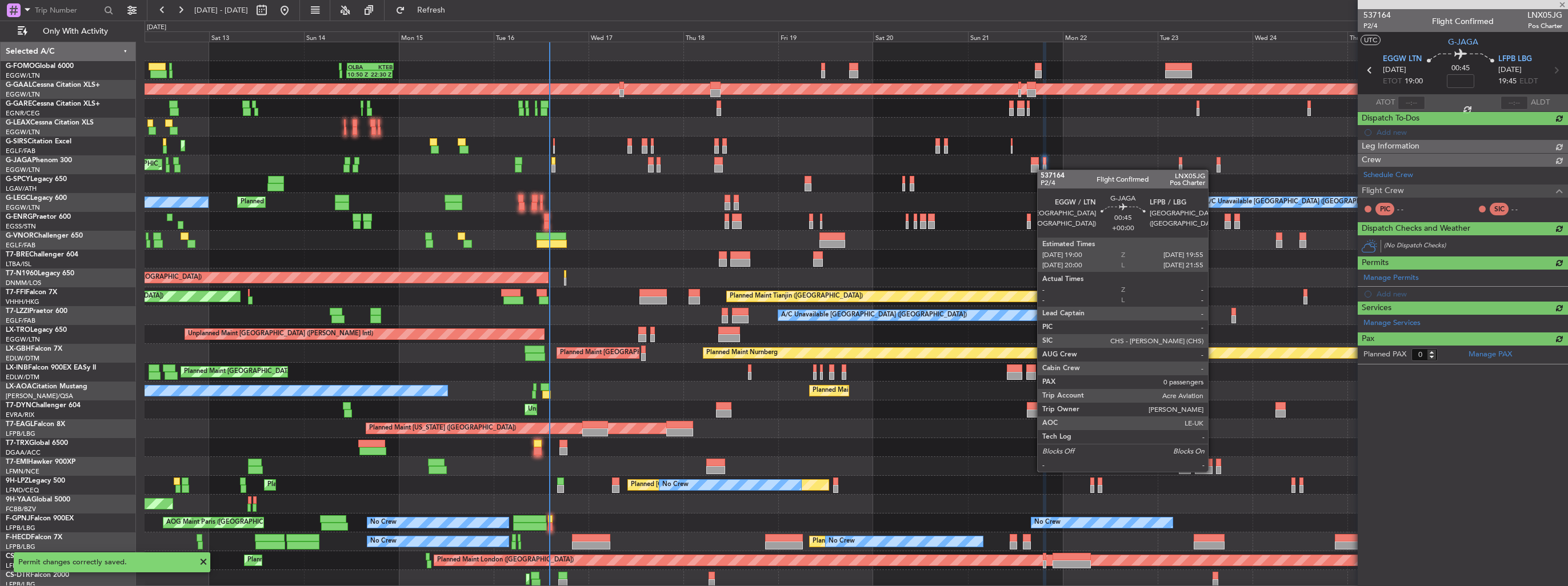
scroll to position [0, 0]
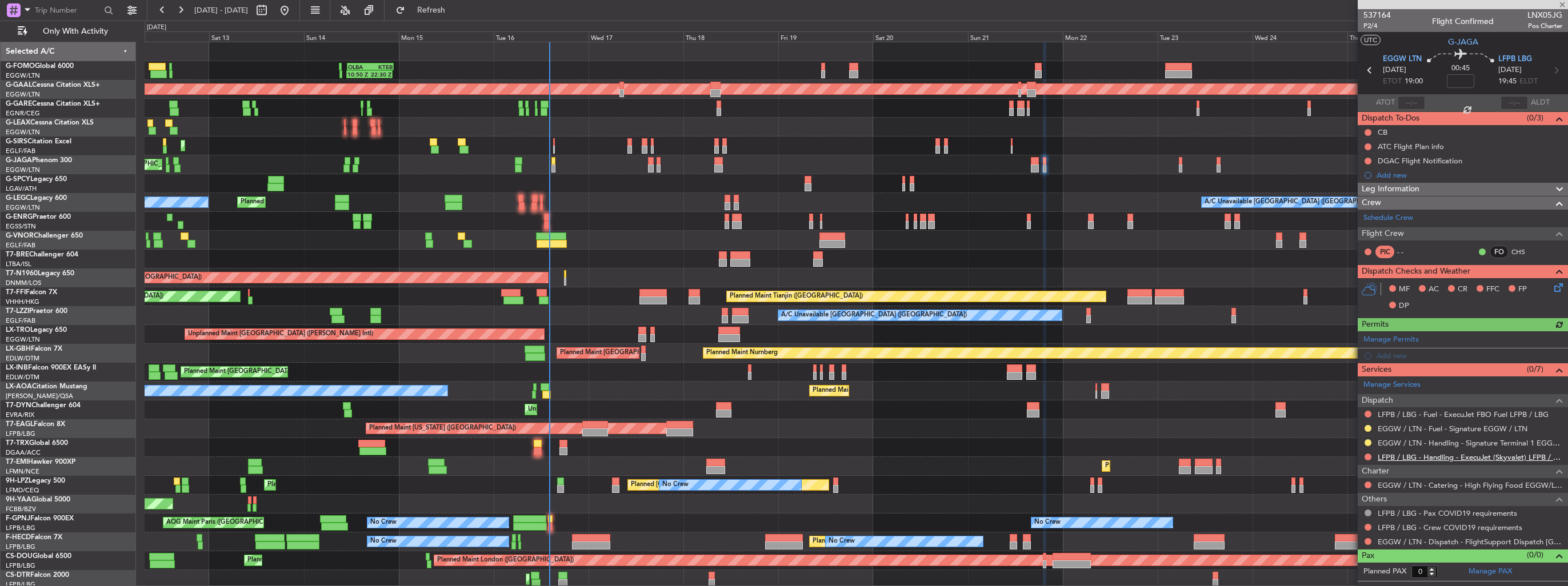
click at [1411, 454] on link "LFPB / LBG - Handling - ExecuJet (Skyvalet) LFPB / LBG" at bounding box center [1470, 457] width 185 height 9
click at [1389, 351] on div "Add new" at bounding box center [1464, 355] width 176 height 9
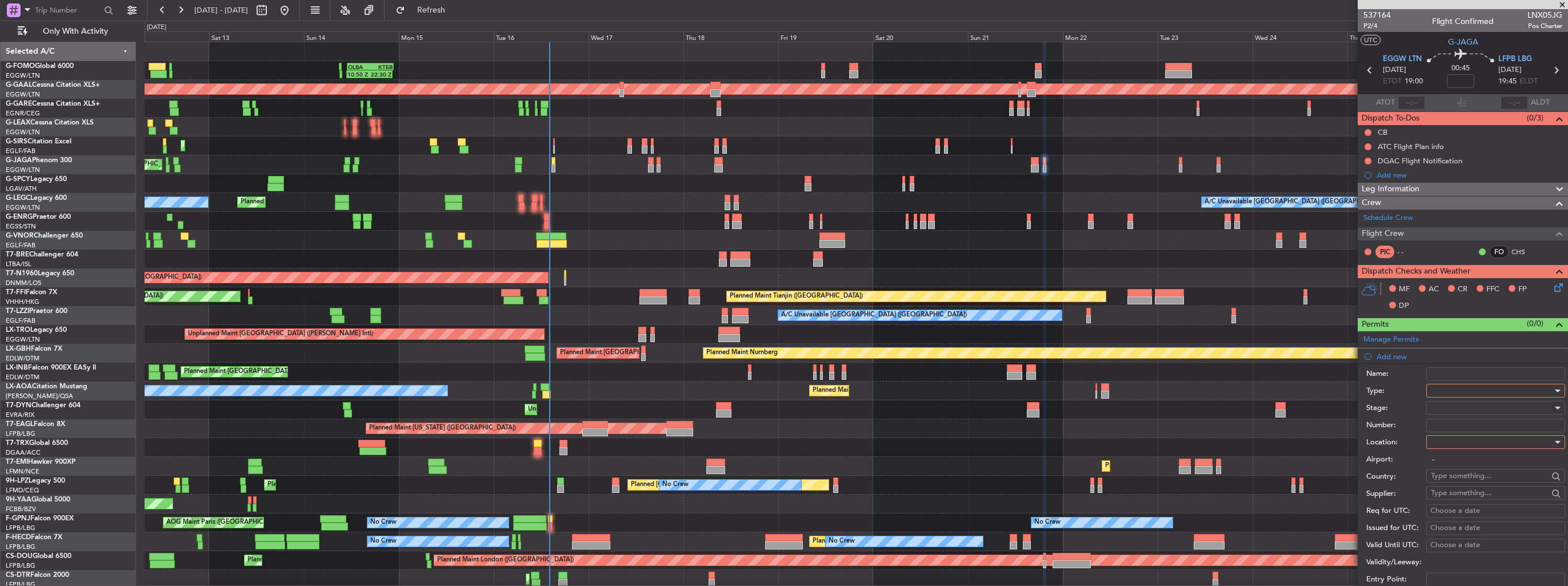
click at [1511, 392] on div at bounding box center [1491, 390] width 122 height 17
click at [1482, 502] on span "Slot" at bounding box center [1491, 498] width 120 height 17
click at [1493, 436] on div at bounding box center [1491, 442] width 122 height 17
click at [1482, 463] on span "Departure" at bounding box center [1491, 464] width 120 height 17
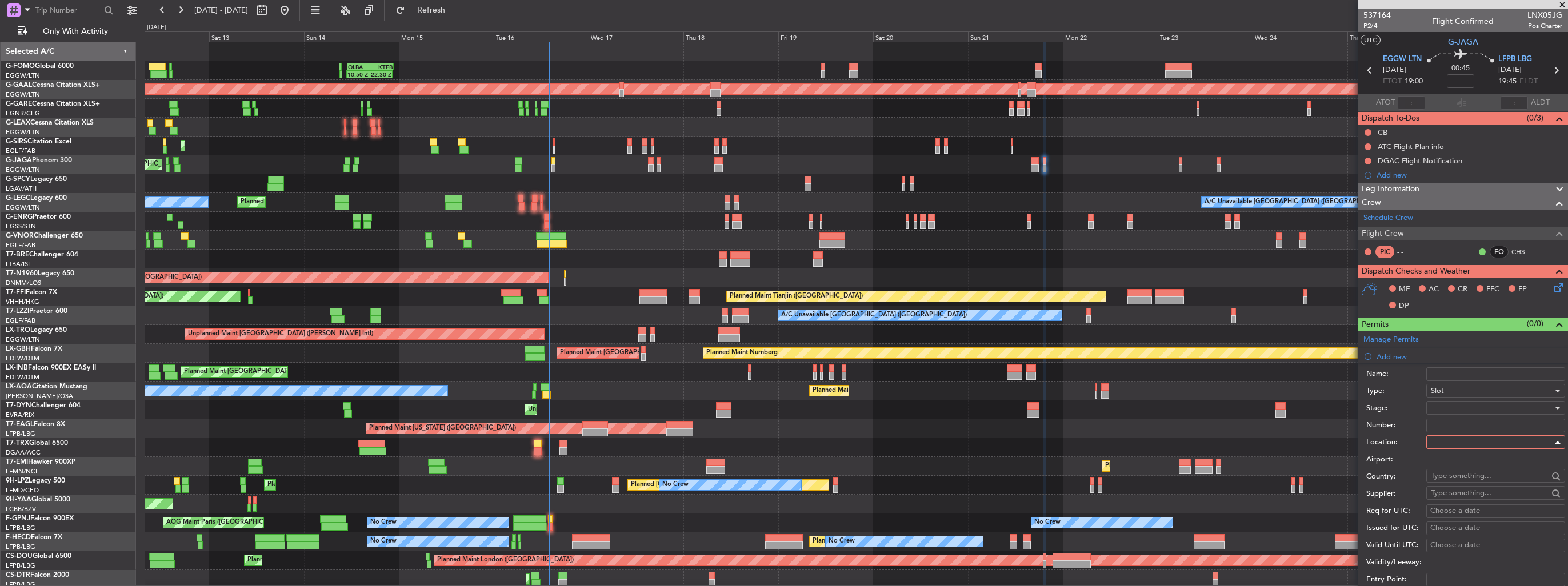
type input "EGGW / LTN"
click at [1481, 398] on div "Slot" at bounding box center [1491, 390] width 122 height 17
click at [1409, 417] on div at bounding box center [784, 293] width 1568 height 586
click at [1445, 404] on div at bounding box center [1491, 407] width 122 height 17
click at [1457, 482] on span "Requested" at bounding box center [1491, 481] width 120 height 17
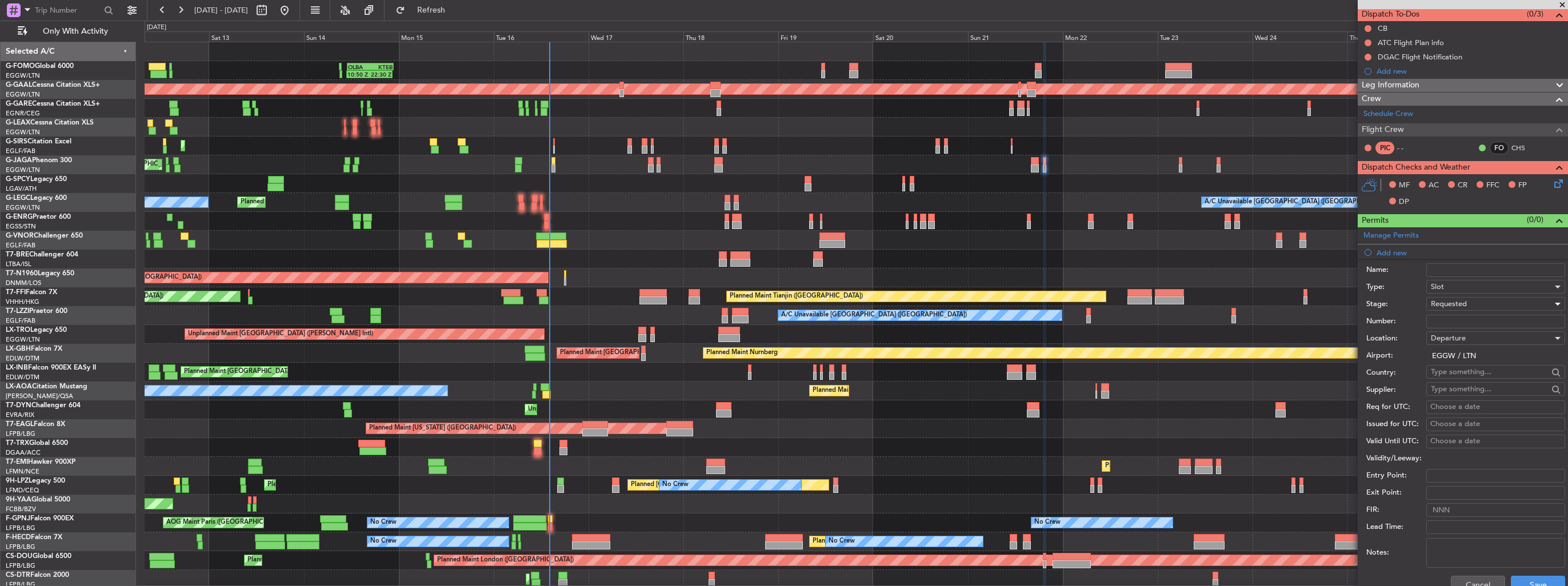
scroll to position [228, 0]
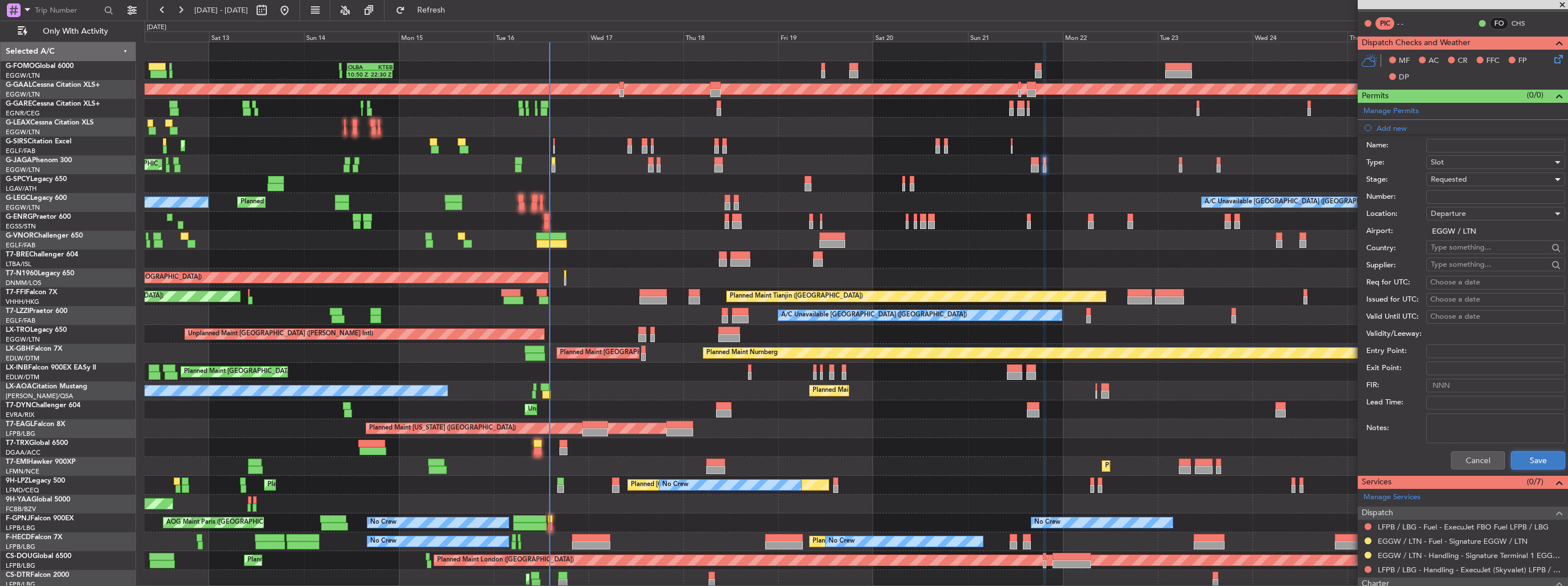
click at [1530, 458] on button "Save" at bounding box center [1538, 460] width 54 height 18
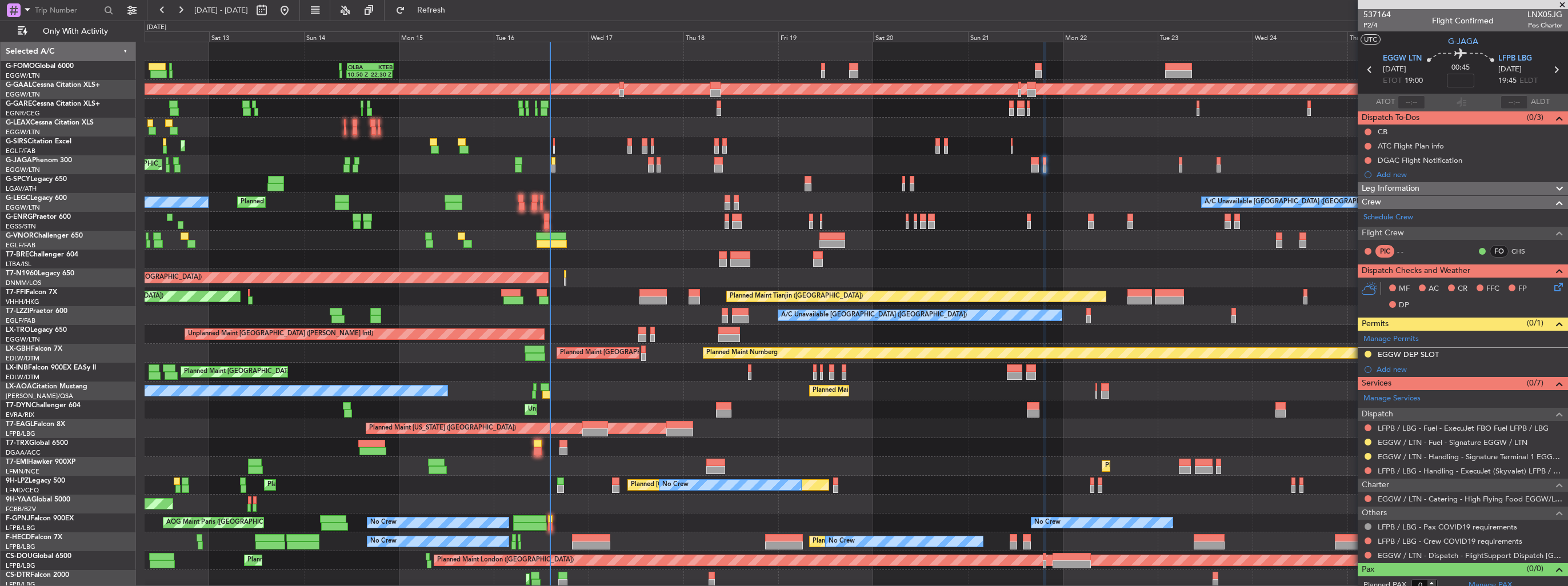
scroll to position [0, 0]
drag, startPoint x: 1549, startPoint y: 355, endPoint x: 1543, endPoint y: 355, distance: 6.0
click at [0, 0] on img at bounding box center [0, 0] width 0 height 0
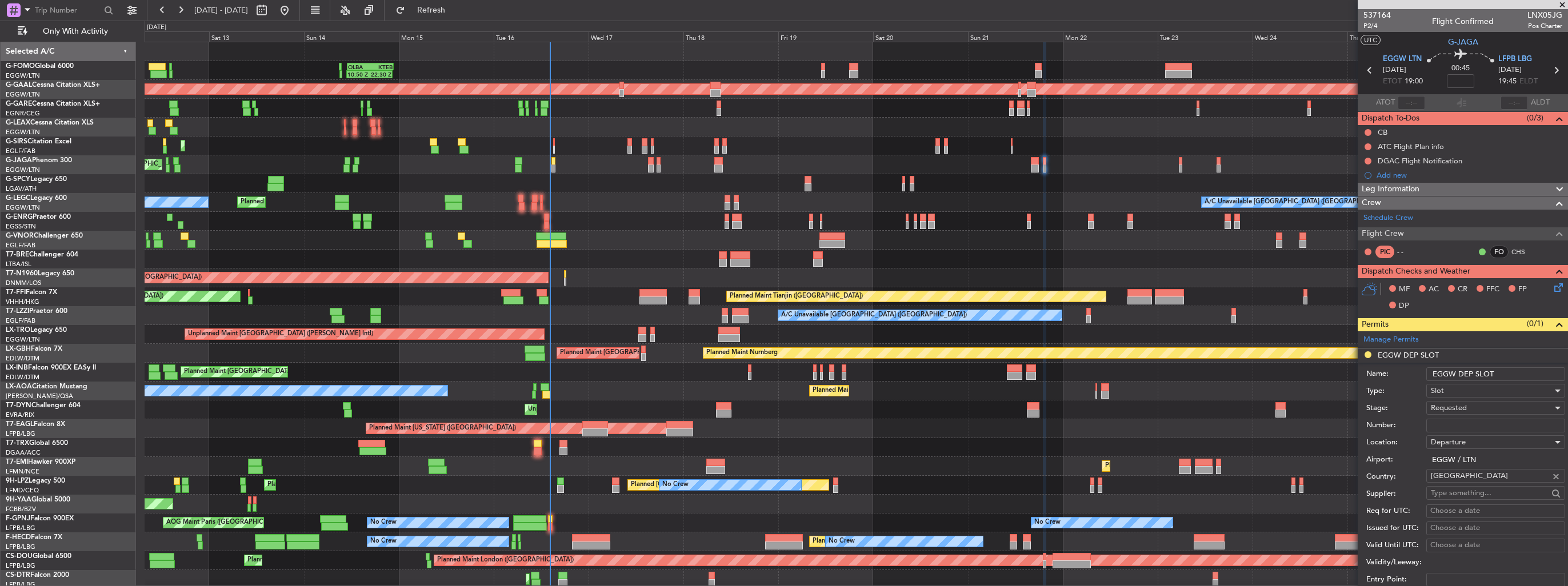
click at [1514, 373] on input "EGGW DEP SLOT" at bounding box center [1496, 374] width 139 height 14
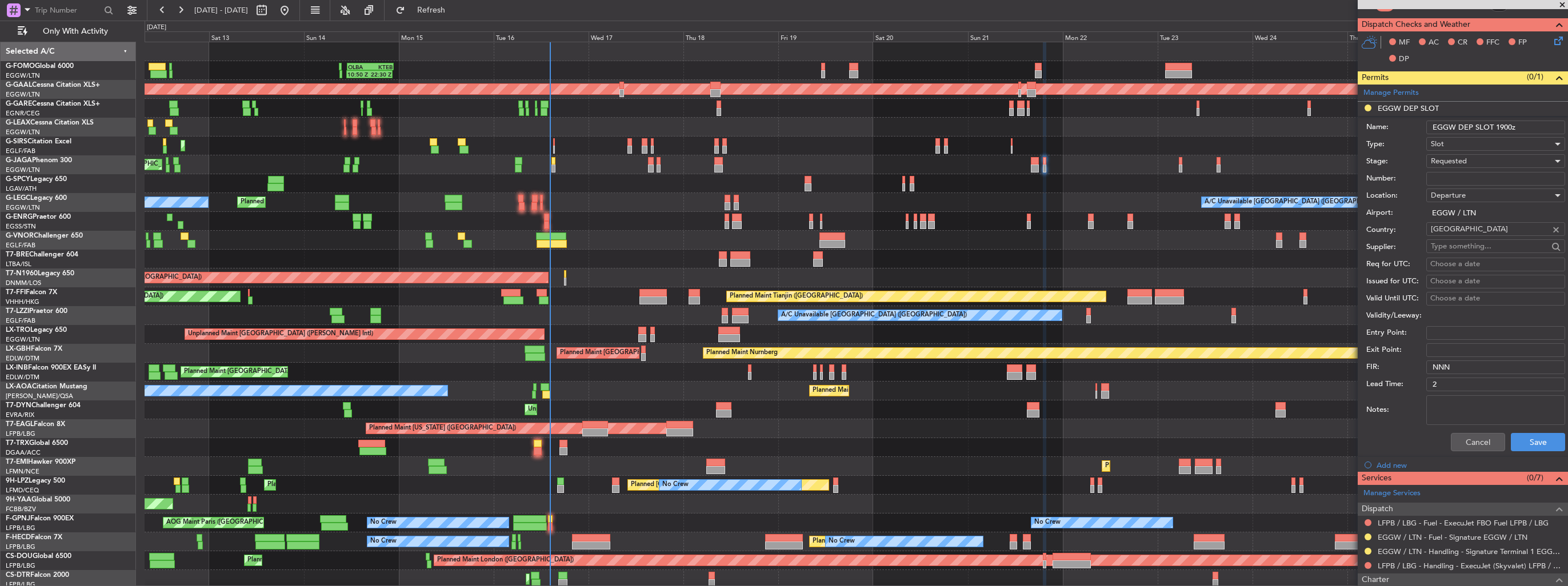
scroll to position [286, 0]
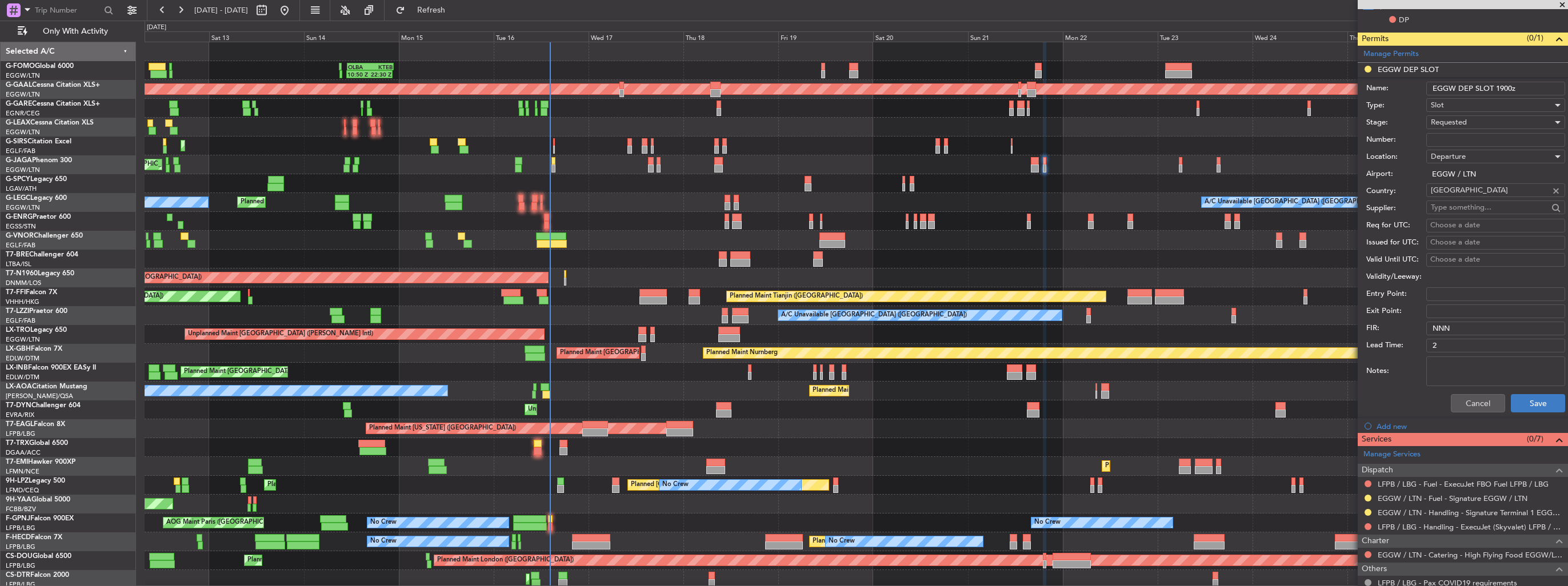
type input "EGGW DEP SLOT 1900z"
click at [1529, 405] on button "Save" at bounding box center [1538, 403] width 54 height 18
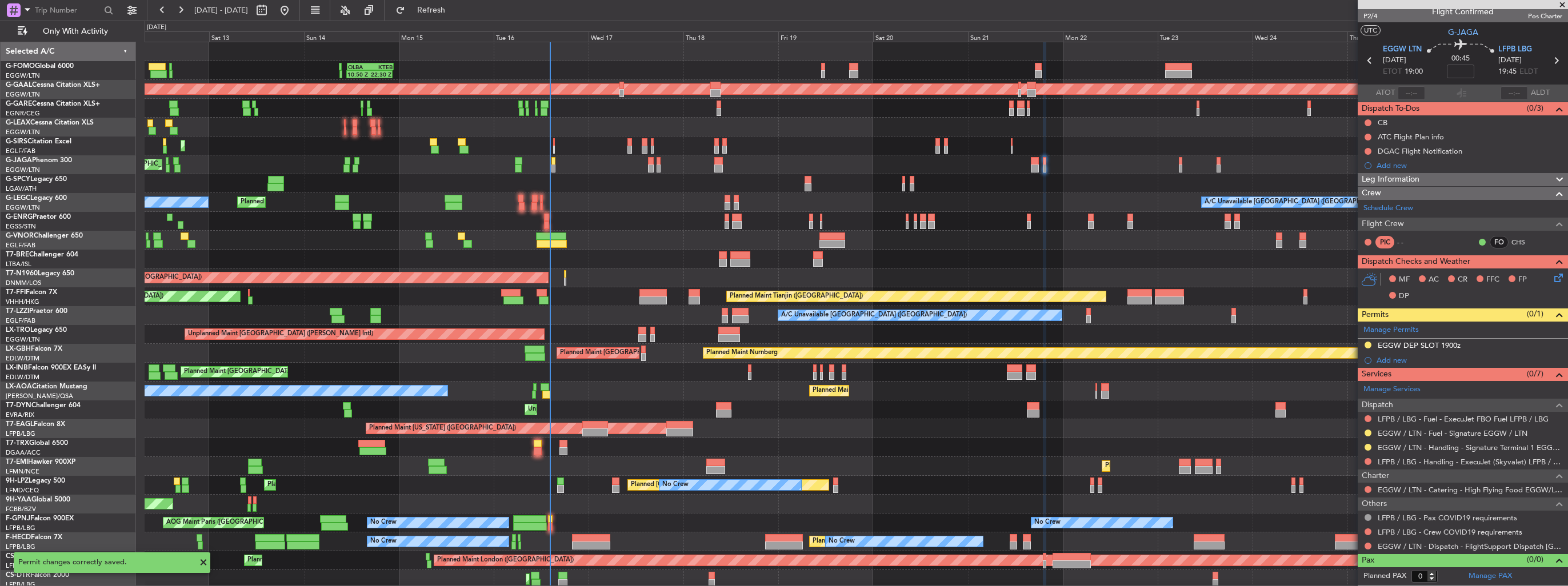
scroll to position [7, 0]
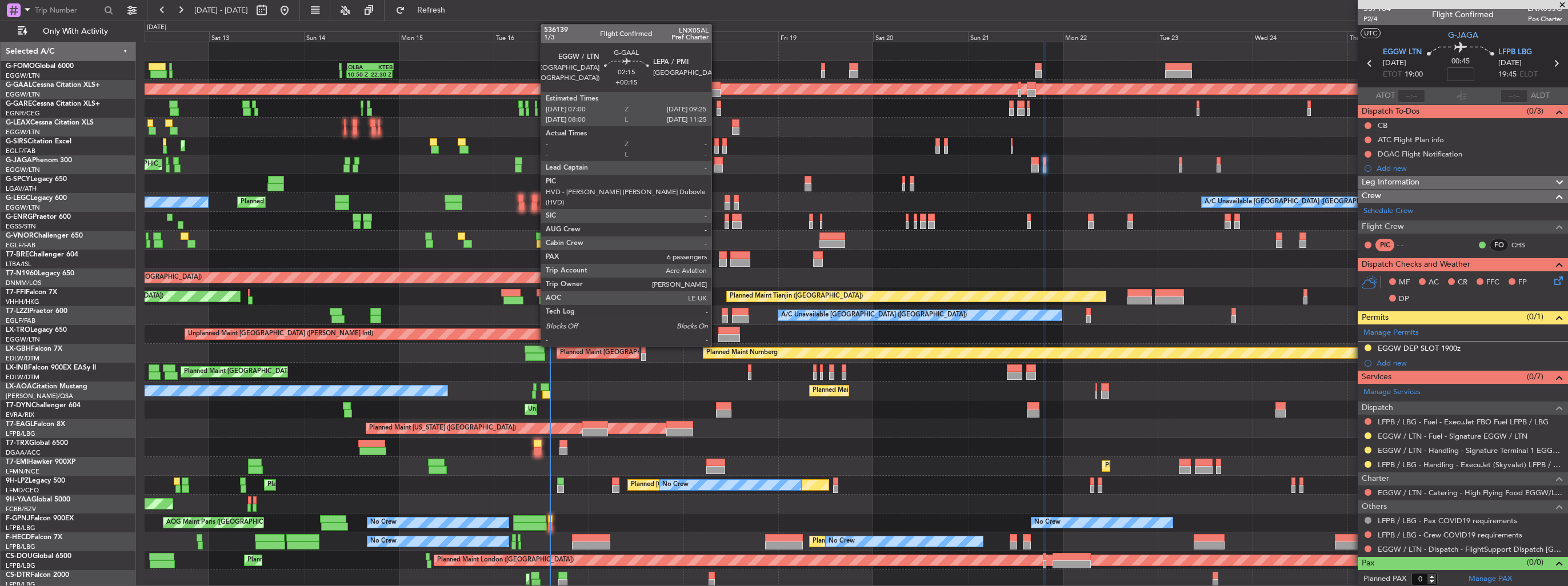
click at [717, 89] on div at bounding box center [715, 93] width 9 height 8
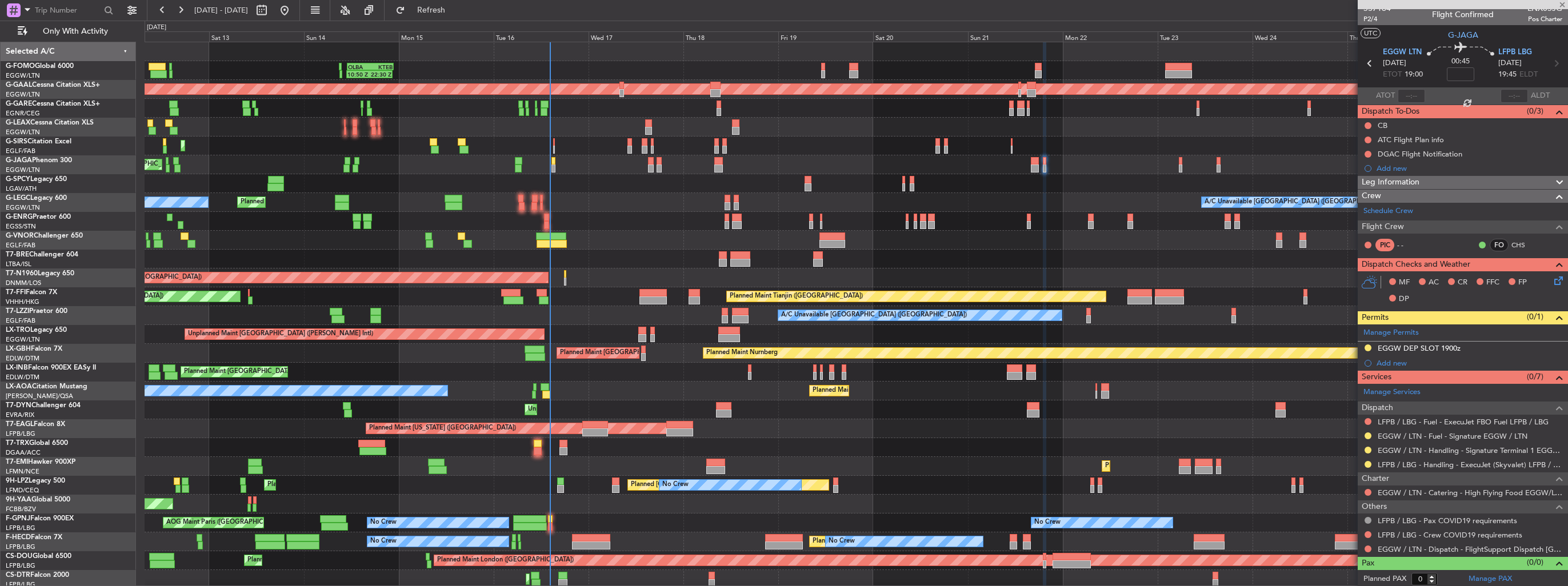
type input "+00:15"
type input "6"
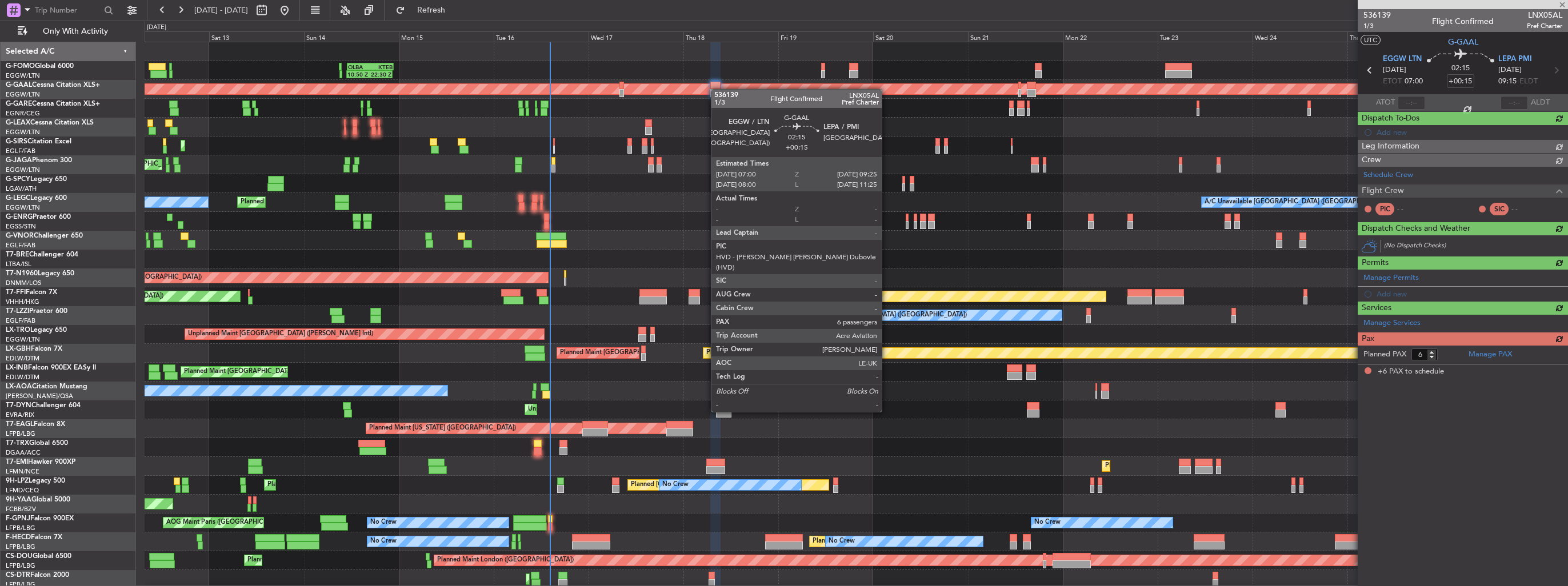
scroll to position [0, 0]
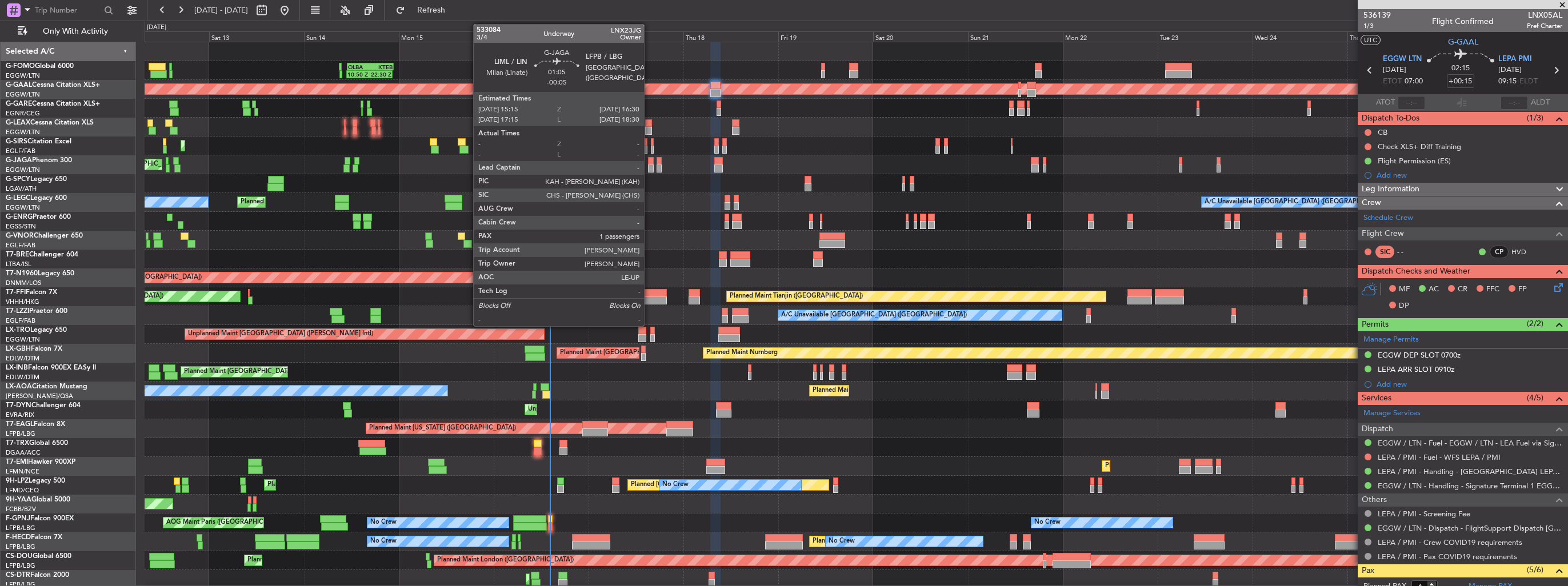
click at [649, 164] on div at bounding box center [650, 168] width 5 height 8
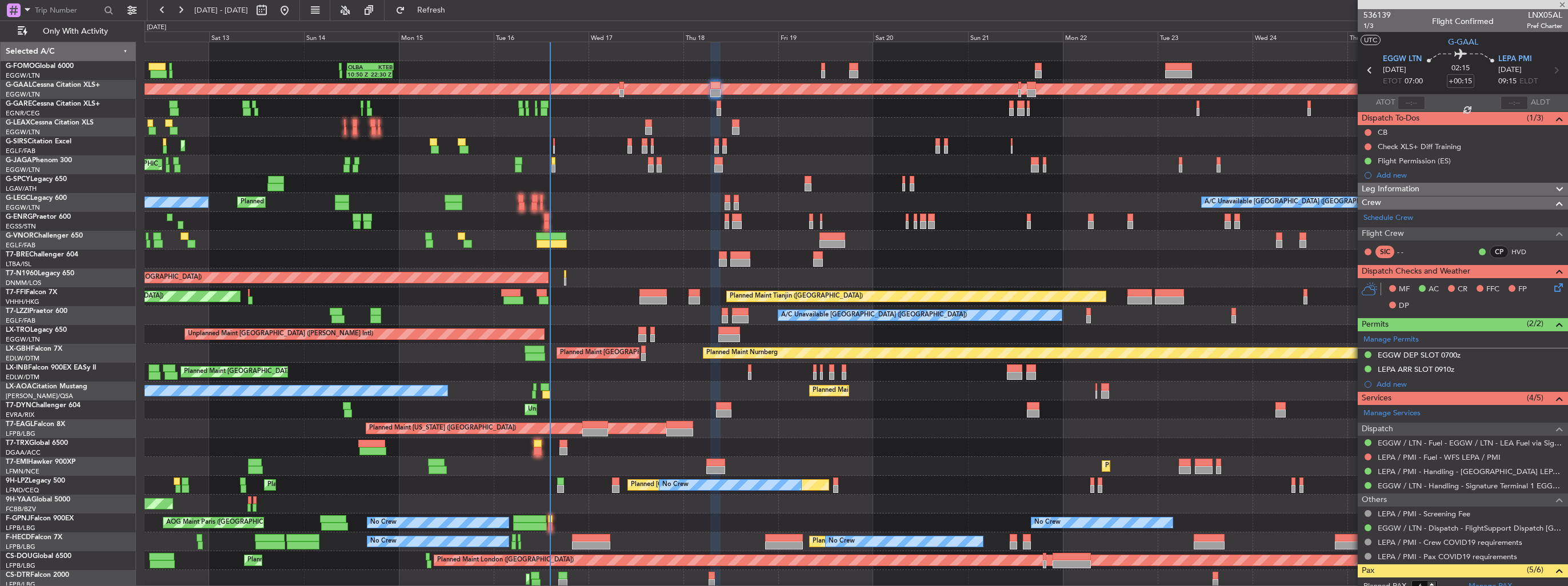
type input "-00:05"
type input "1"
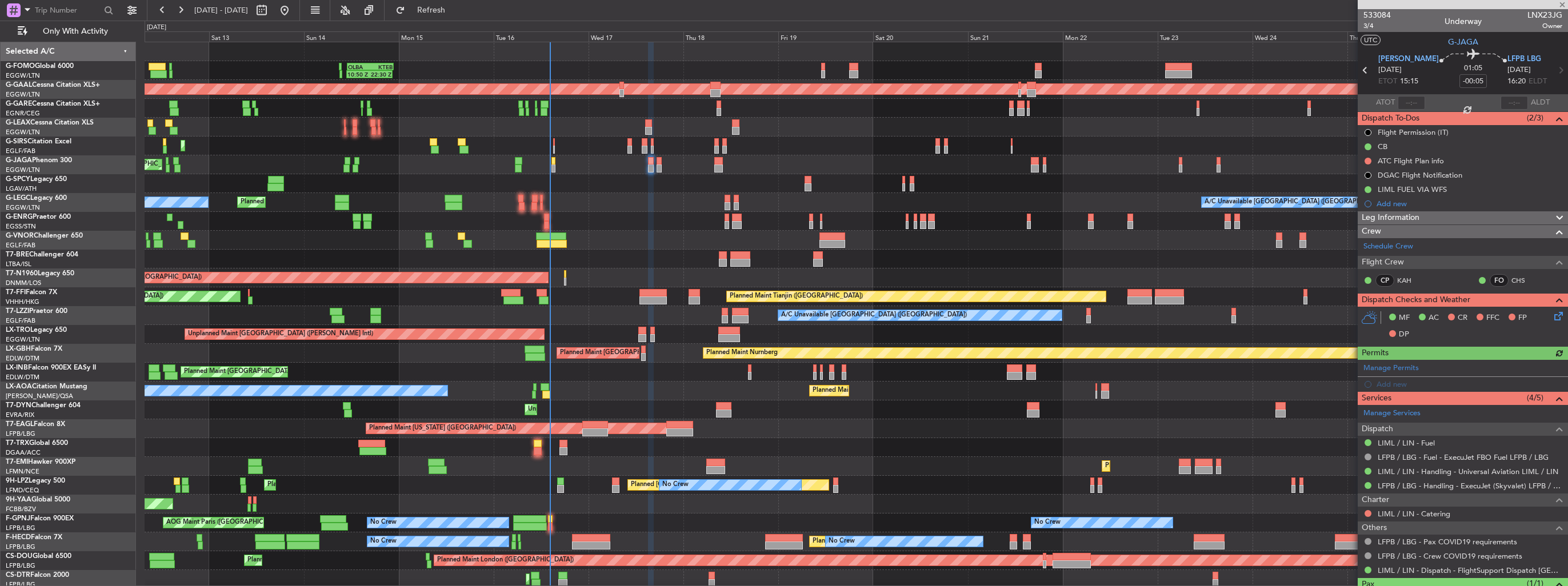
scroll to position [47, 0]
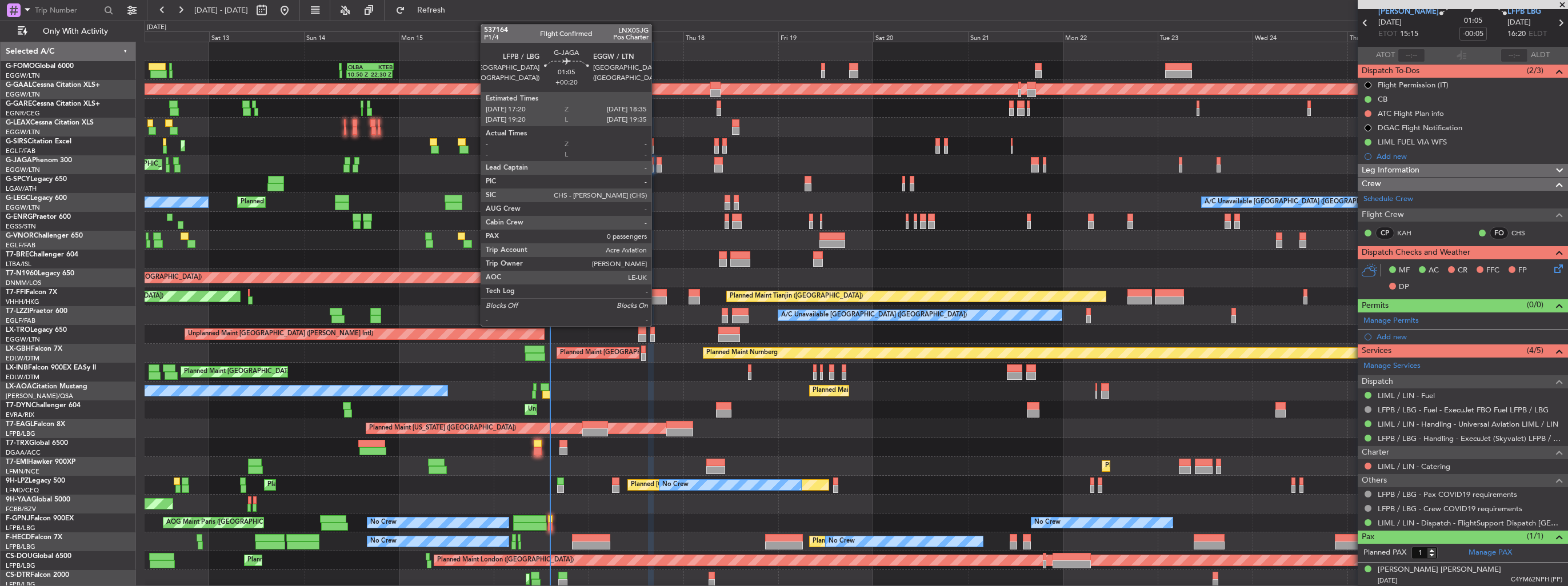
click at [657, 167] on div at bounding box center [659, 168] width 5 height 8
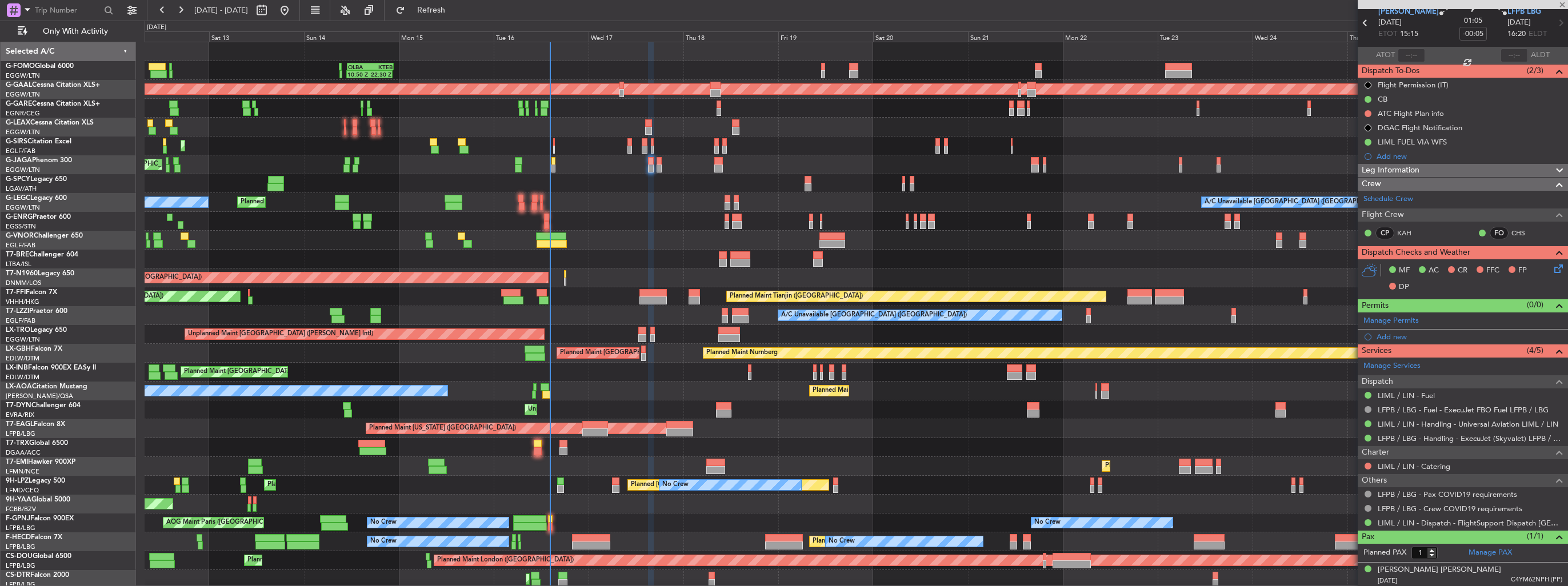
type input "+00:20"
type input "0"
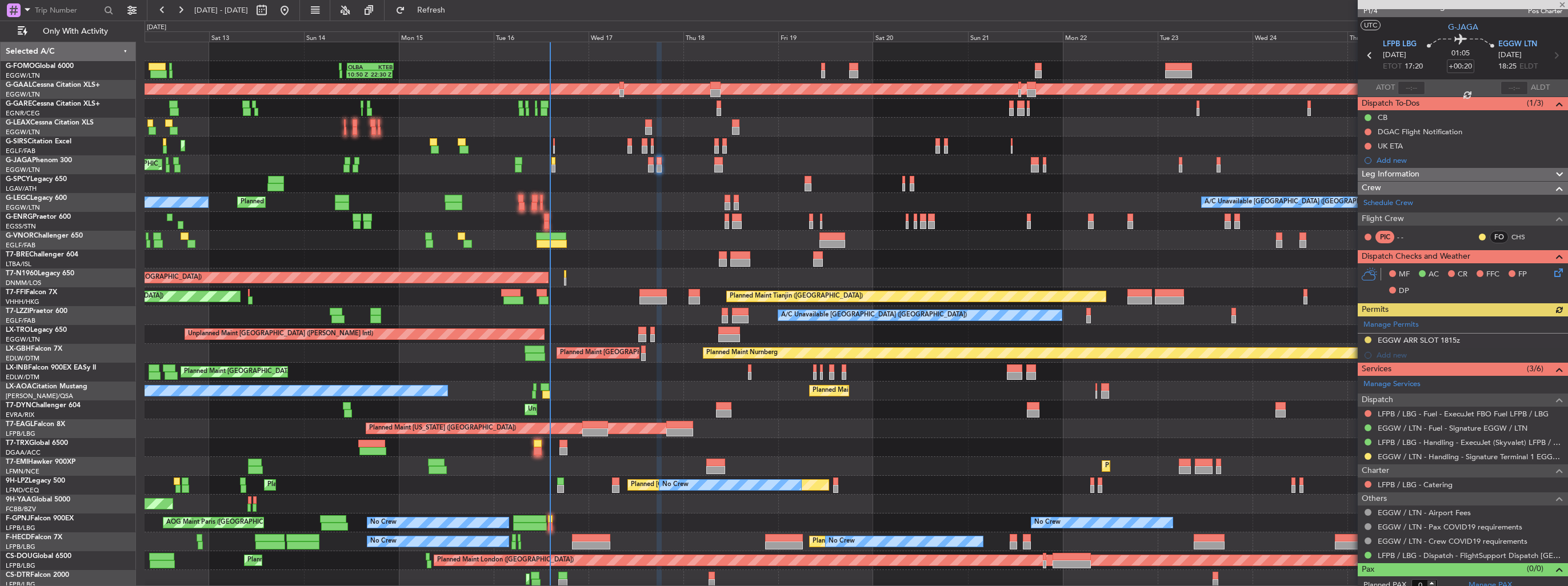
scroll to position [21, 0]
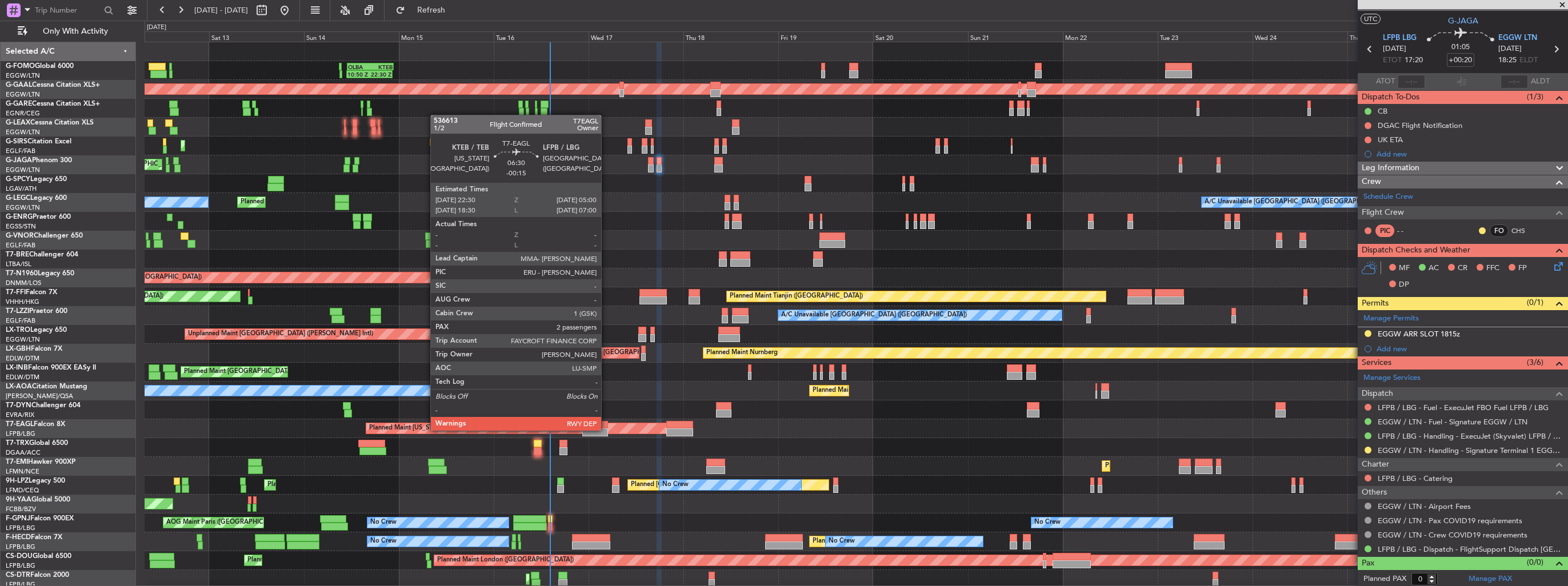
click at [606, 429] on div at bounding box center [595, 432] width 26 height 8
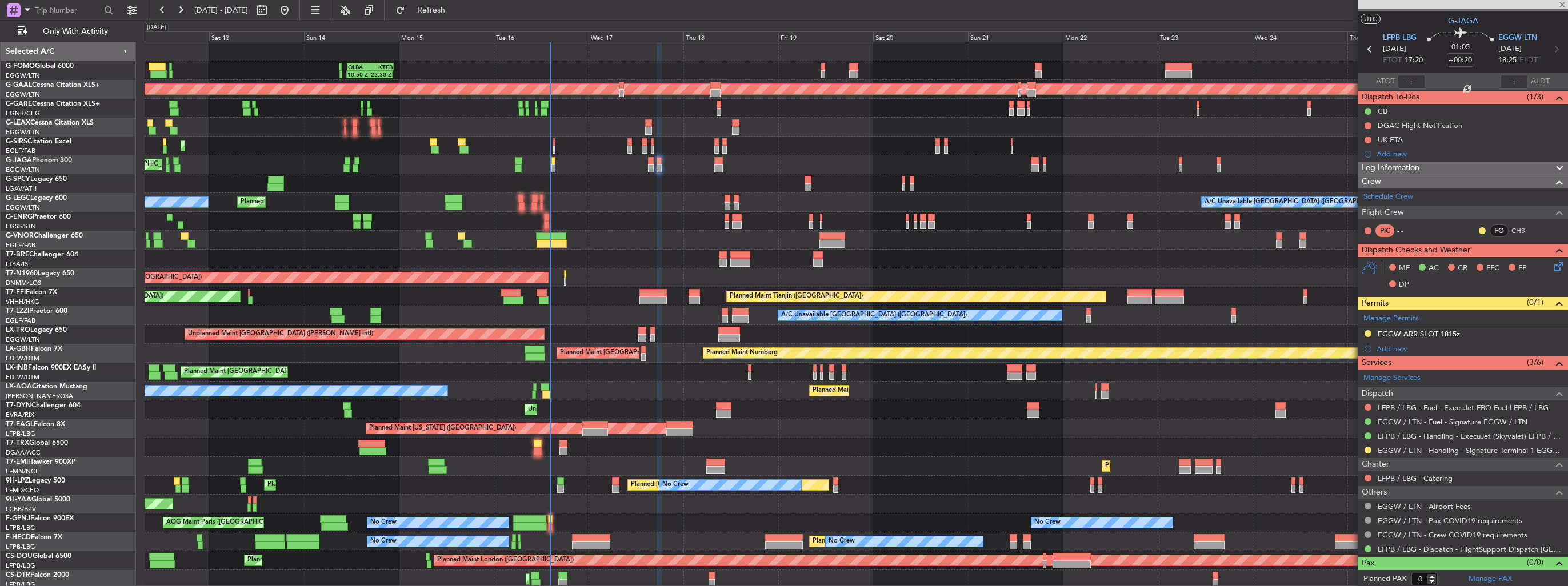
type input "-00:15"
type input "2"
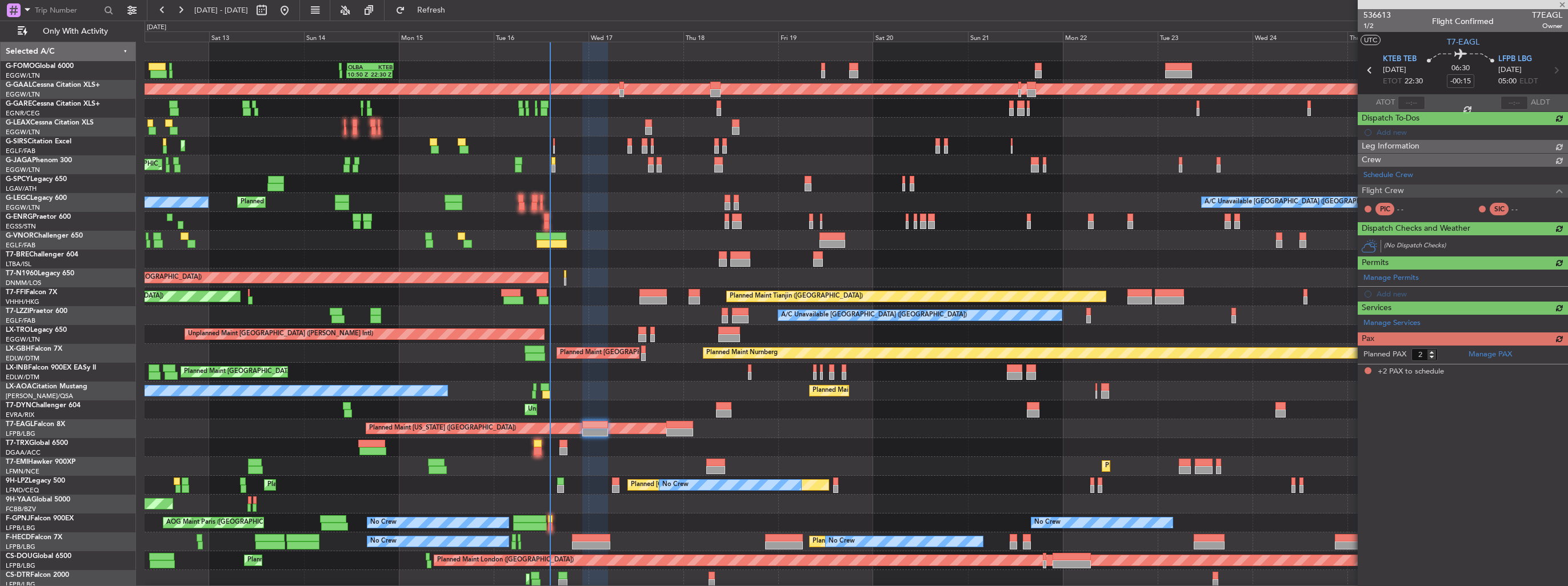
scroll to position [0, 0]
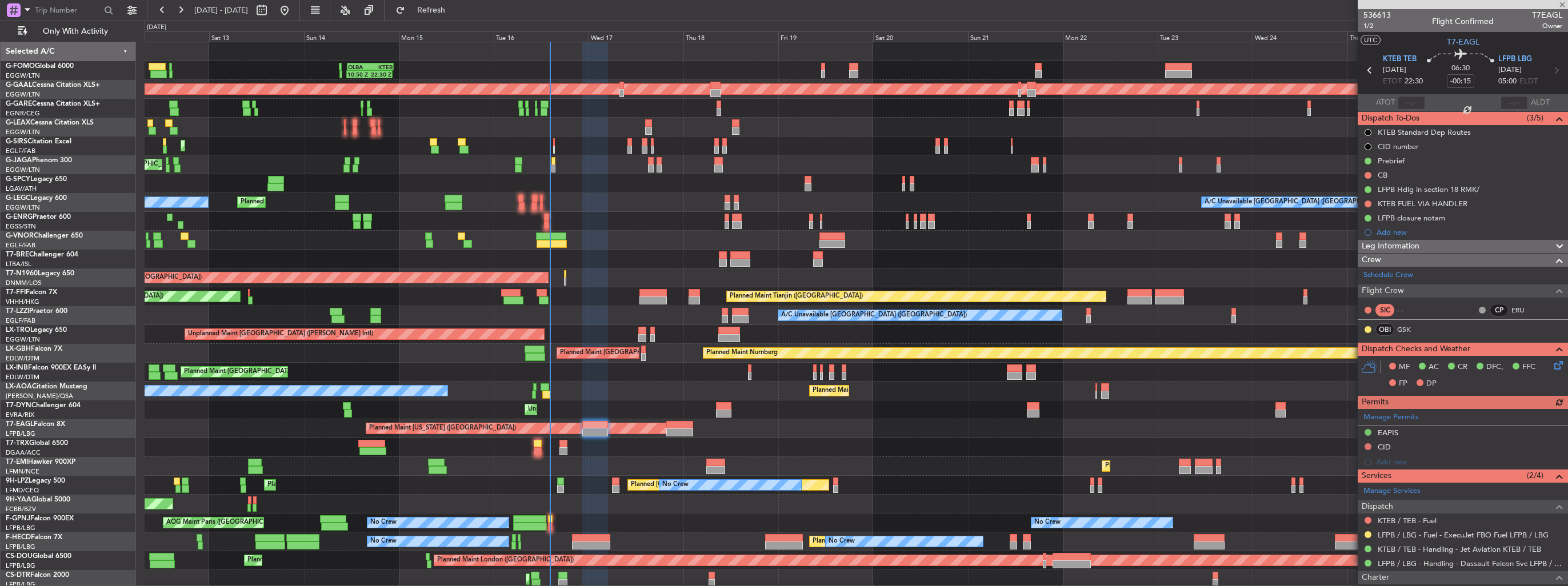
drag, startPoint x: 1369, startPoint y: 534, endPoint x: 1362, endPoint y: 531, distance: 7.6
click at [1369, 533] on button at bounding box center [1368, 534] width 7 height 7
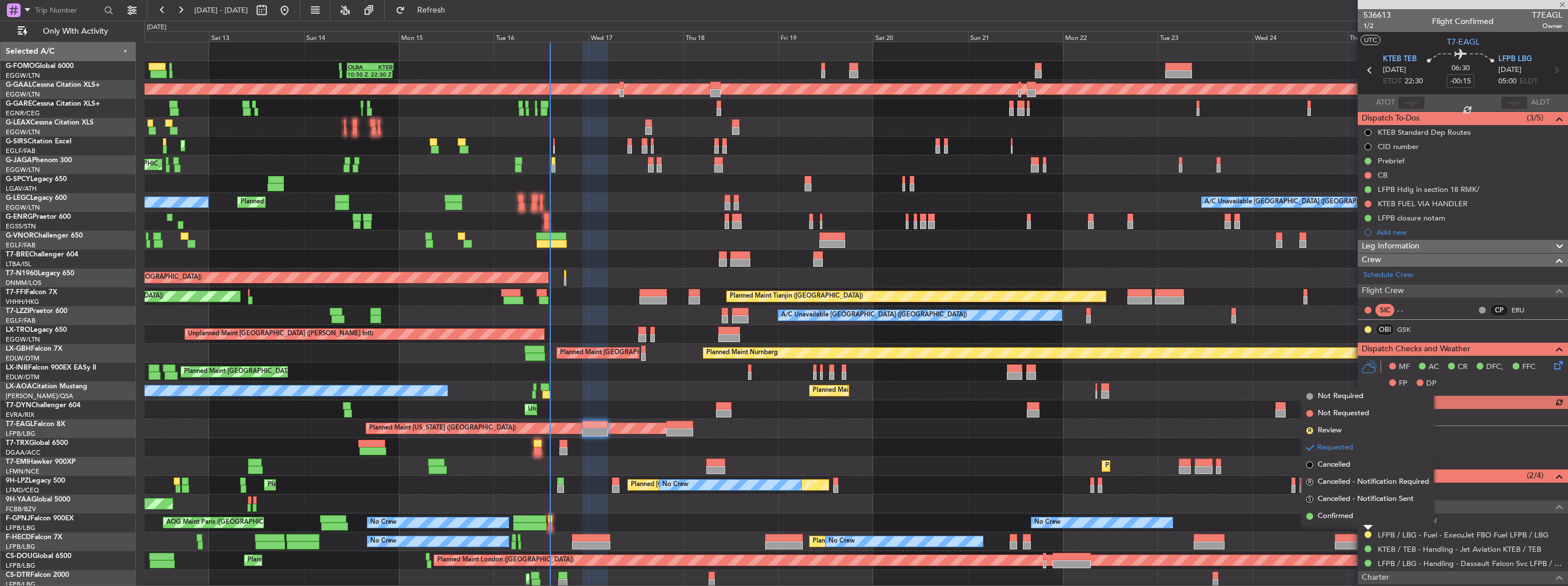
click at [1347, 522] on li "Confirmed" at bounding box center [1368, 516] width 132 height 17
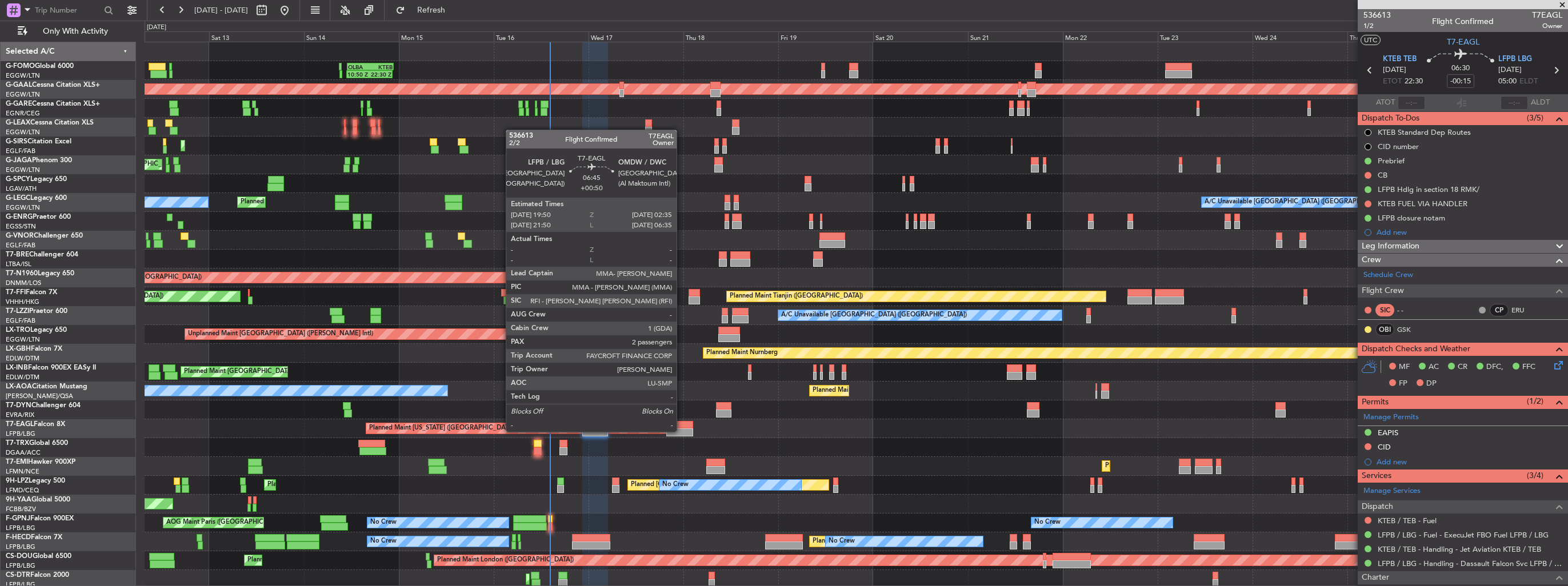
click at [681, 431] on div at bounding box center [679, 432] width 27 height 8
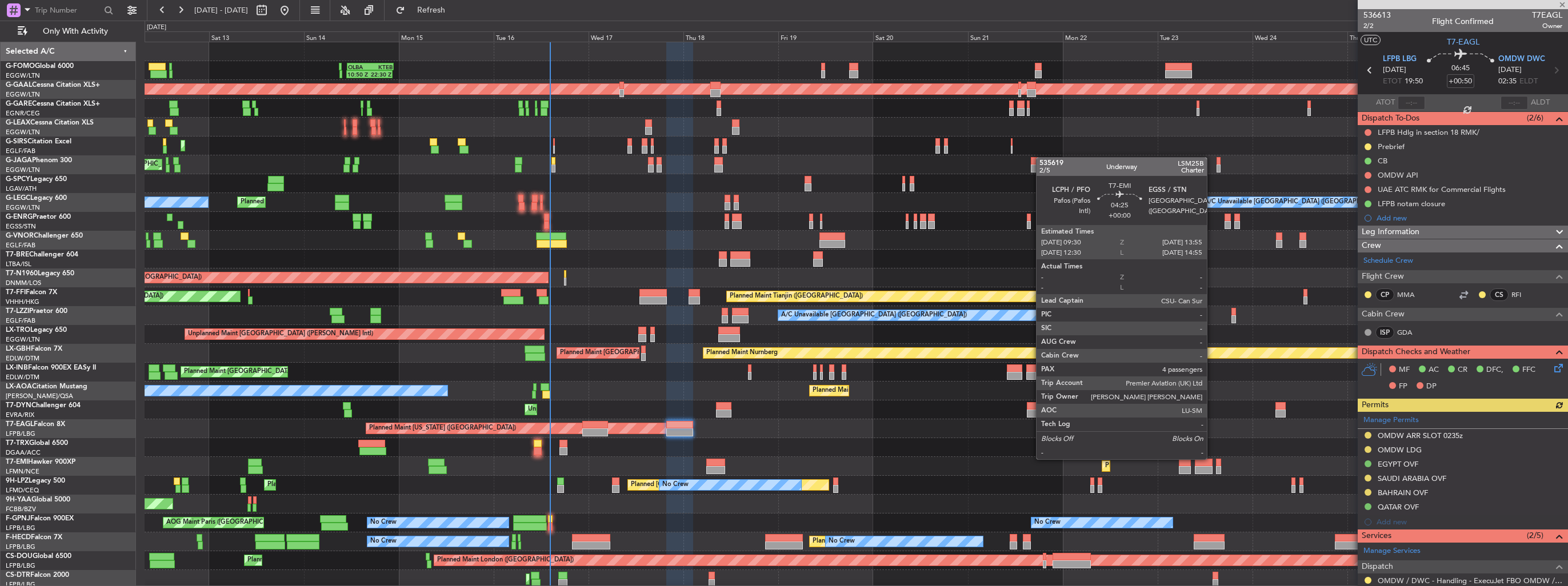
scroll to position [182, 0]
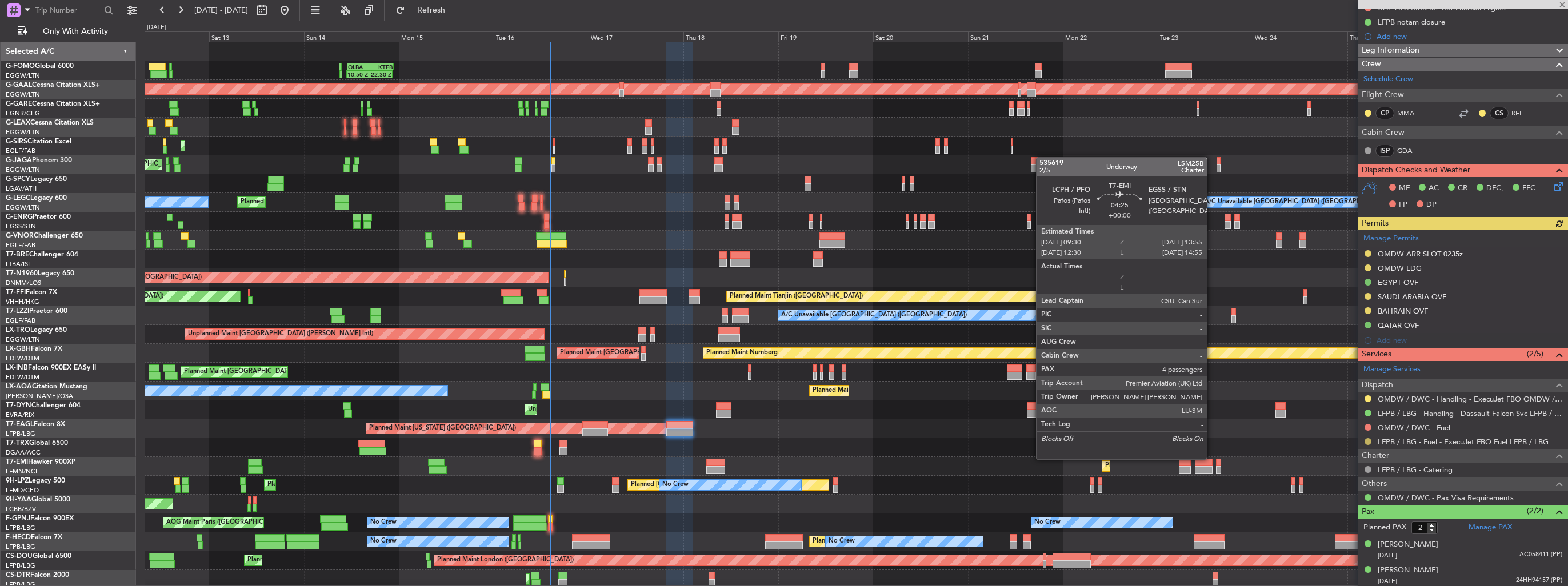
click at [1368, 441] on button at bounding box center [1368, 441] width 7 height 7
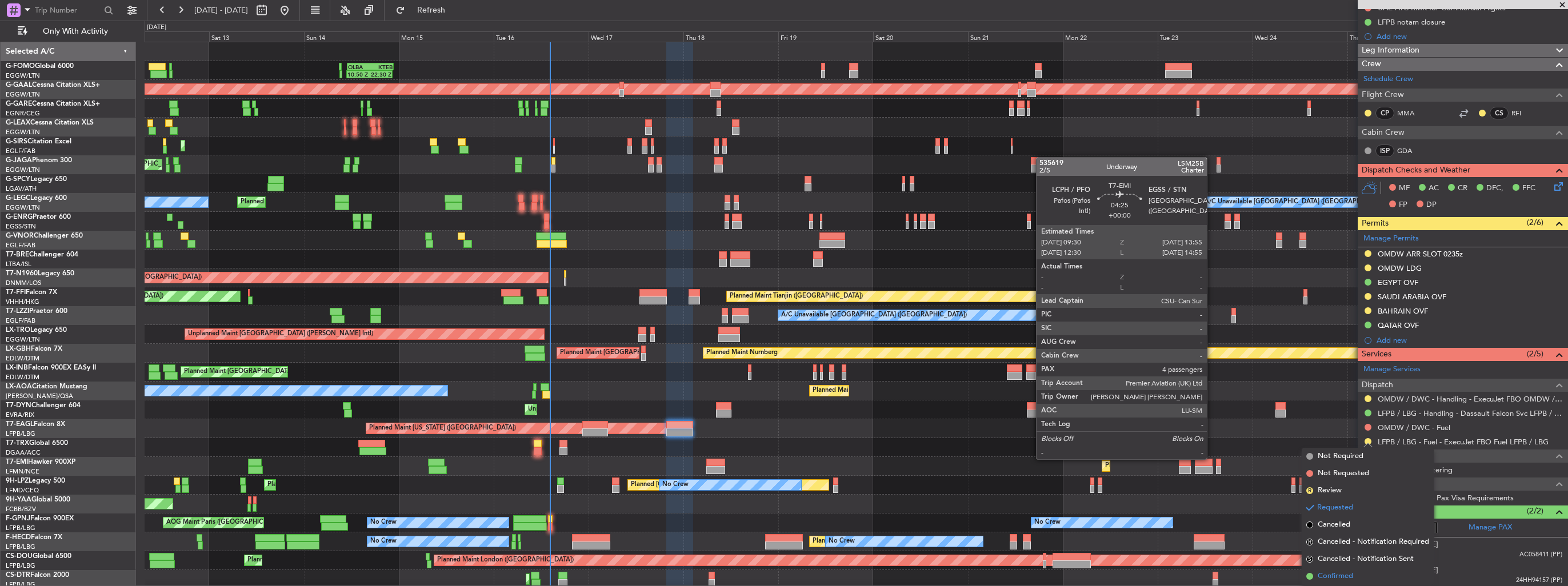
click at [1334, 578] on span "Confirmed" at bounding box center [1335, 576] width 35 height 11
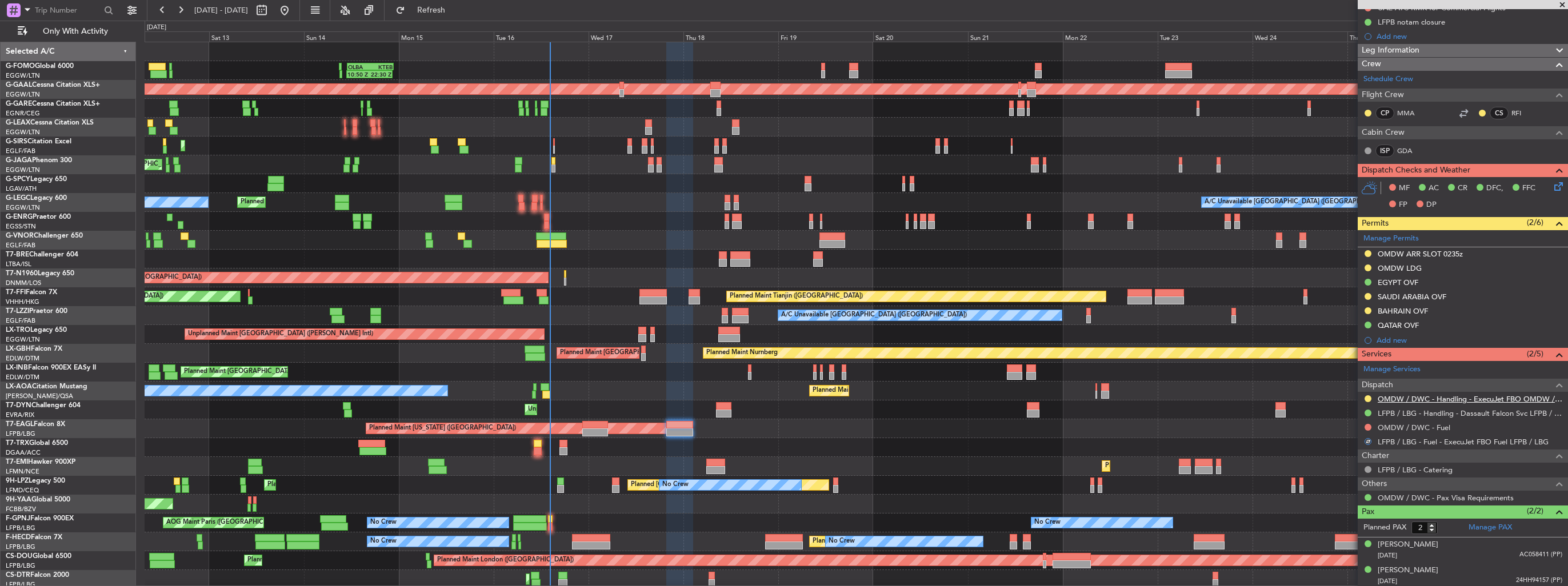
scroll to position [0, 0]
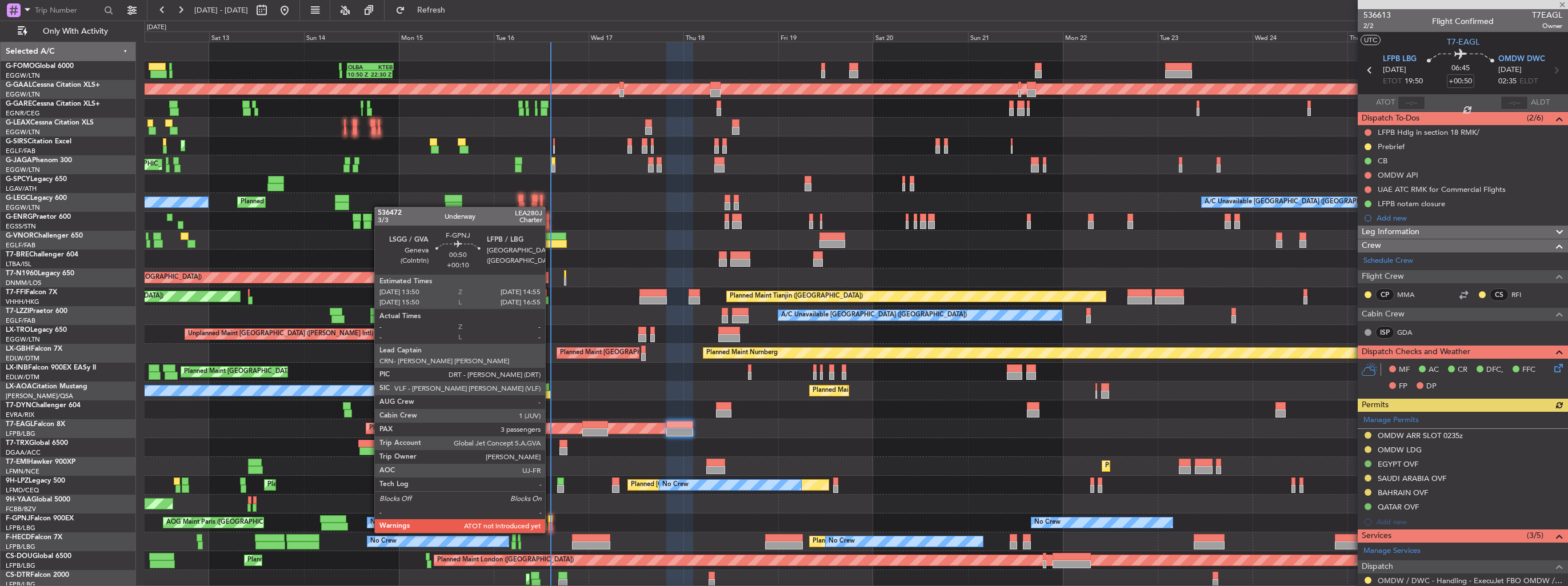
click at [550, 521] on div at bounding box center [550, 519] width 4 height 8
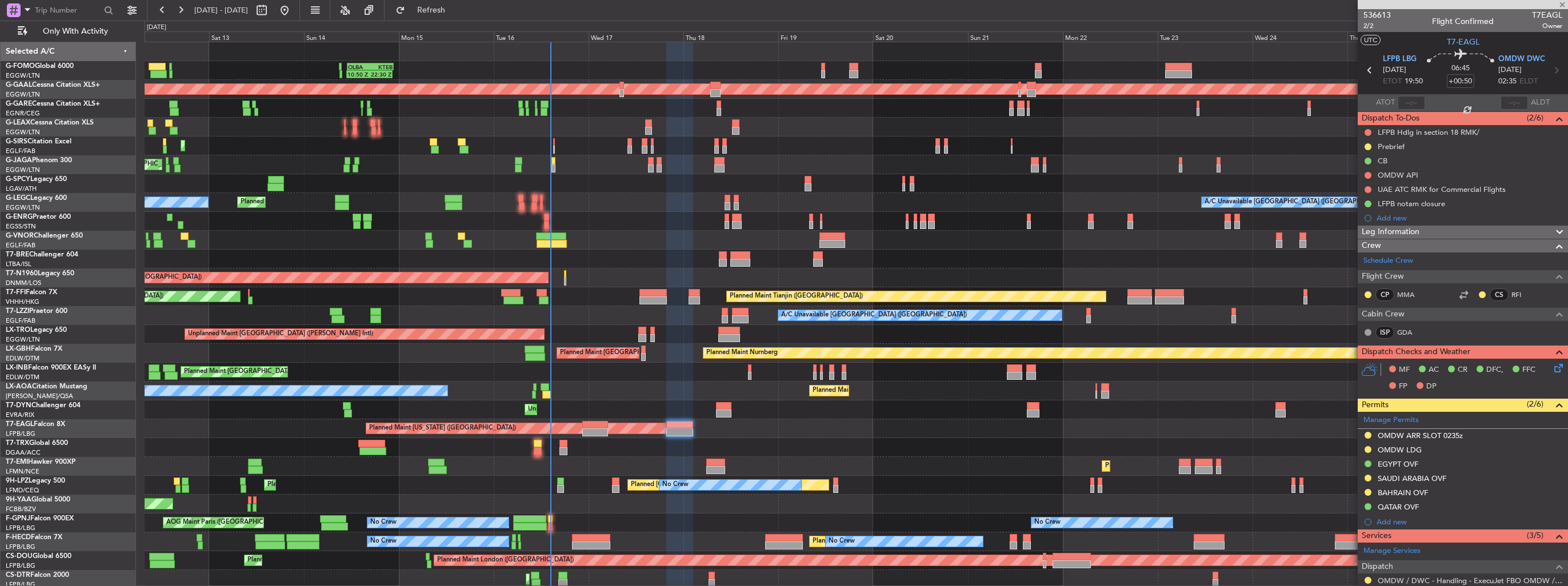
type input "+00:10"
type input "3"
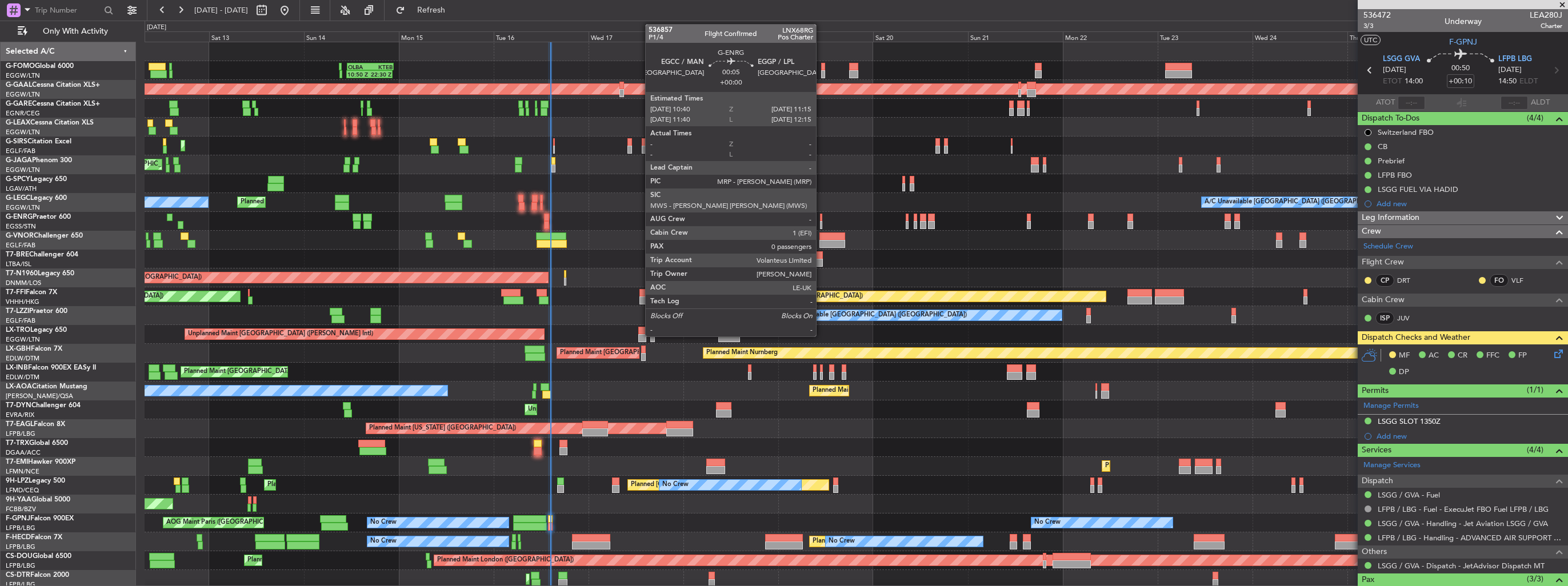
click at [821, 221] on div at bounding box center [821, 225] width 3 height 8
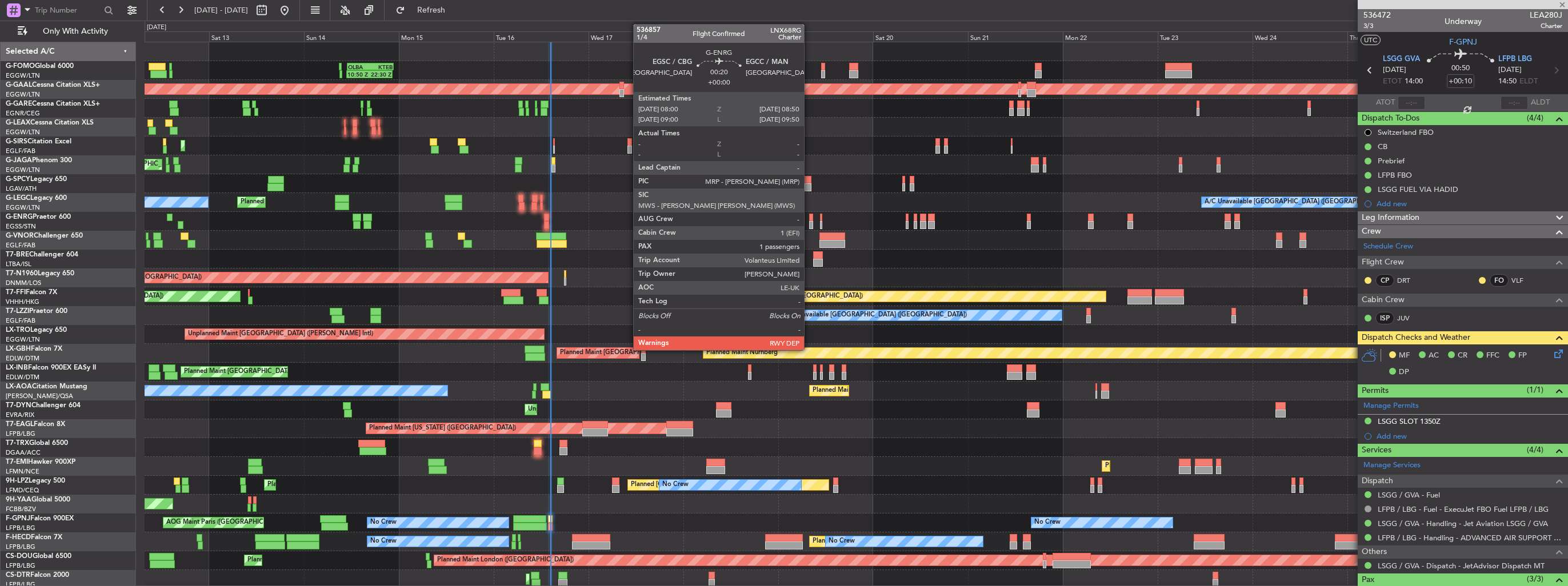
type input "0"
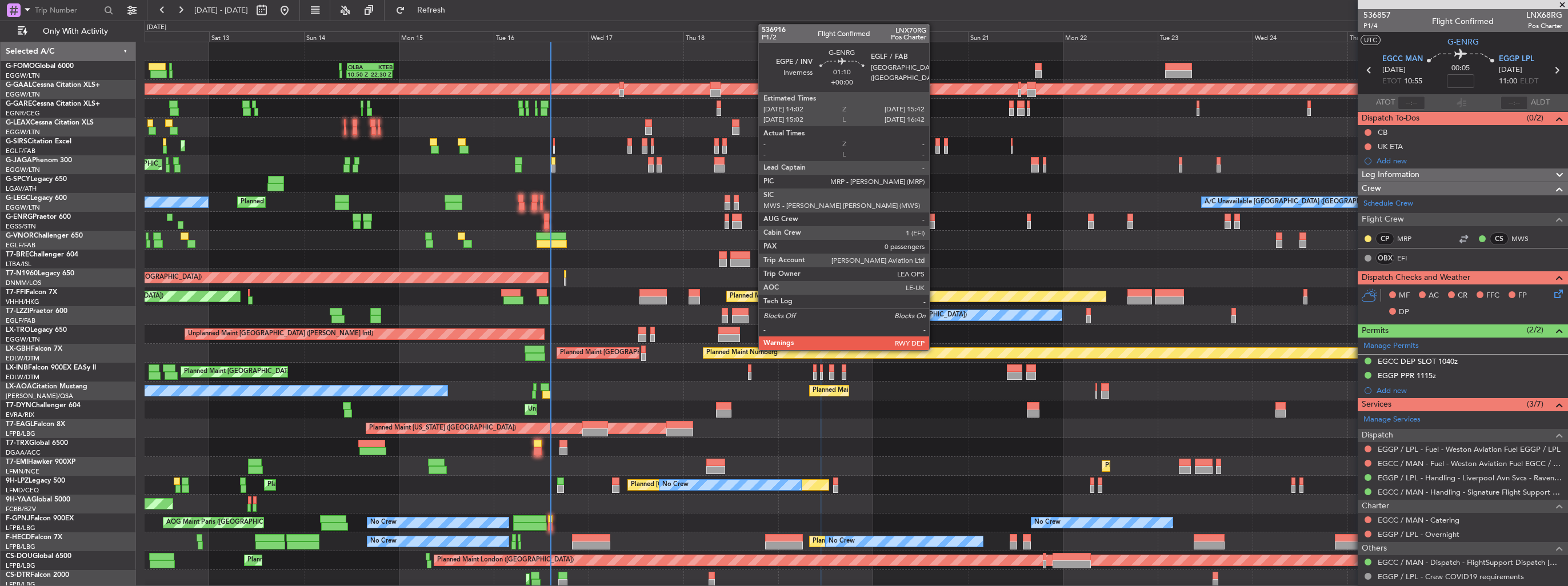
click at [935, 217] on div at bounding box center [931, 217] width 7 height 8
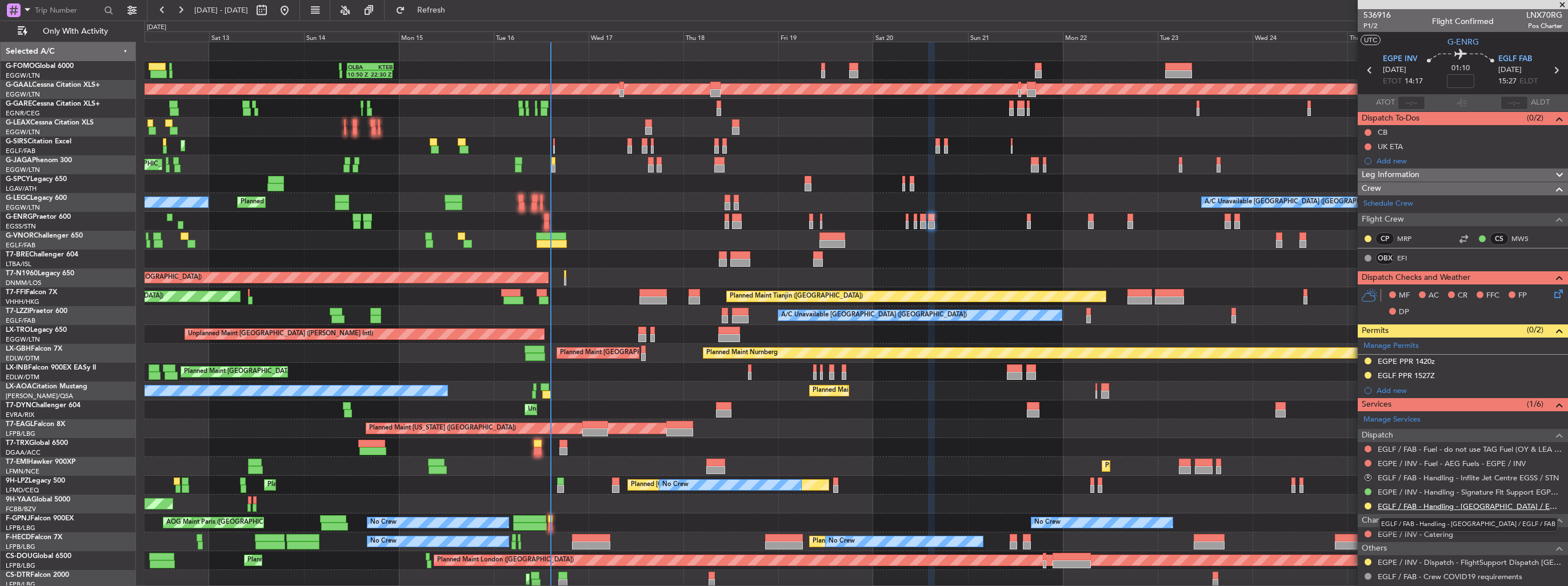
click at [1406, 502] on link "EGLF / FAB - Handling - [GEOGRAPHIC_DATA] / EGLF / FAB" at bounding box center [1470, 506] width 185 height 9
click at [1554, 377] on img at bounding box center [1558, 376] width 9 height 10
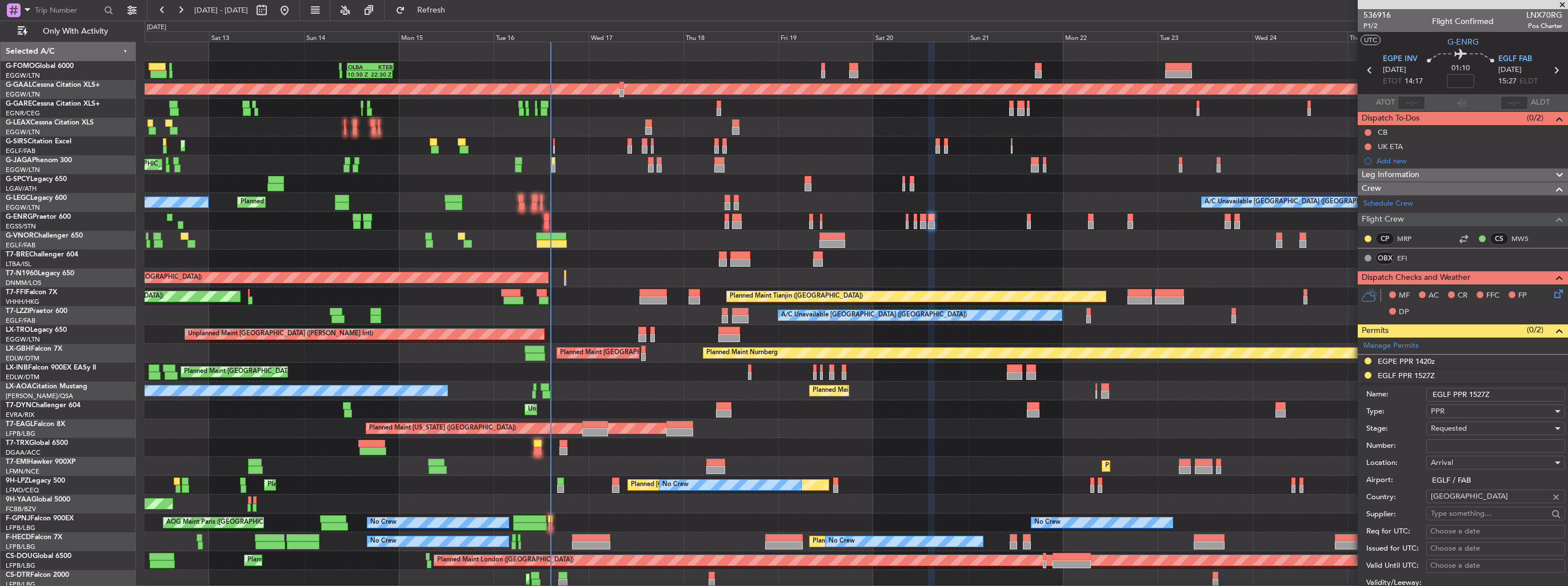
click at [1526, 396] on input "EGLF PPR 1527Z" at bounding box center [1496, 395] width 139 height 14
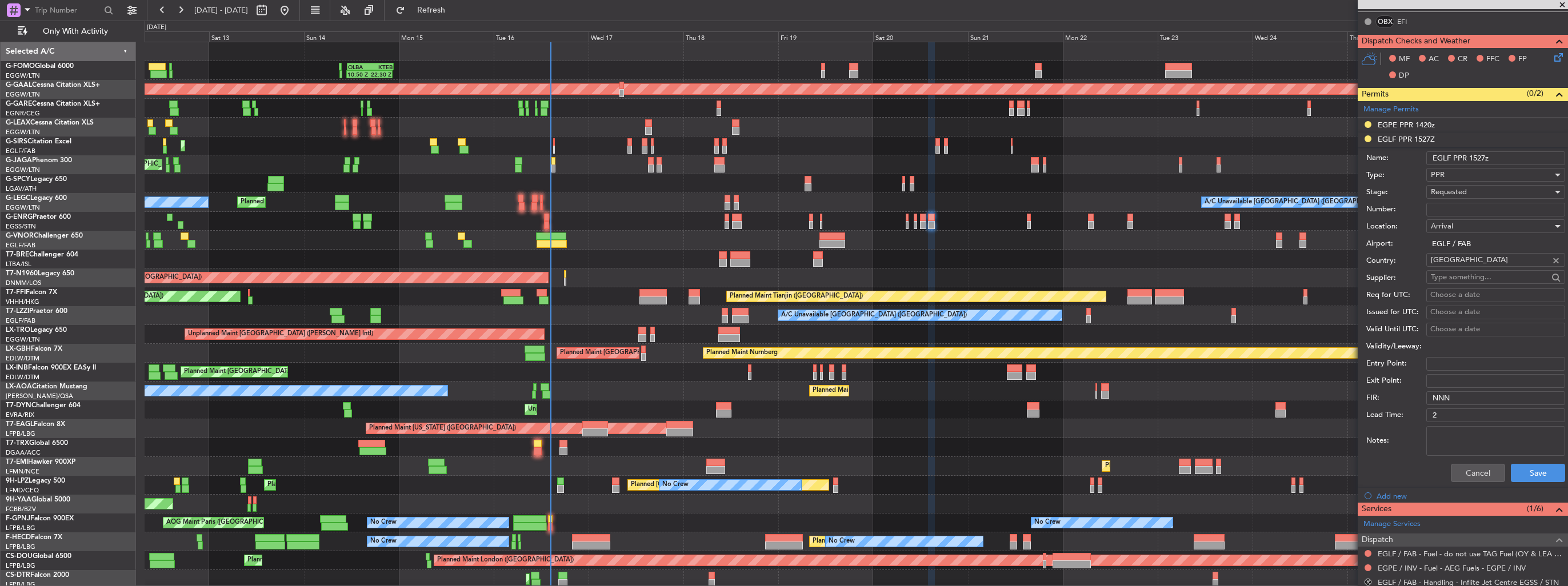
scroll to position [398, 0]
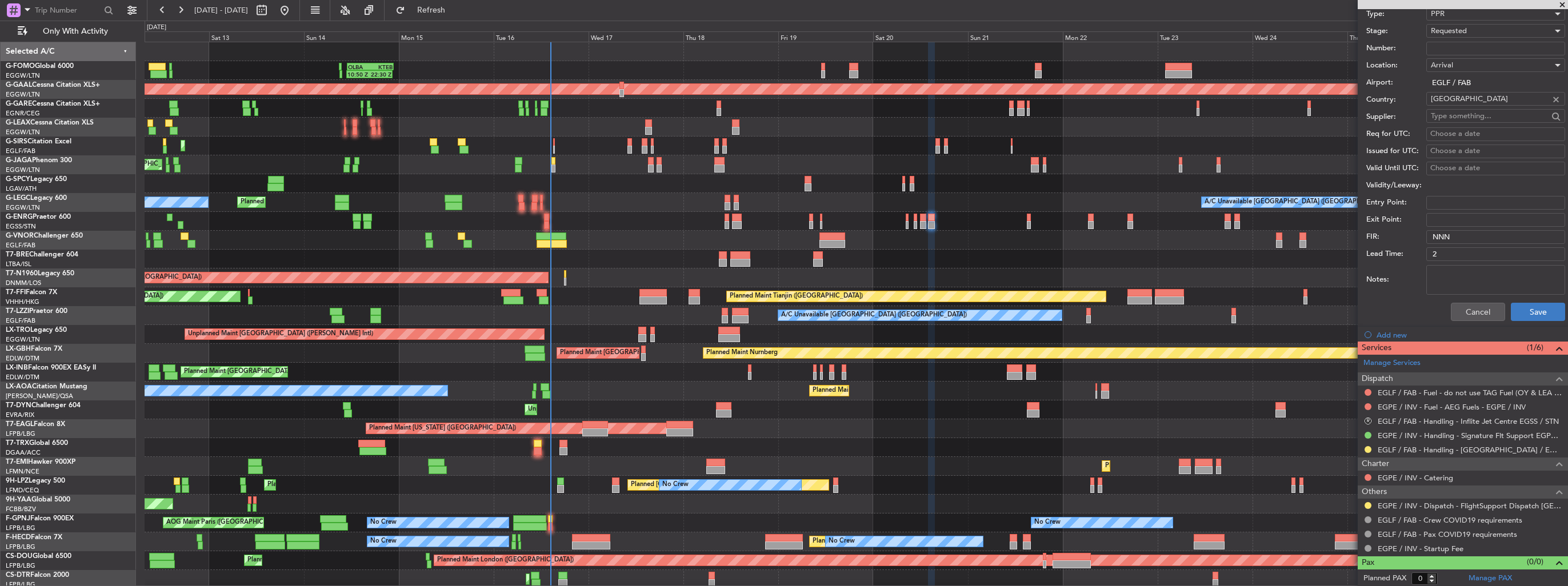
type input "EGLF PPR 1527z"
click at [1547, 311] on button "Save" at bounding box center [1538, 312] width 54 height 18
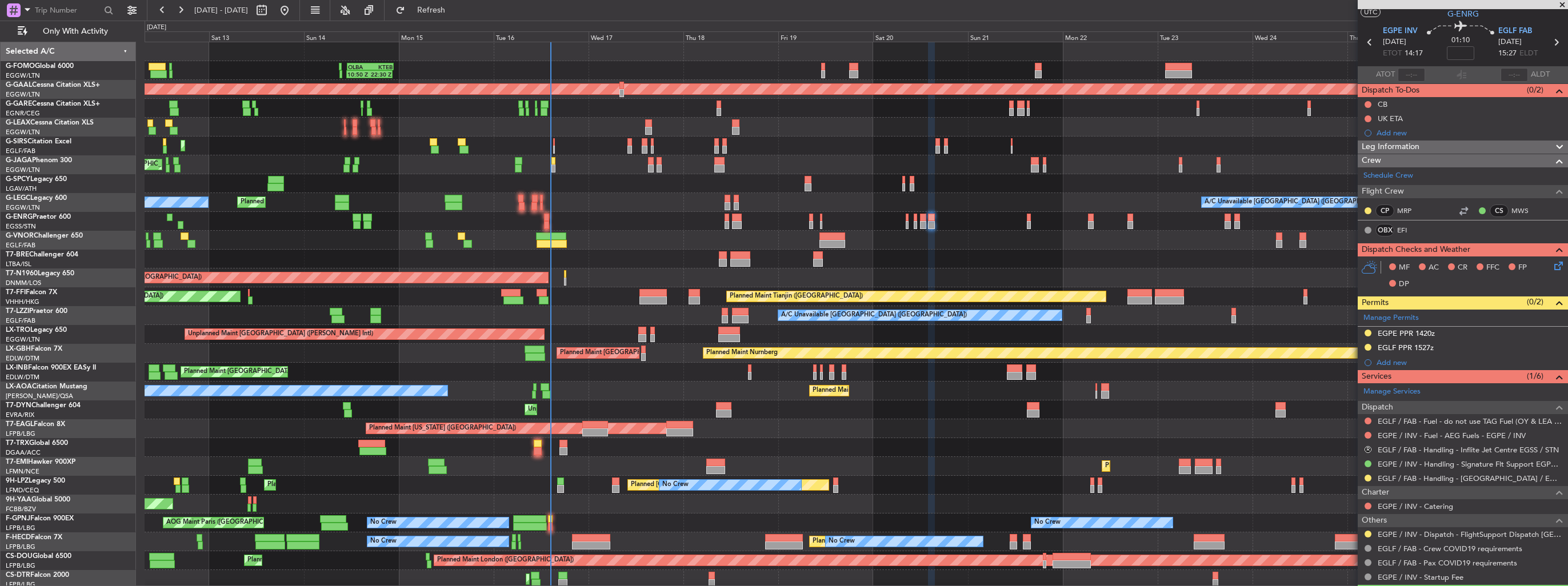
scroll to position [0, 0]
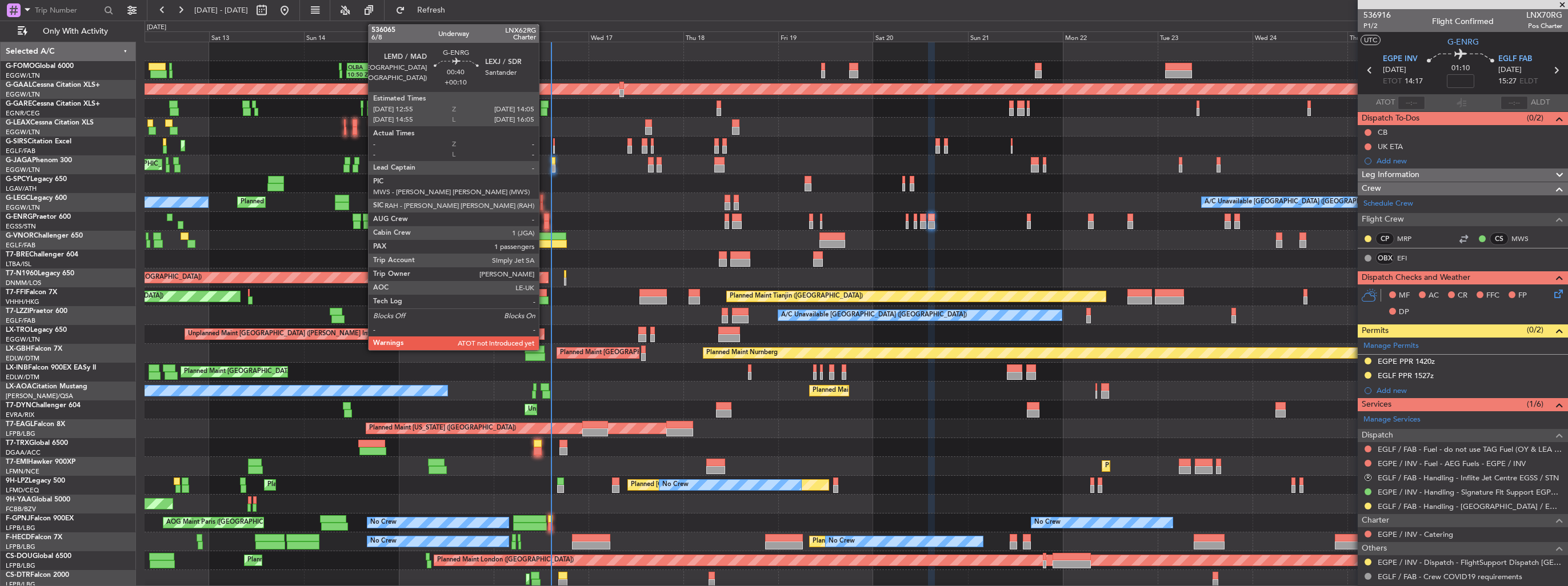
click at [544, 221] on div at bounding box center [547, 225] width 5 height 8
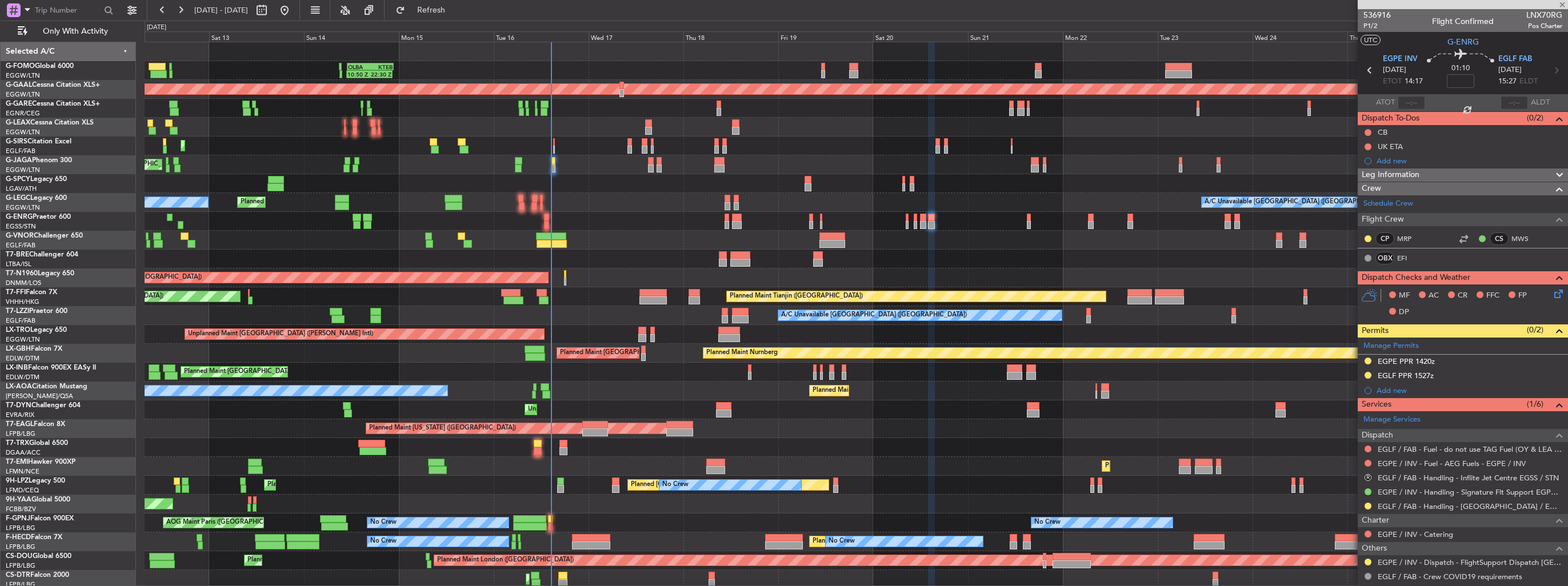
type input "+00:10"
type input "1"
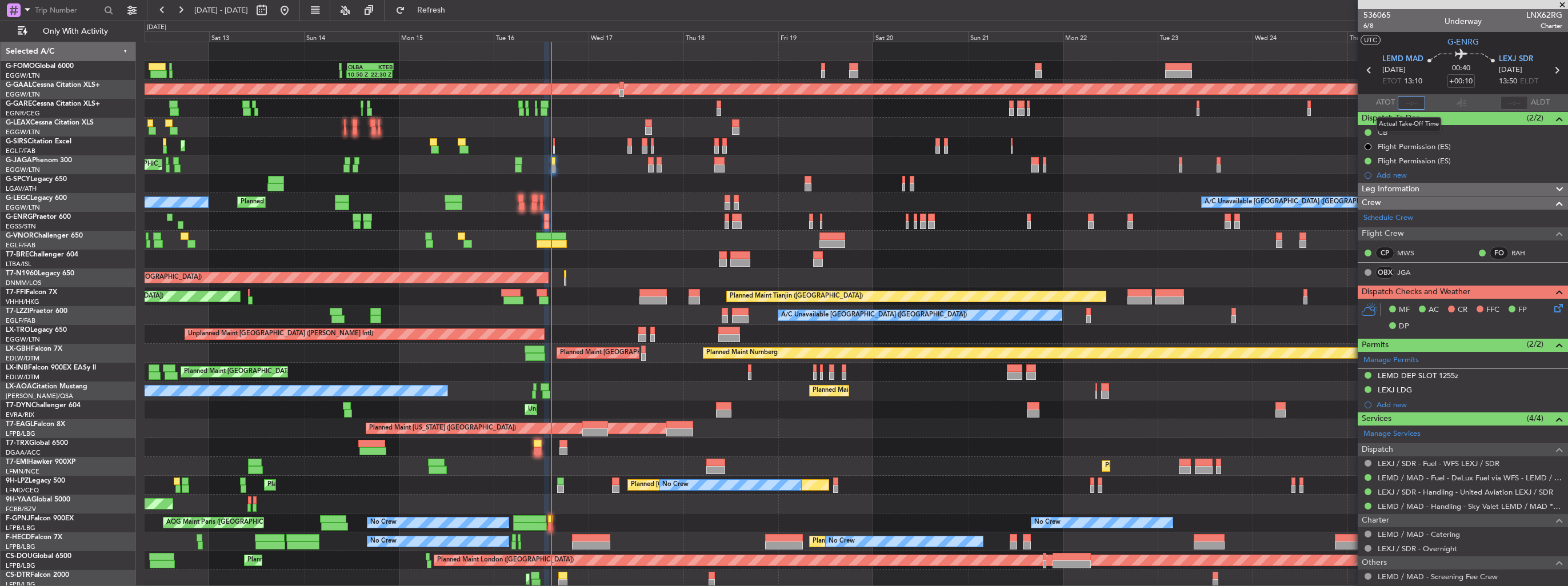
click at [1399, 103] on input "text" at bounding box center [1411, 103] width 28 height 14
type input "14:32"
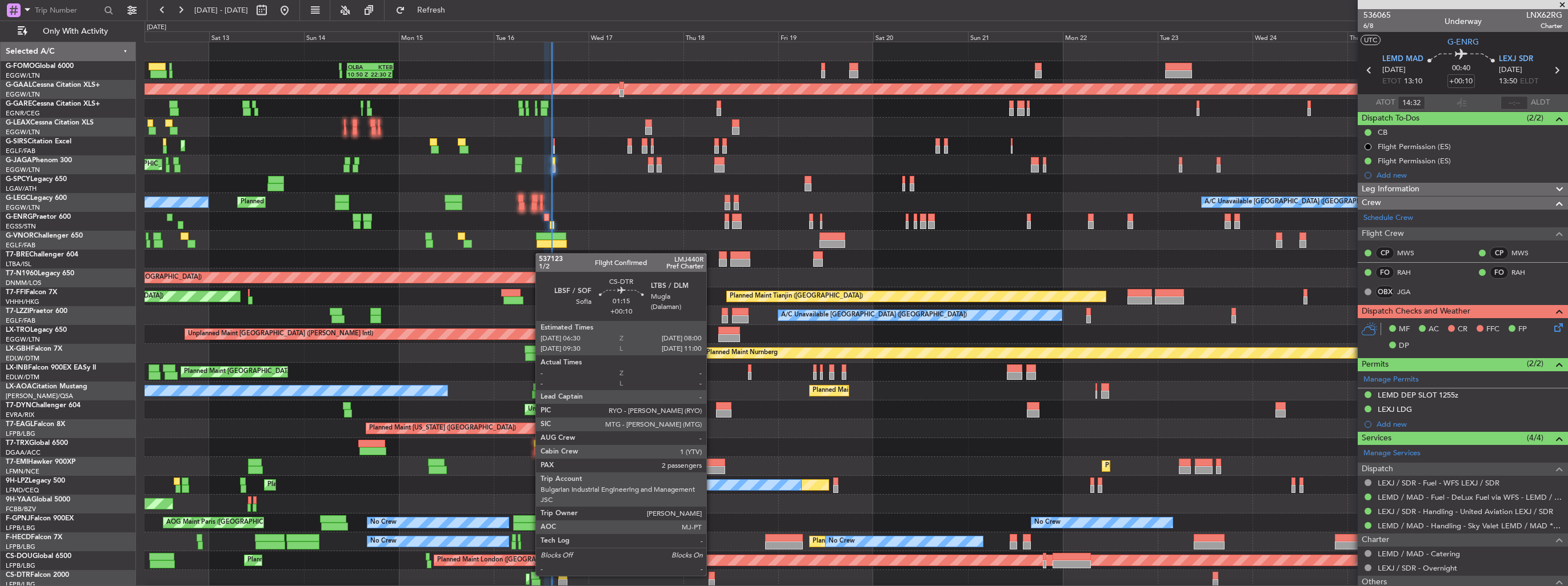
click at [712, 575] on div at bounding box center [712, 575] width 6 height 8
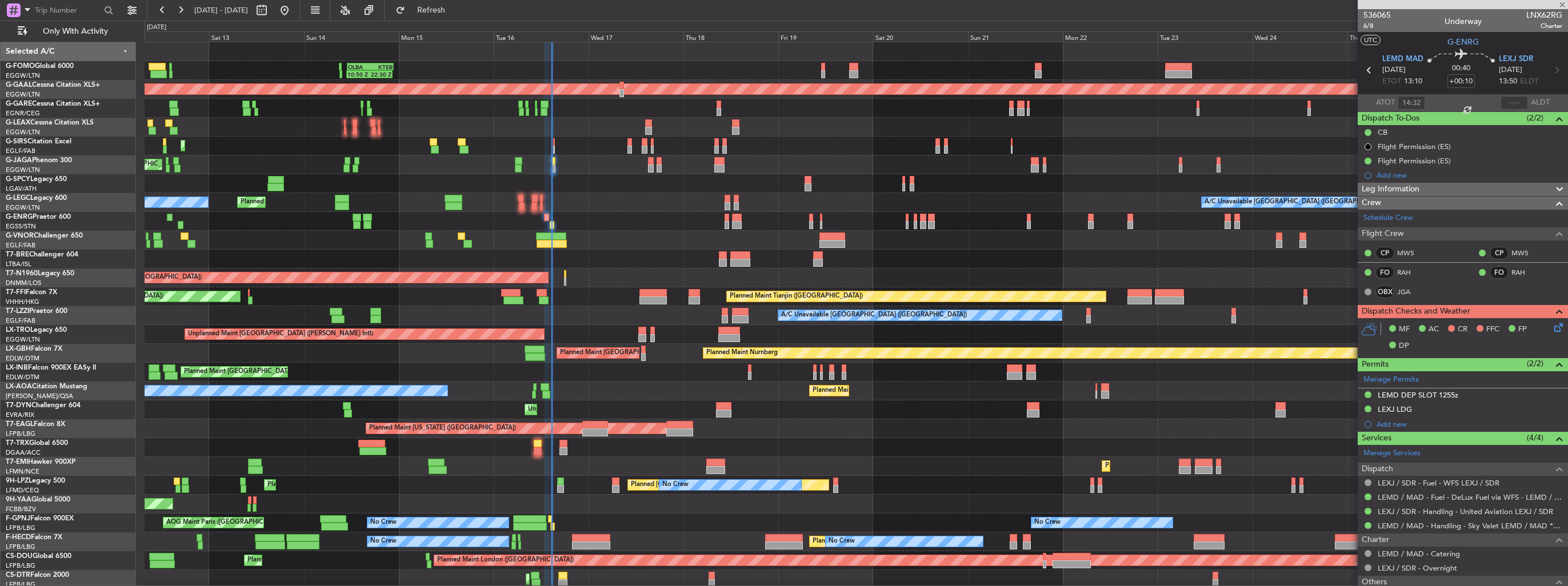
type input "2"
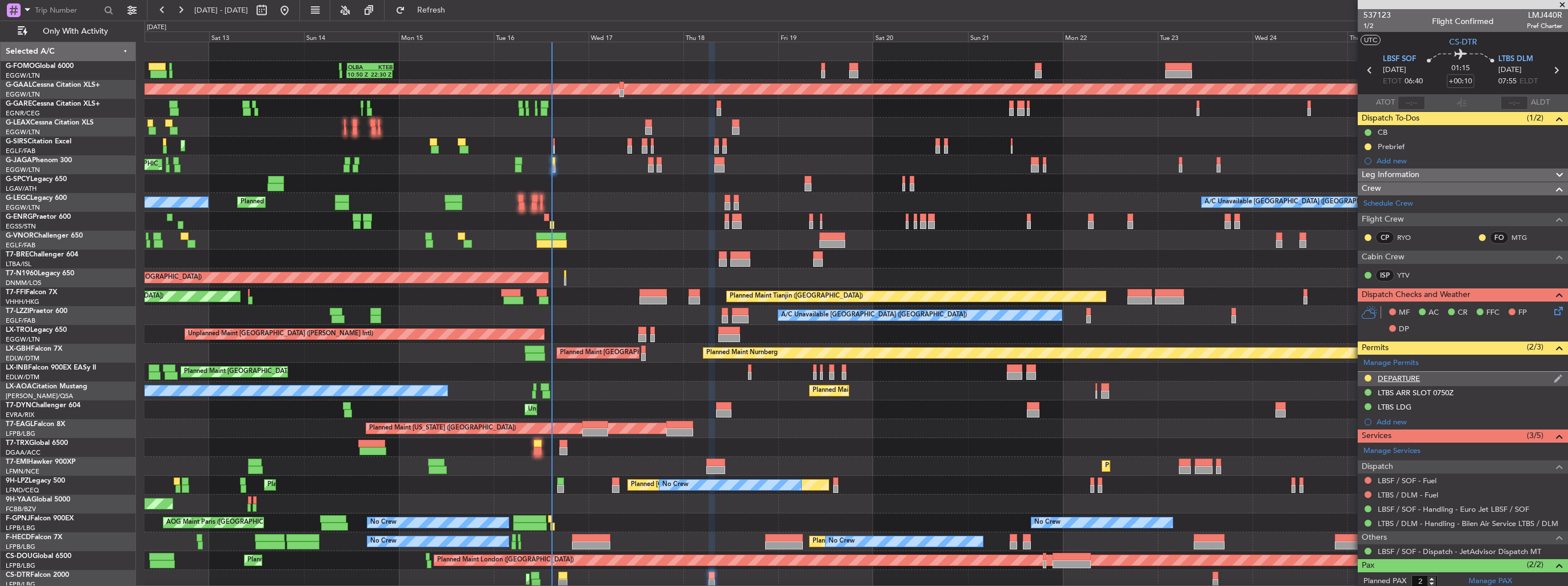
click at [1554, 374] on img at bounding box center [1558, 378] width 9 height 10
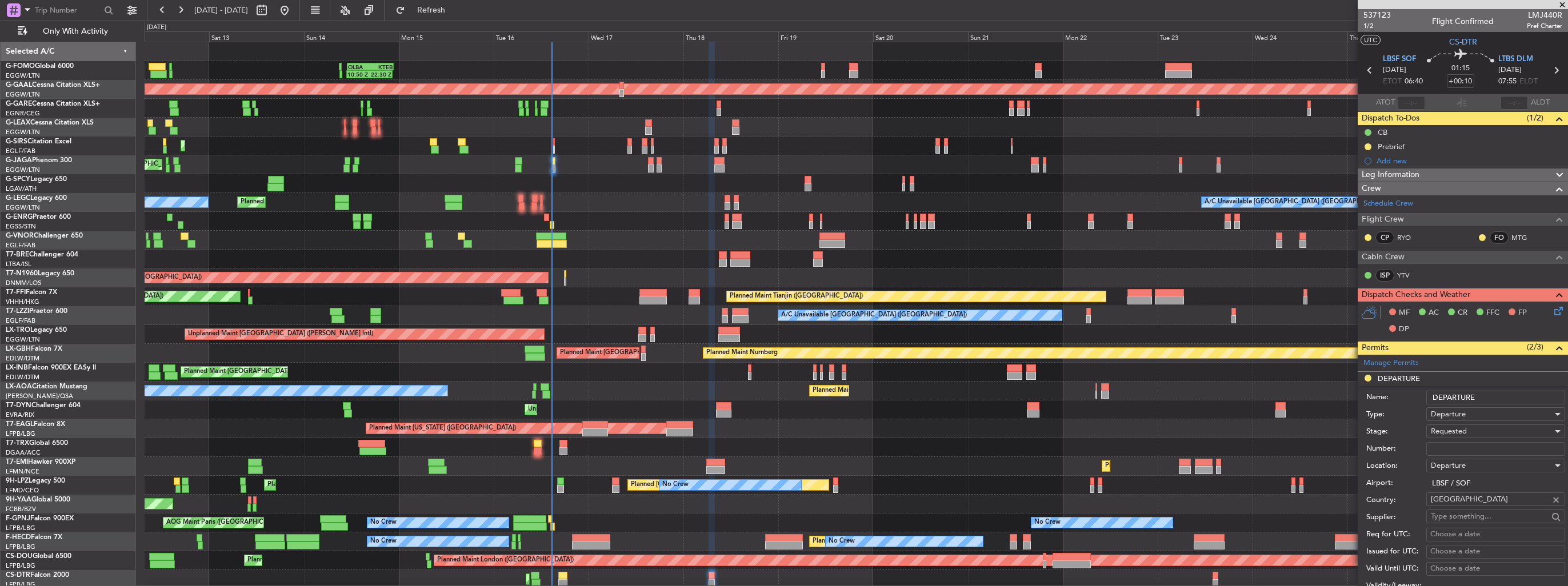
click at [1485, 448] on input "Number:" at bounding box center [1496, 449] width 139 height 14
paste input "161040YA"
type input "161040YA"
click at [1477, 431] on div "Requested" at bounding box center [1491, 431] width 122 height 17
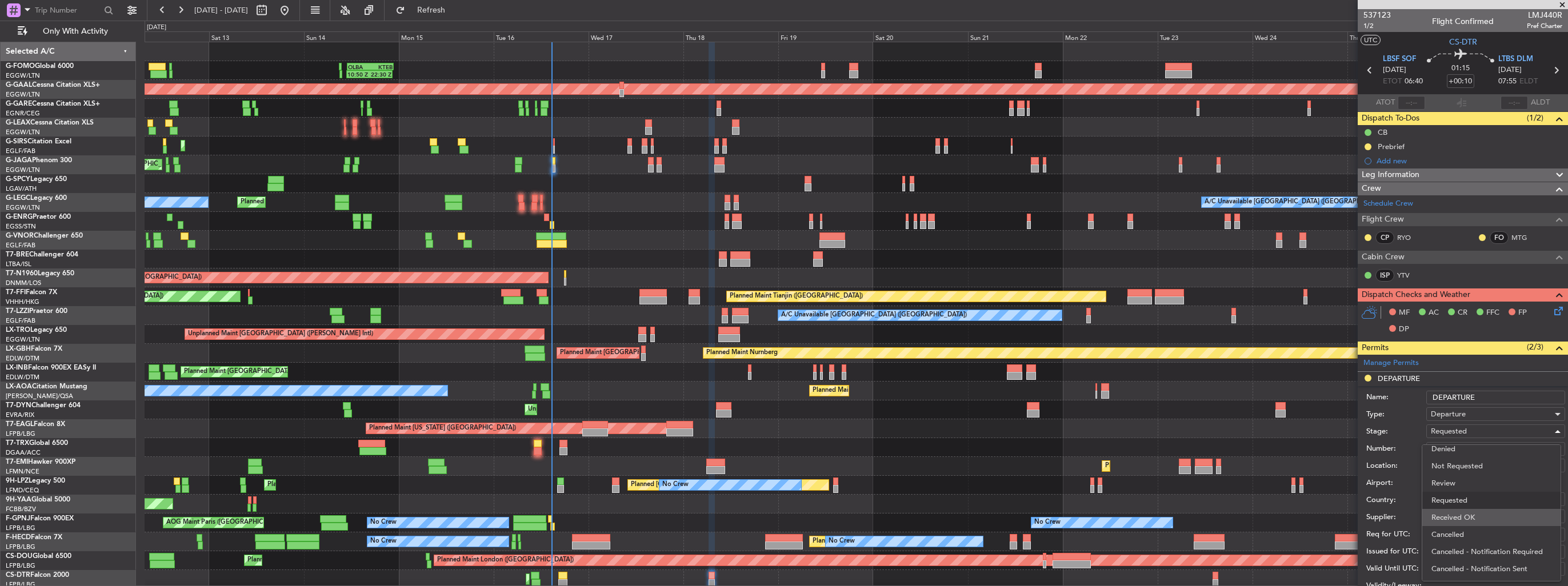
click at [1465, 522] on span "Received OK" at bounding box center [1491, 517] width 120 height 17
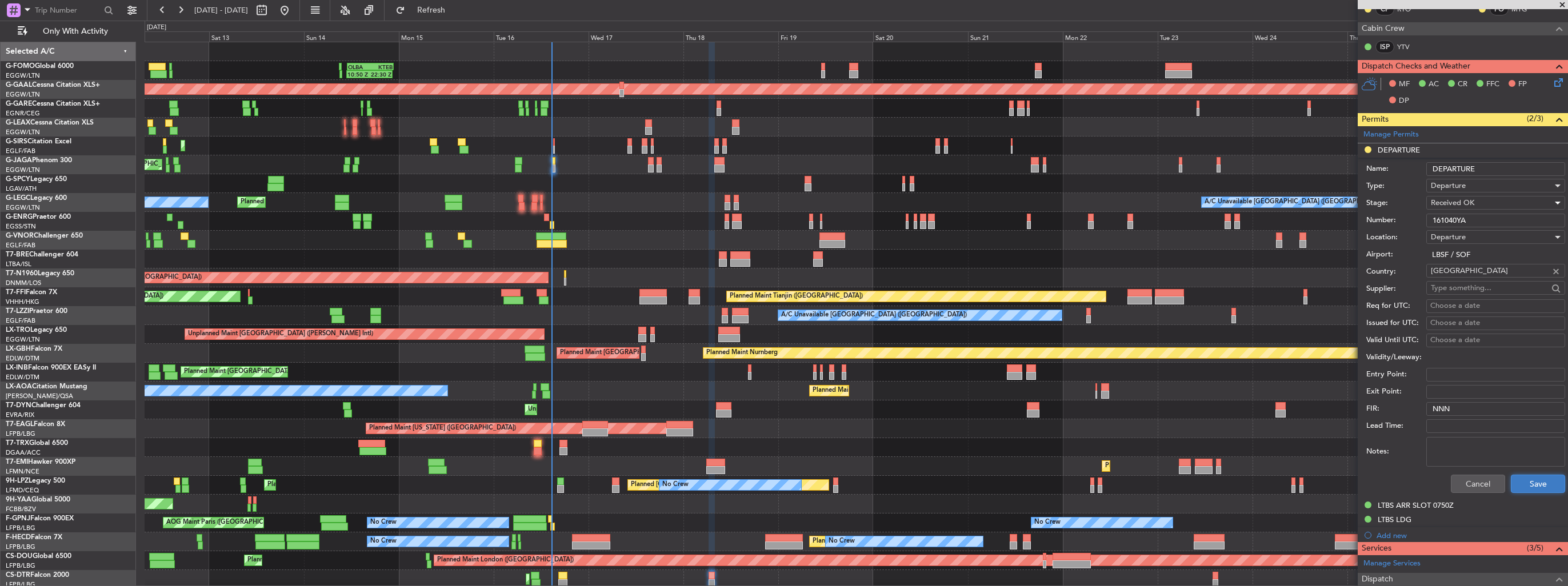
click at [1518, 482] on button "Save" at bounding box center [1538, 483] width 54 height 18
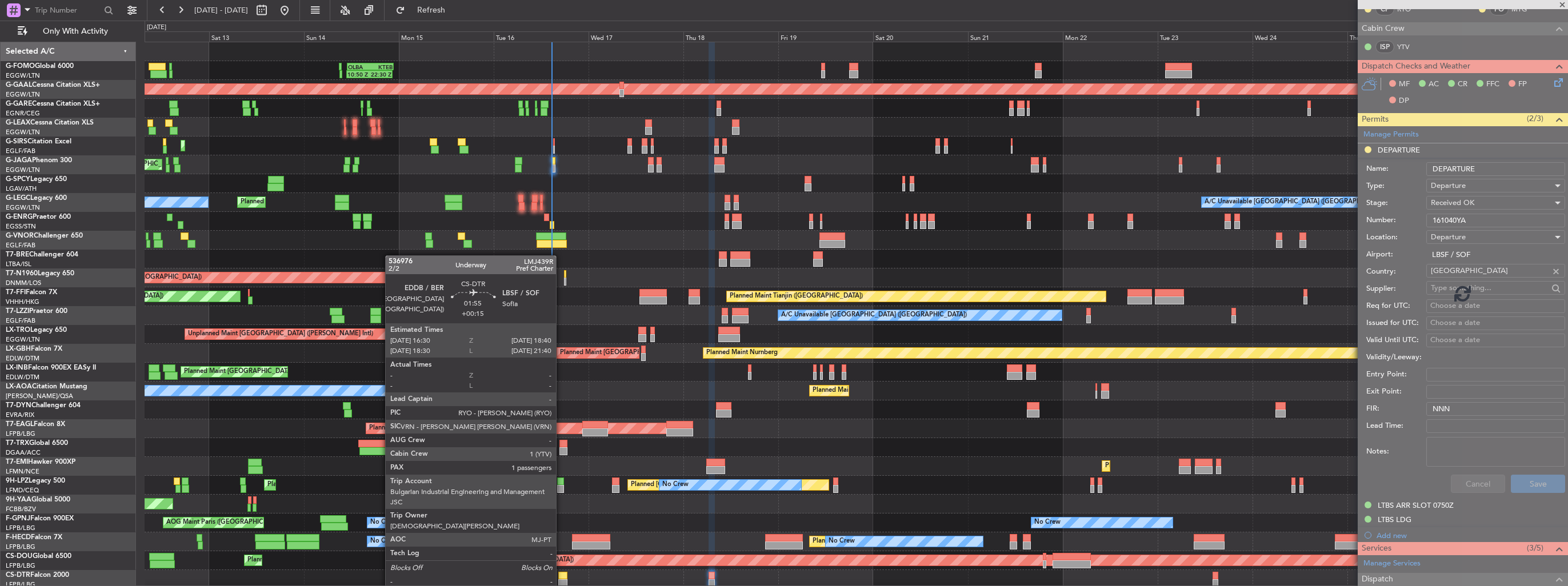
scroll to position [54, 0]
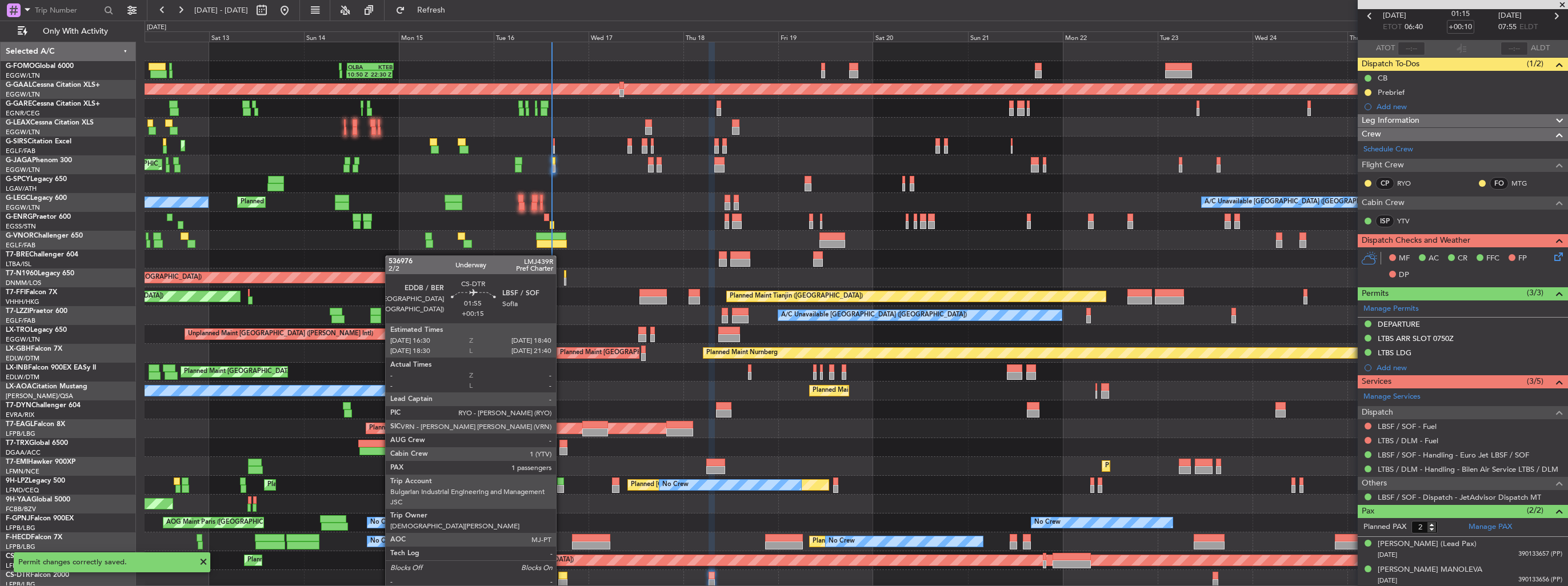
click at [561, 577] on div at bounding box center [562, 575] width 9 height 8
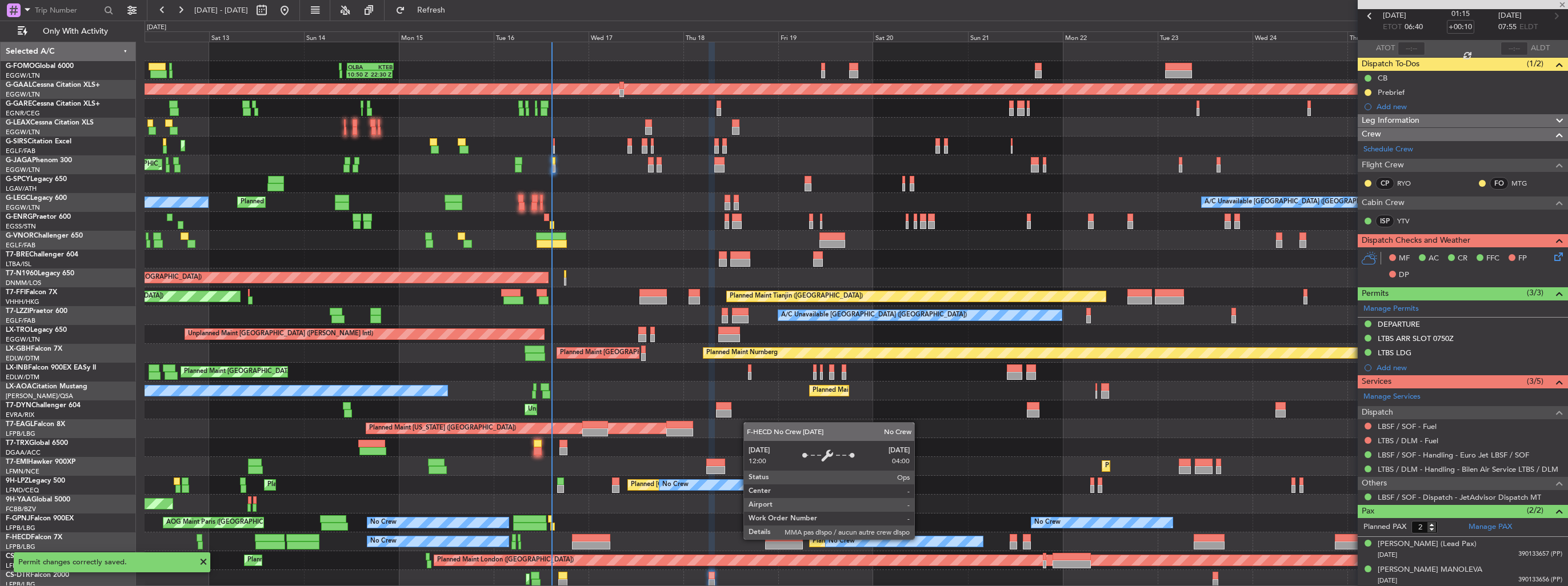
type input "+00:15"
type input "1"
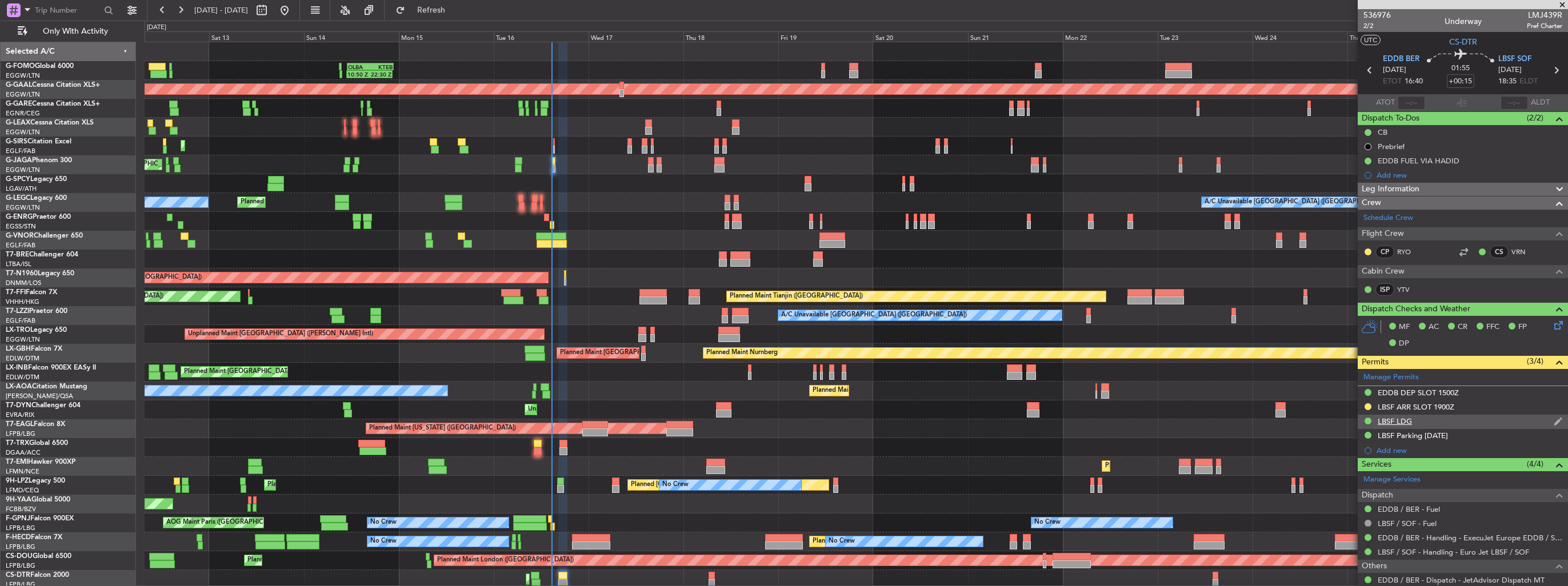
click at [1554, 419] on img at bounding box center [1558, 421] width 9 height 10
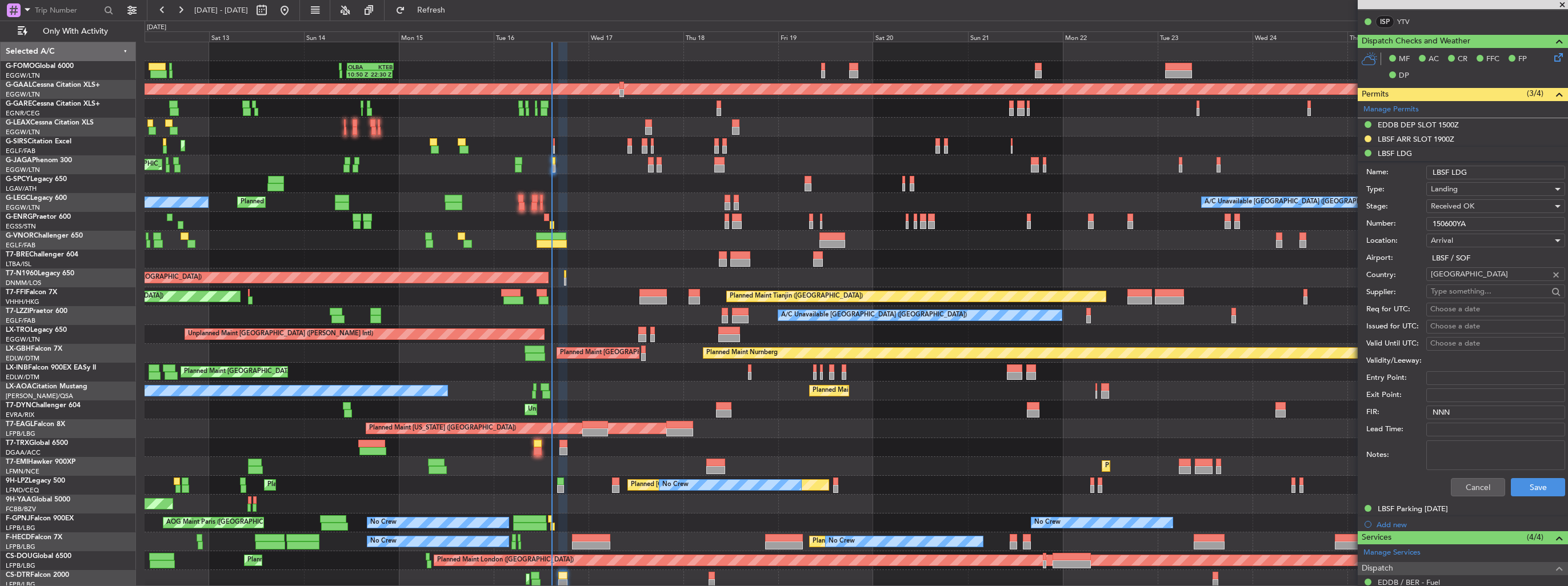
scroll to position [286, 0]
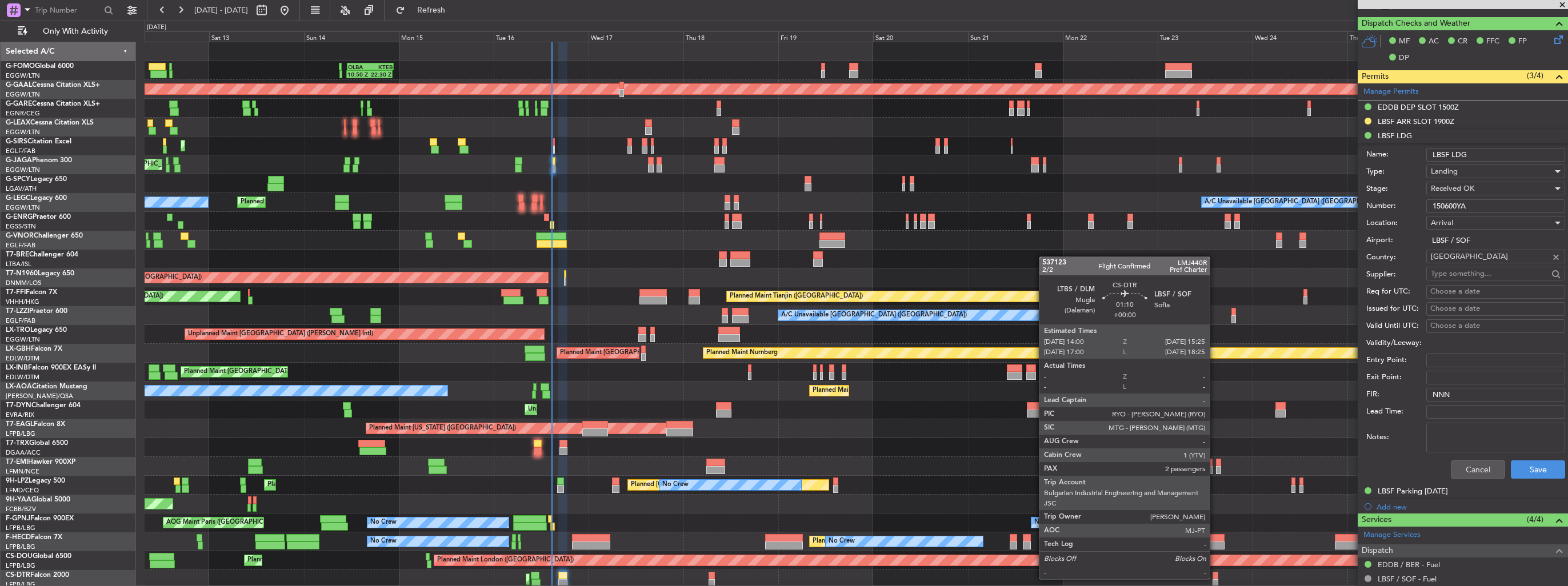
click at [1215, 578] on div at bounding box center [1215, 575] width 6 height 8
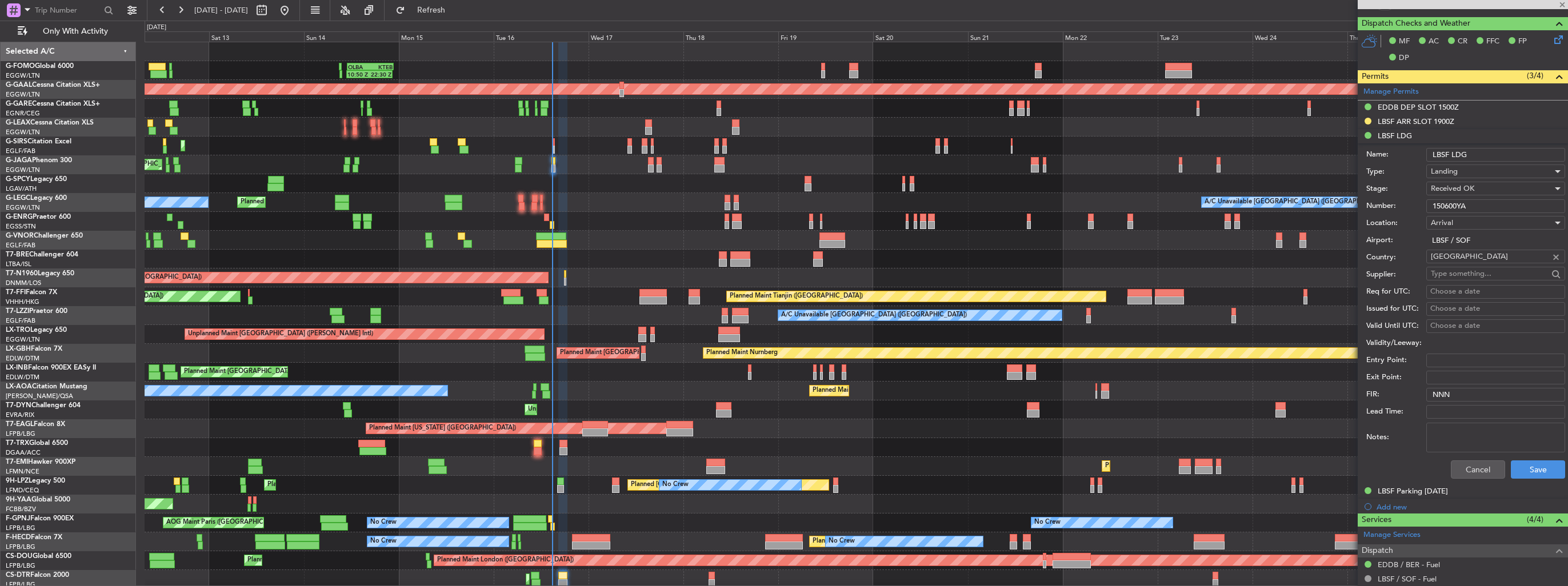
type input "2"
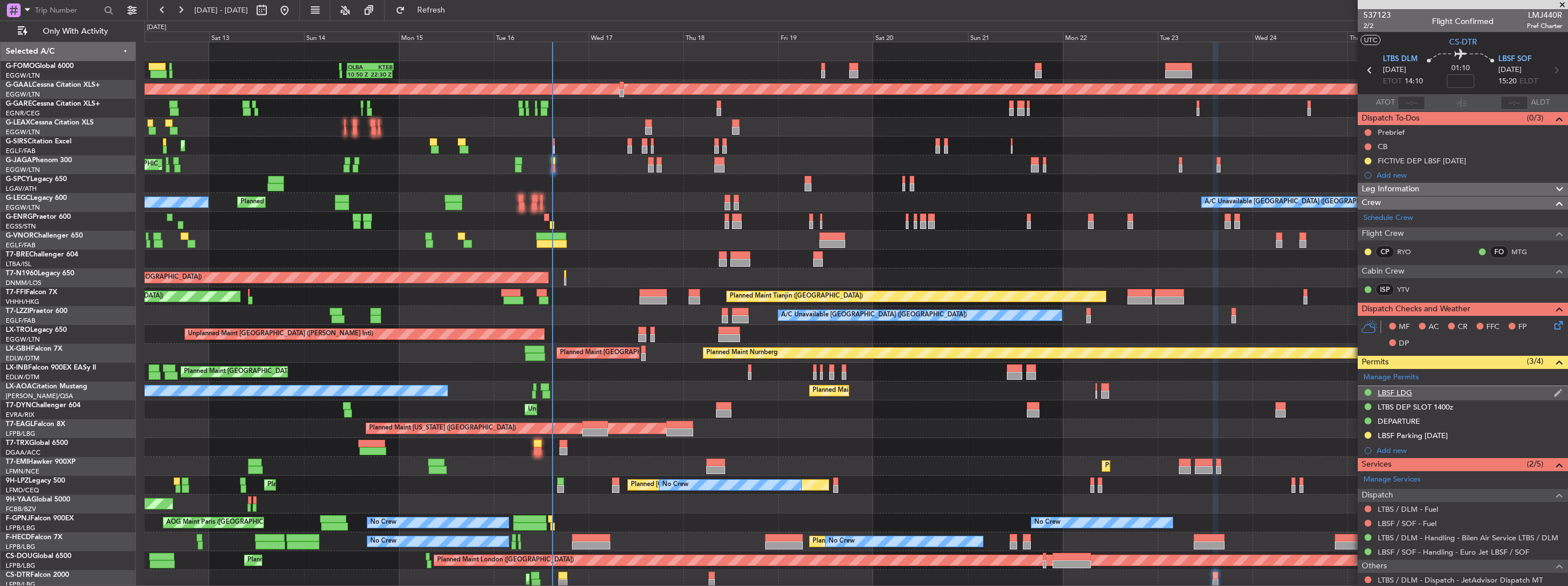
click at [1554, 392] on img at bounding box center [1558, 393] width 9 height 10
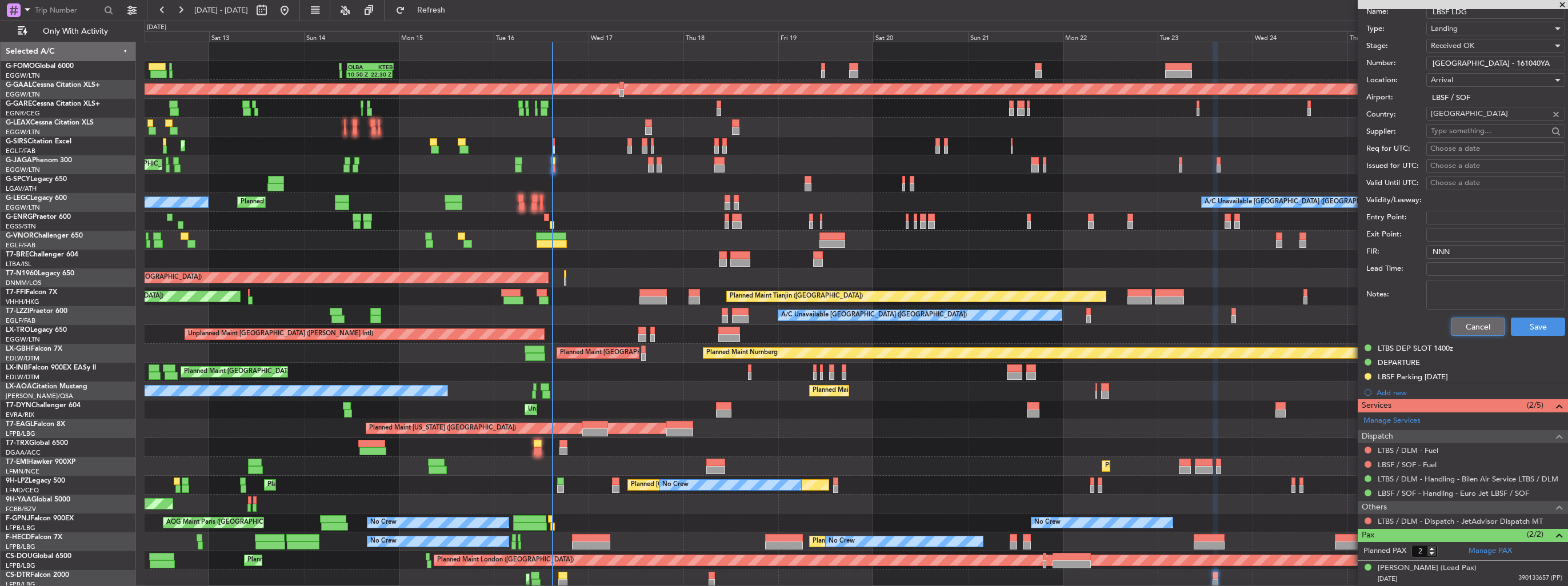
click at [1456, 322] on button "Cancel" at bounding box center [1478, 326] width 54 height 18
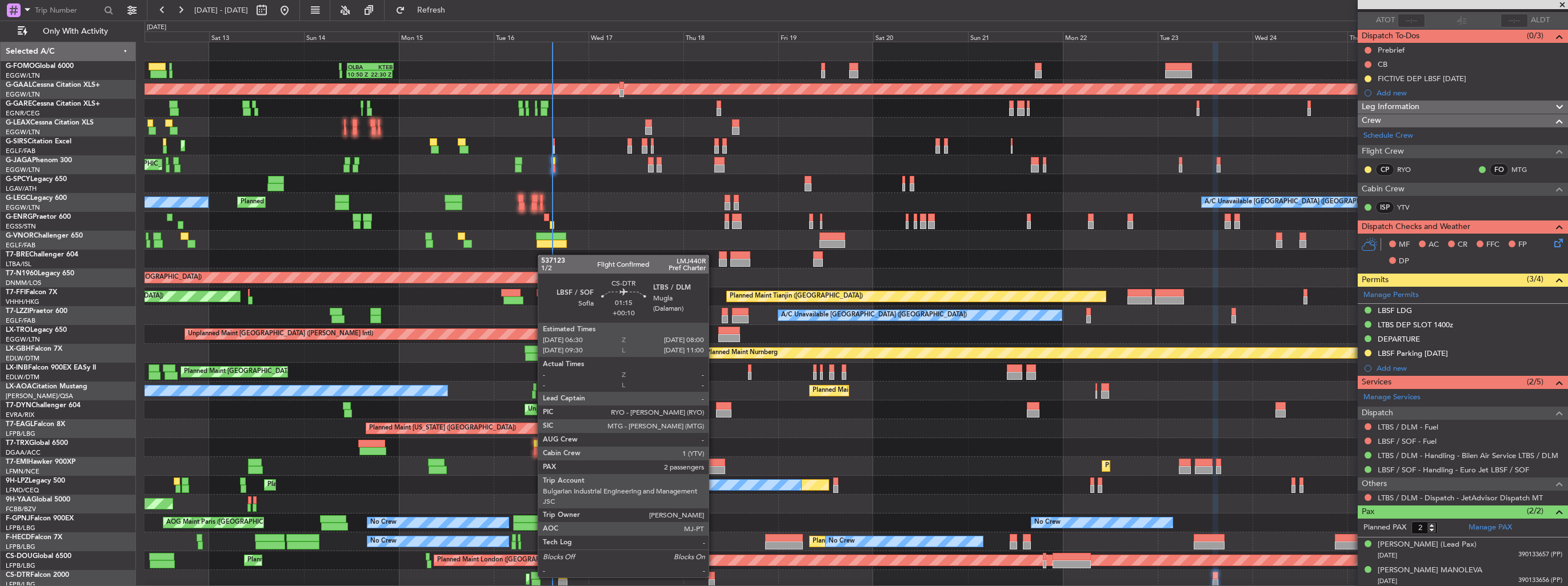
click at [713, 577] on div at bounding box center [712, 575] width 6 height 8
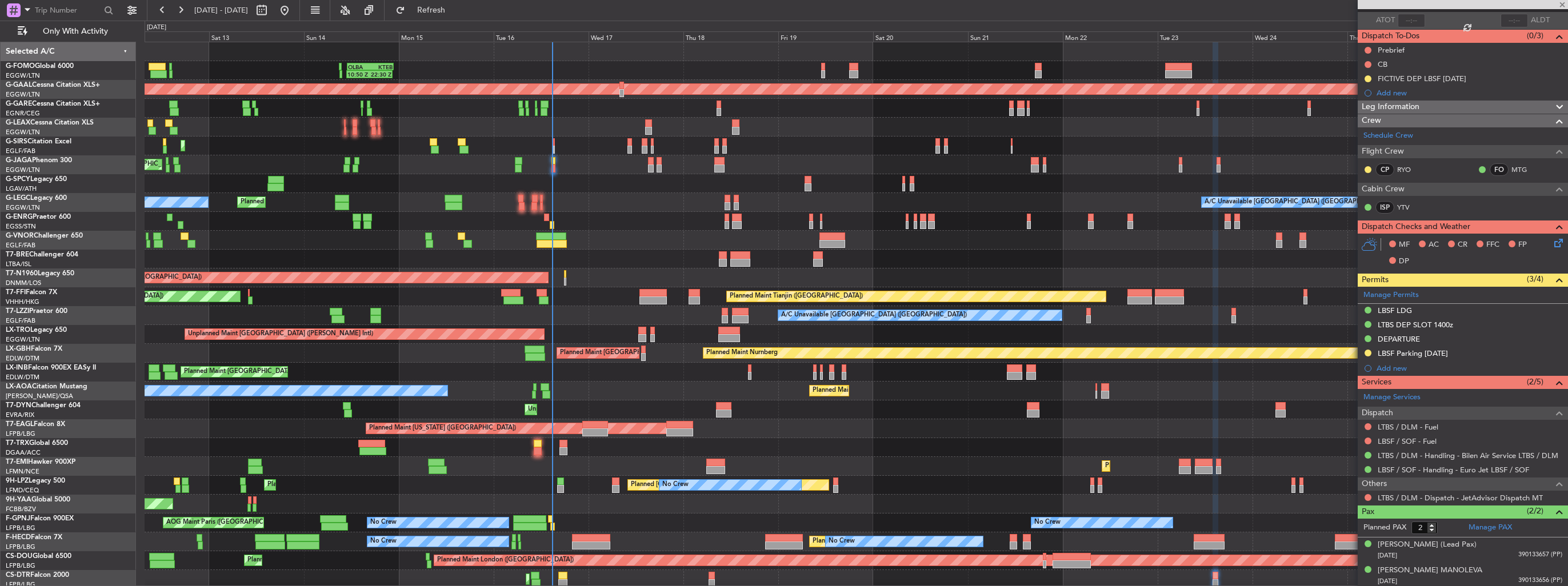
type input "+00:10"
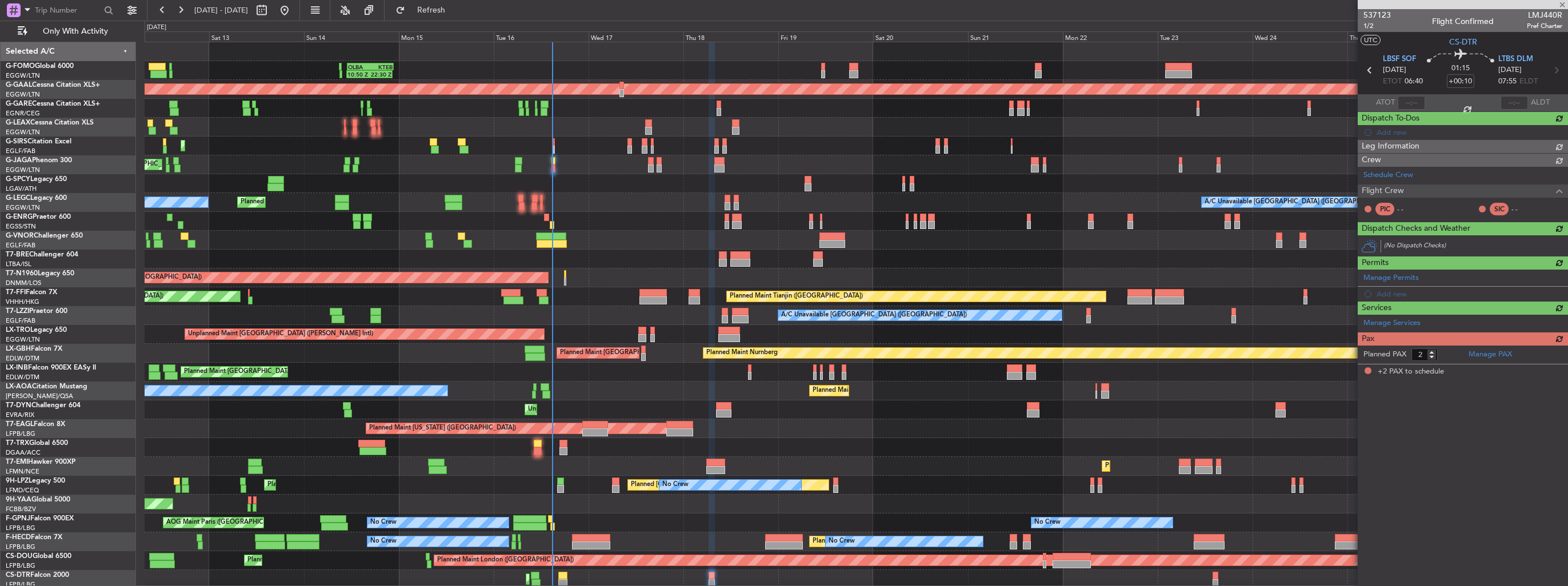
scroll to position [0, 0]
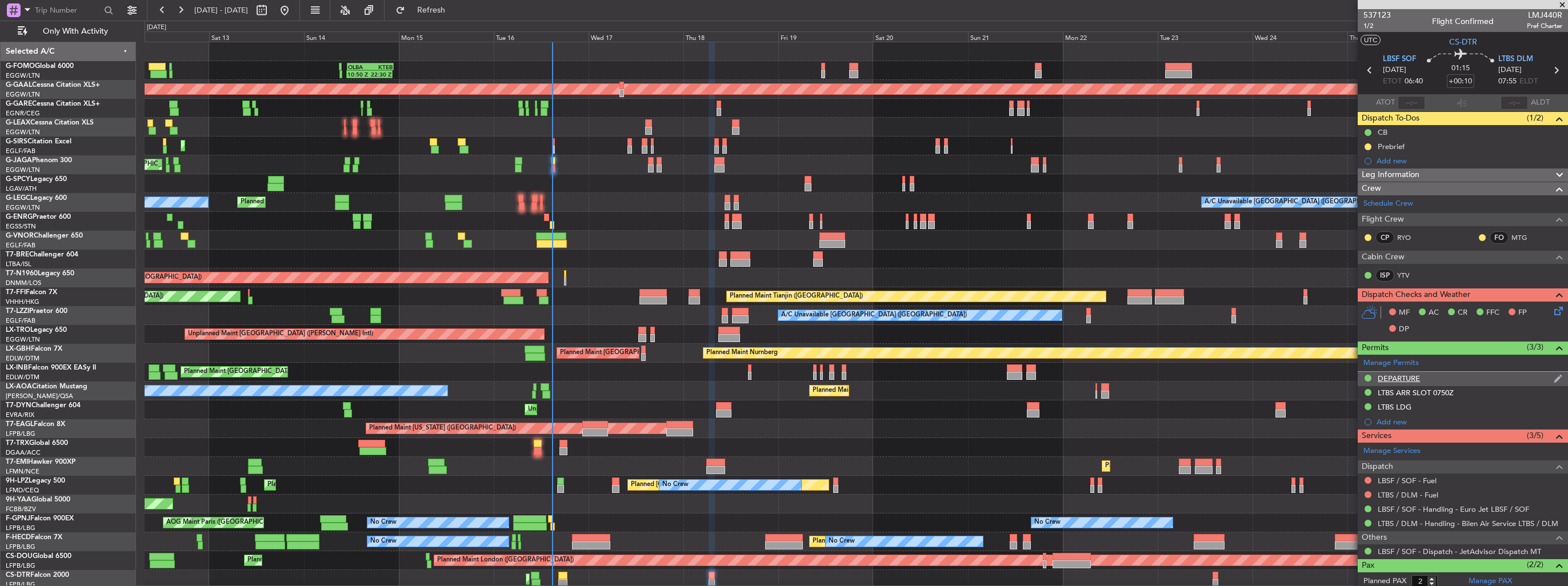
click at [1554, 377] on img at bounding box center [1558, 378] width 9 height 10
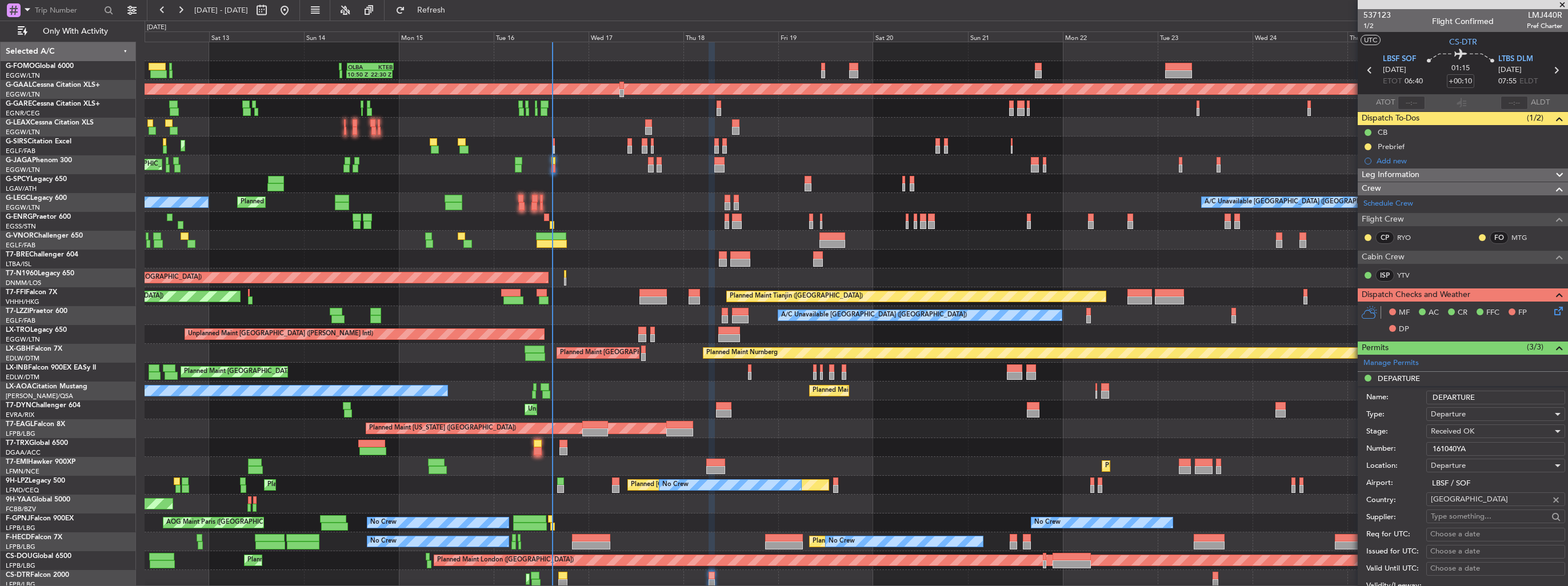
drag, startPoint x: 1484, startPoint y: 447, endPoint x: 1329, endPoint y: 457, distance: 155.3
click at [1329, 457] on fb-app "12 Sep 2025 - 27 Sep 2025 Refresh Quick Links Only With Activity 10:50 Z 22:30 …" at bounding box center [784, 297] width 1568 height 577
paste input "BULGARIA - 15060"
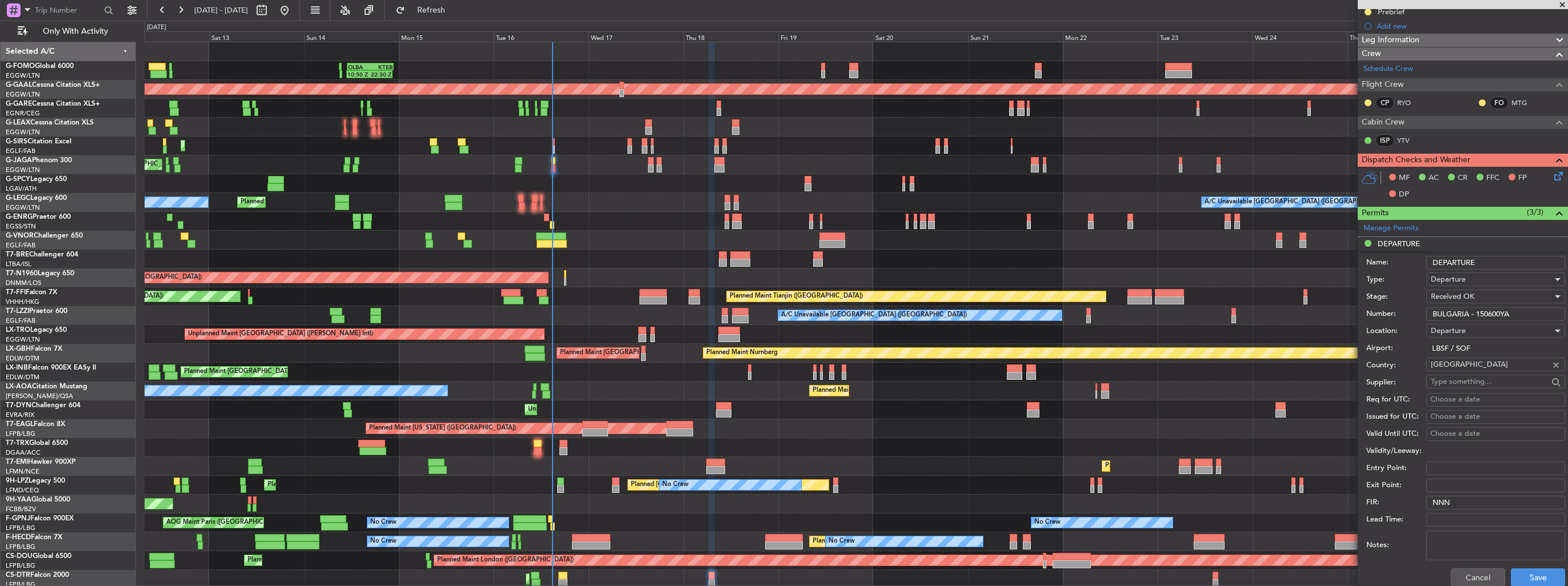
scroll to position [286, 0]
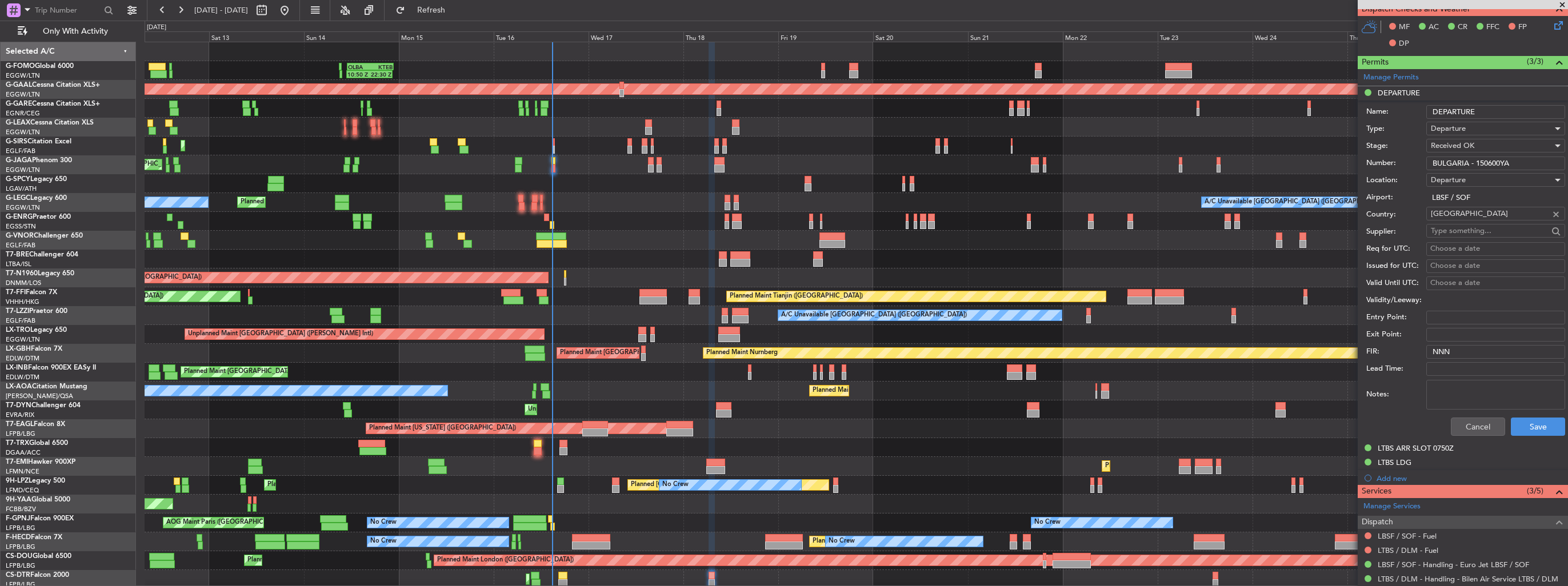
type input "BULGARIA - 150600YA"
click at [1521, 414] on div "Cancel Save" at bounding box center [1465, 426] width 199 height 30
click at [1523, 422] on button "Save" at bounding box center [1538, 426] width 54 height 18
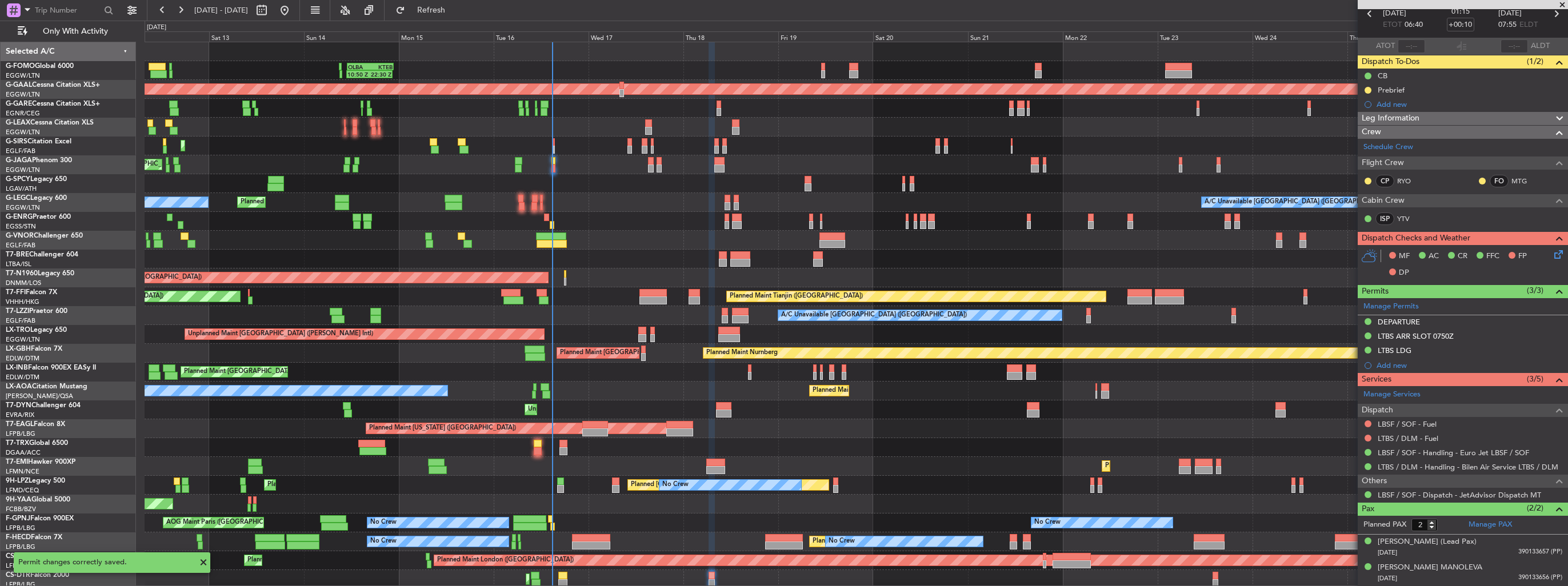
scroll to position [54, 0]
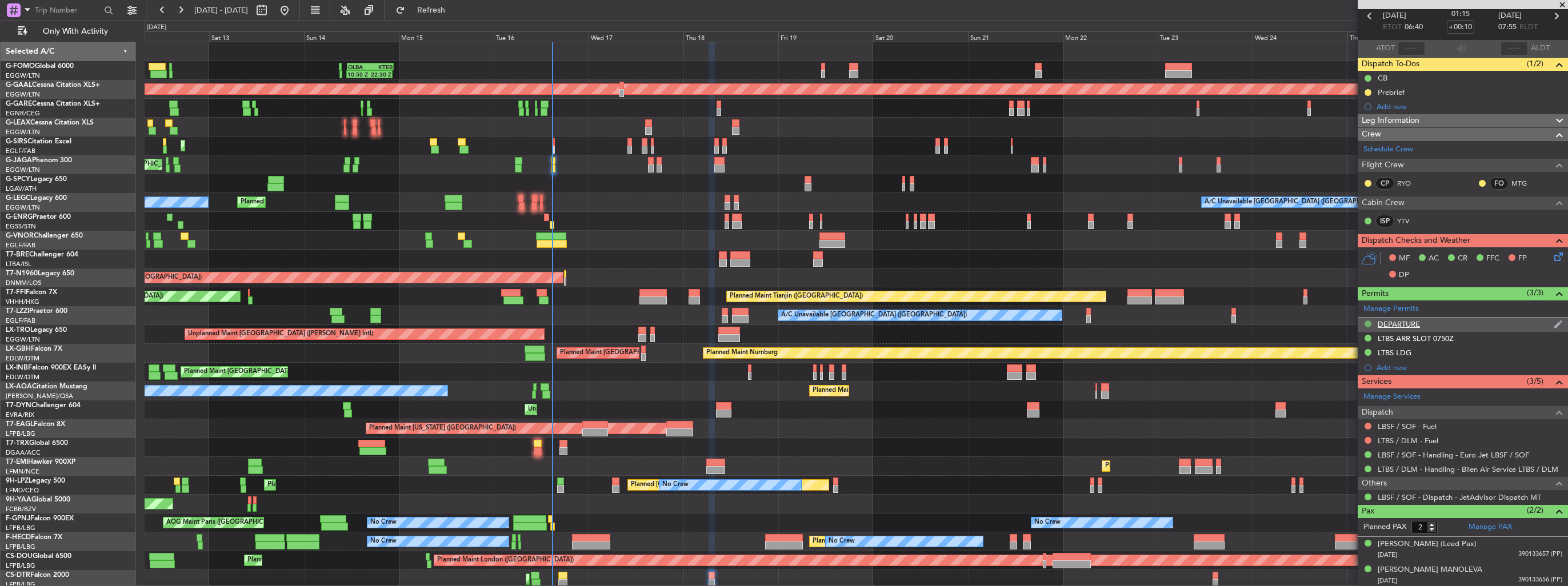
click at [1368, 324] on button at bounding box center [1368, 324] width 7 height 7
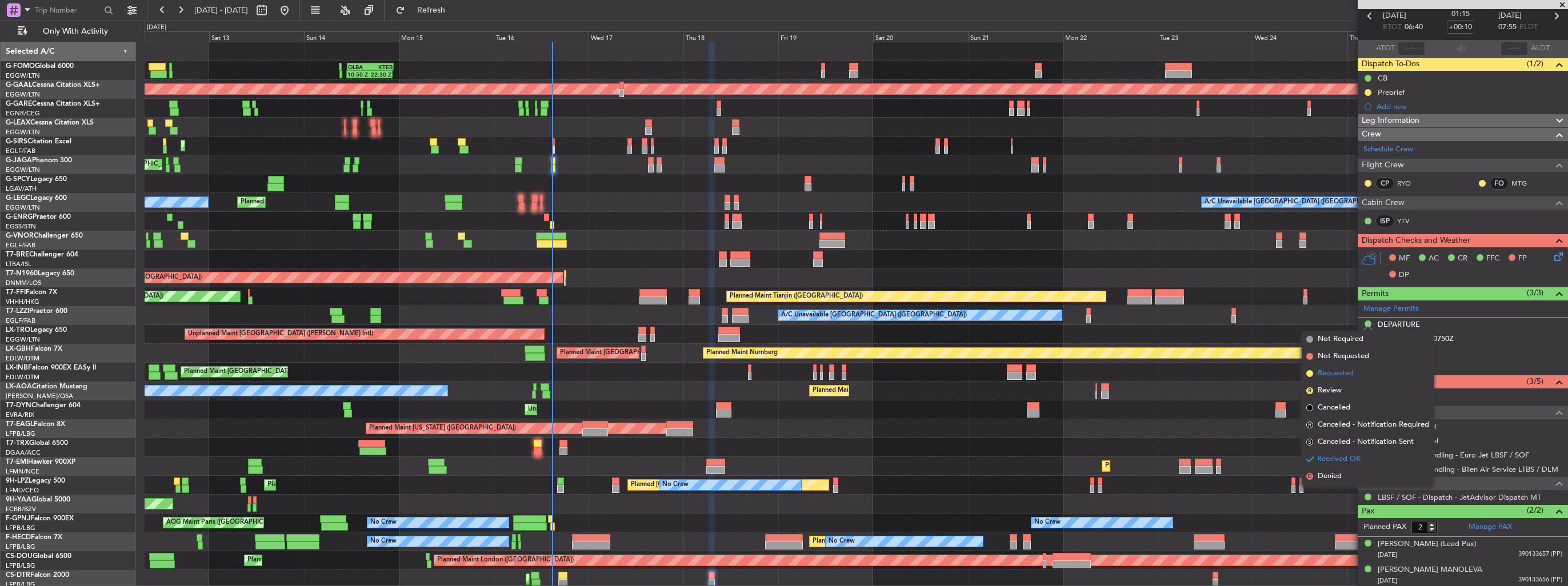
click at [1351, 371] on span "Requested" at bounding box center [1335, 373] width 36 height 11
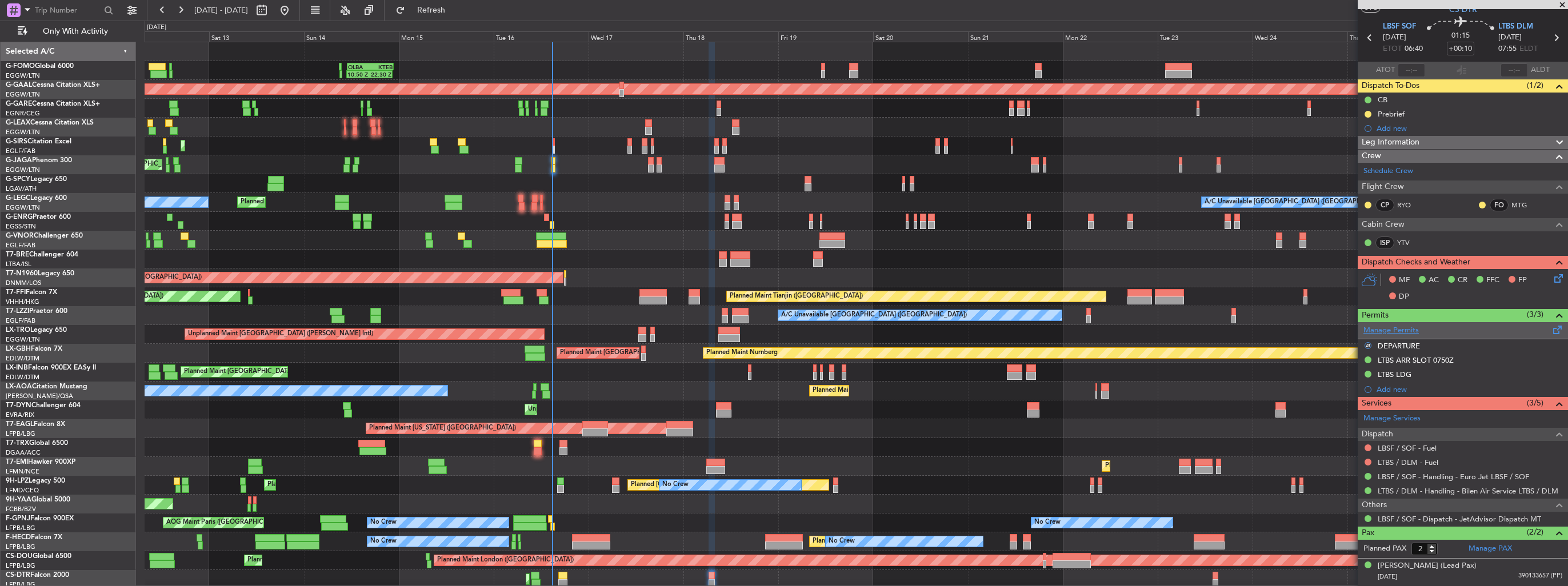
scroll to position [0, 0]
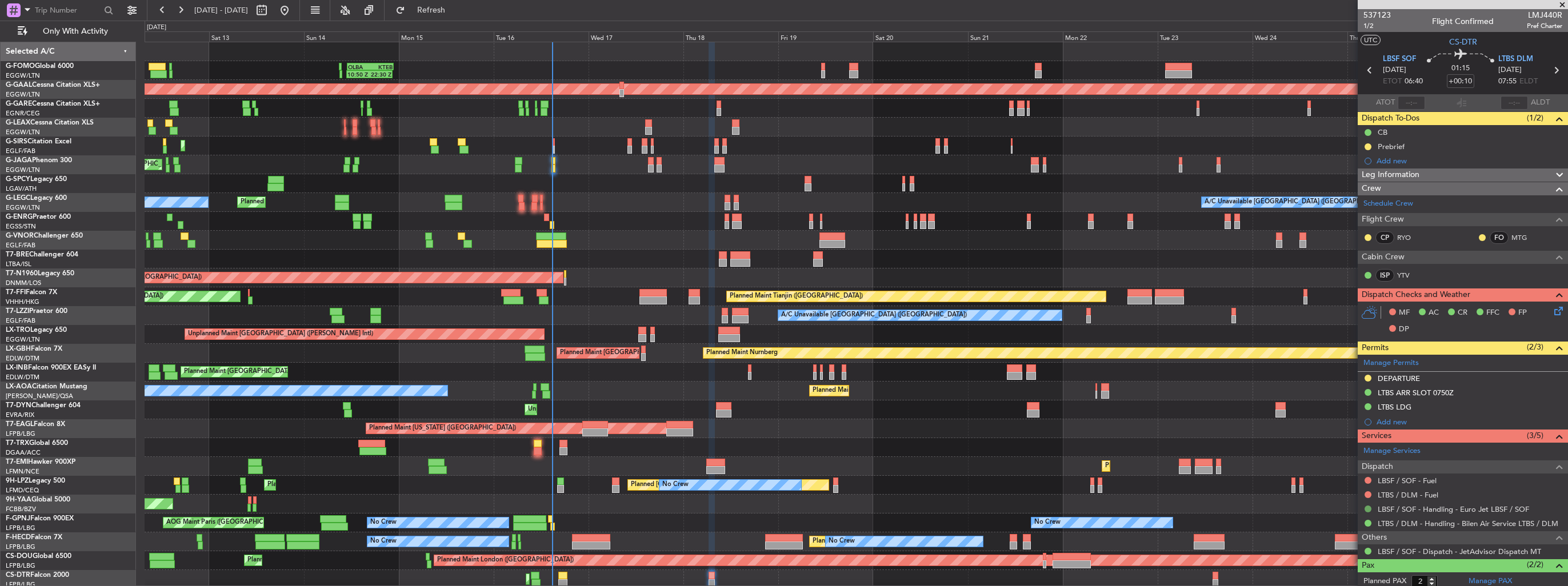
click at [1369, 509] on button at bounding box center [1368, 509] width 7 height 7
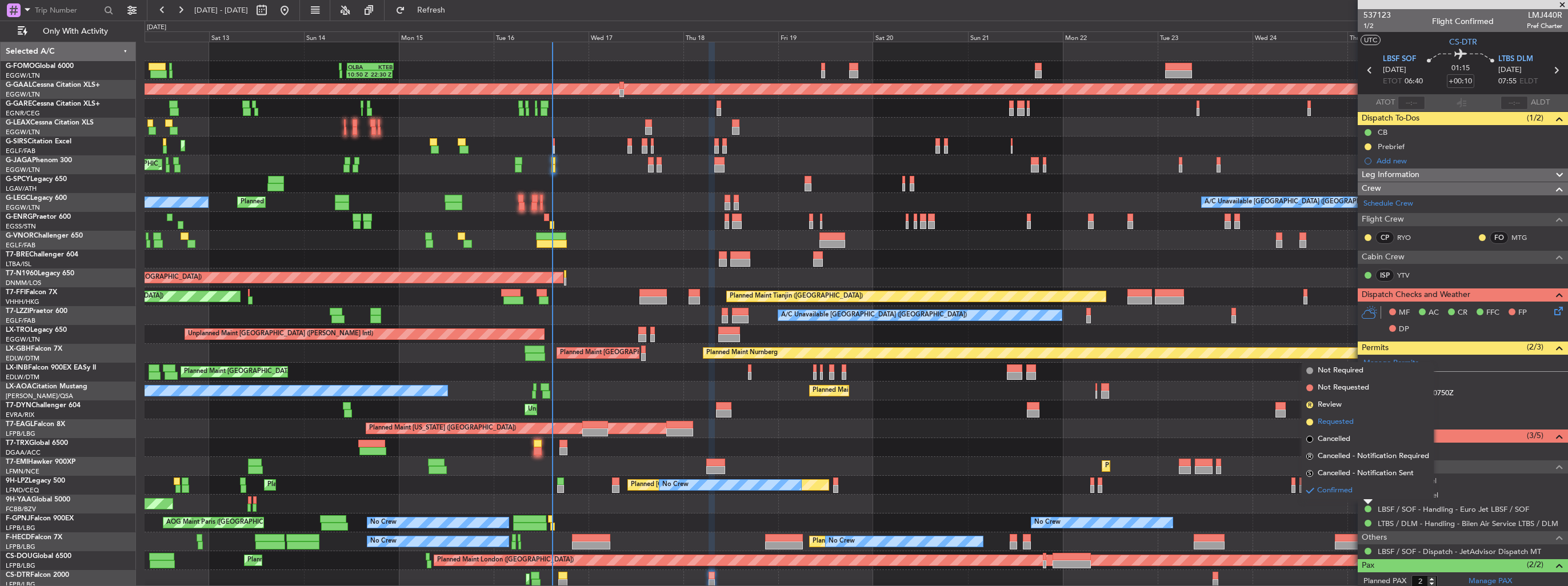
click at [1333, 422] on span "Requested" at bounding box center [1335, 422] width 36 height 11
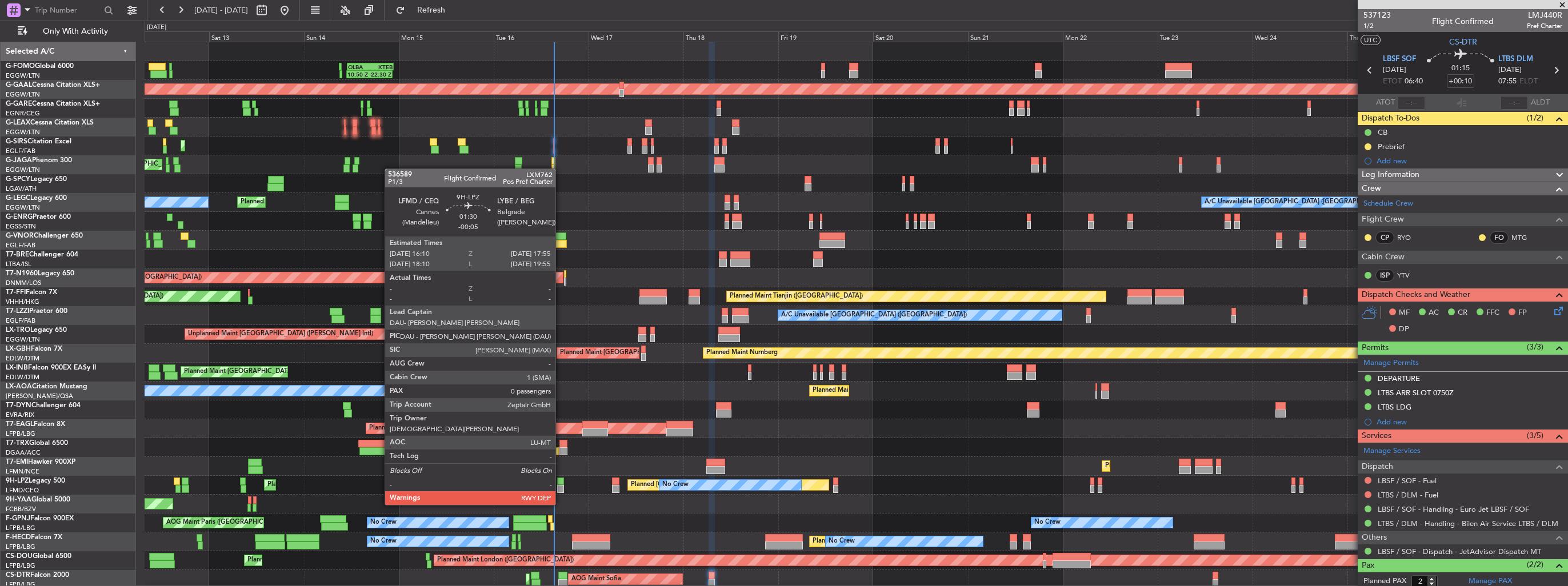
click at [560, 483] on div at bounding box center [561, 482] width 8 height 8
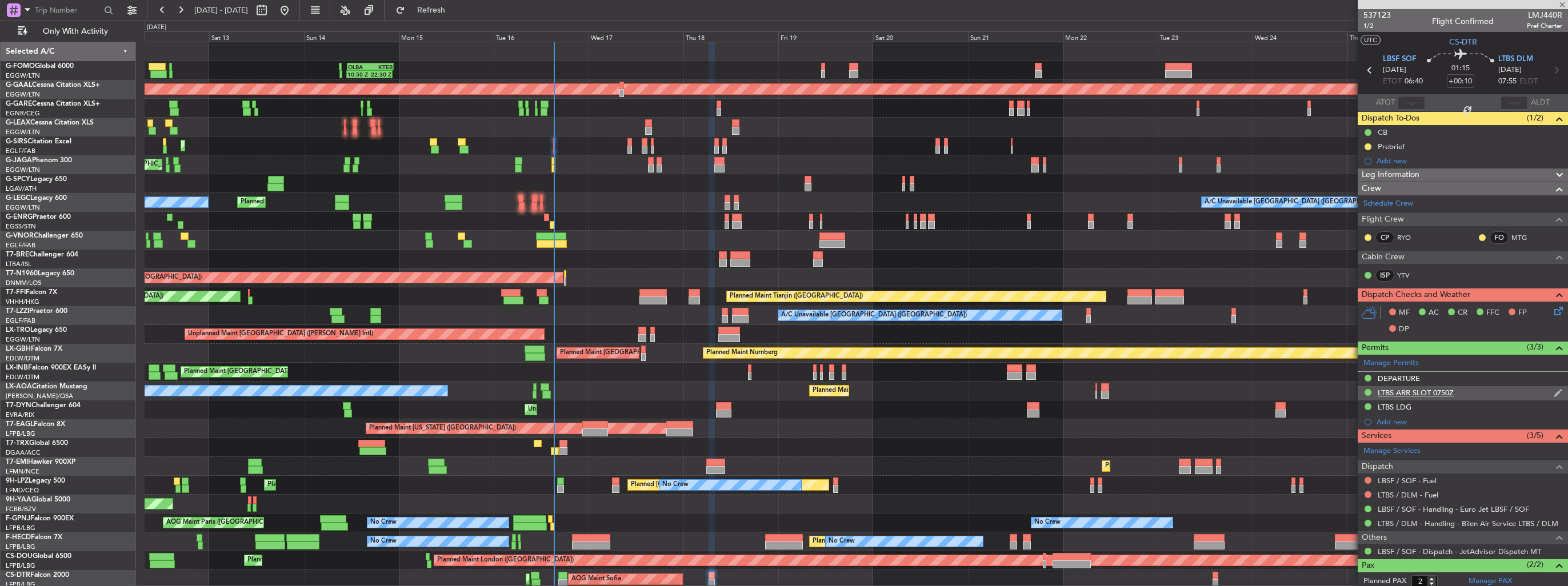
type input "-00:05"
type input "0"
